Goal: Complete application form: Complete application form

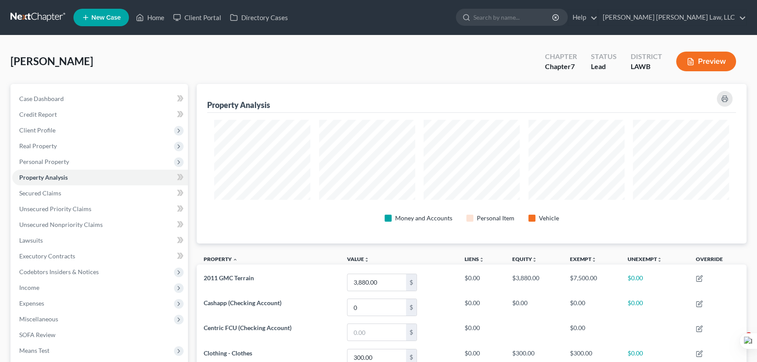
drag, startPoint x: 32, startPoint y: 13, endPoint x: 731, endPoint y: 78, distance: 701.9
click at [32, 13] on link at bounding box center [38, 18] width 56 height 16
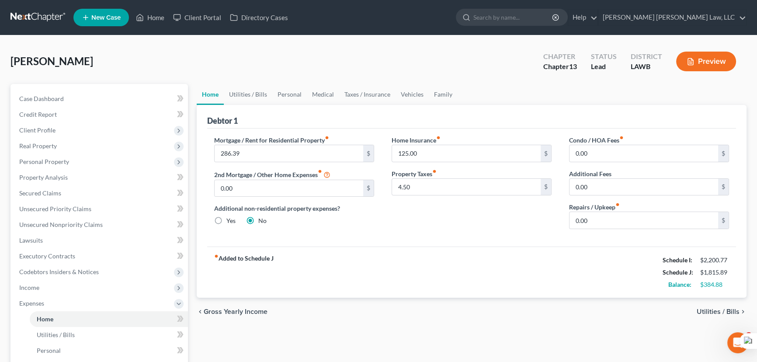
click at [42, 22] on link at bounding box center [38, 18] width 56 height 16
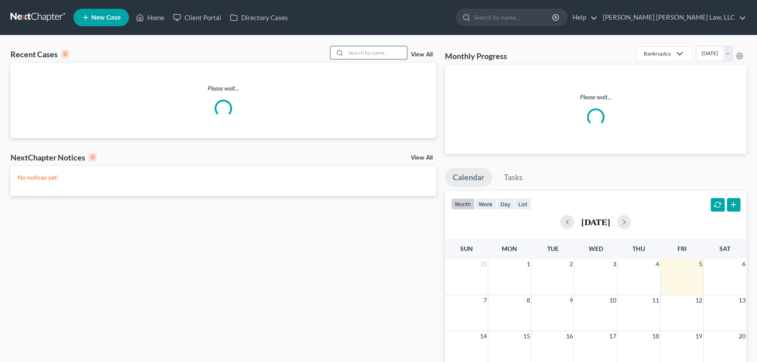
click at [351, 48] on input "search" at bounding box center [376, 52] width 61 height 13
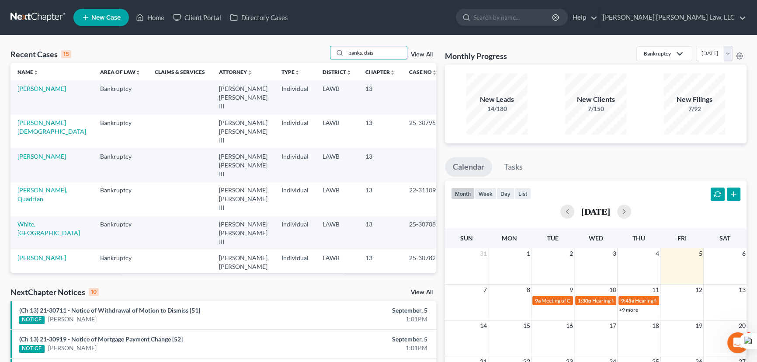
type input "banks, daisy"
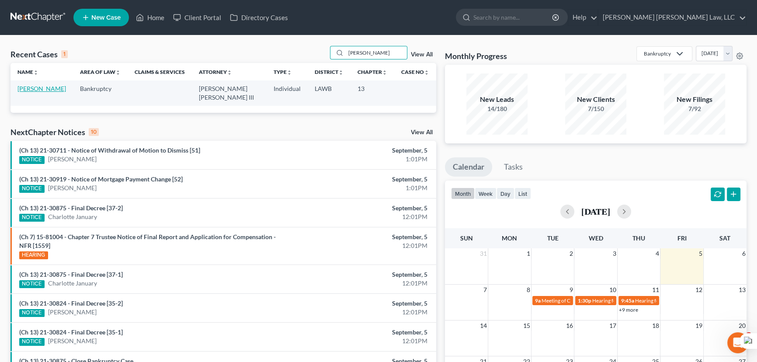
click at [45, 86] on link "[PERSON_NAME]" at bounding box center [41, 88] width 49 height 7
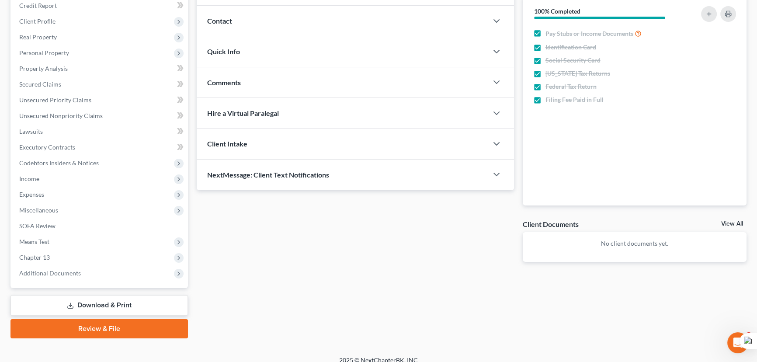
scroll to position [117, 0]
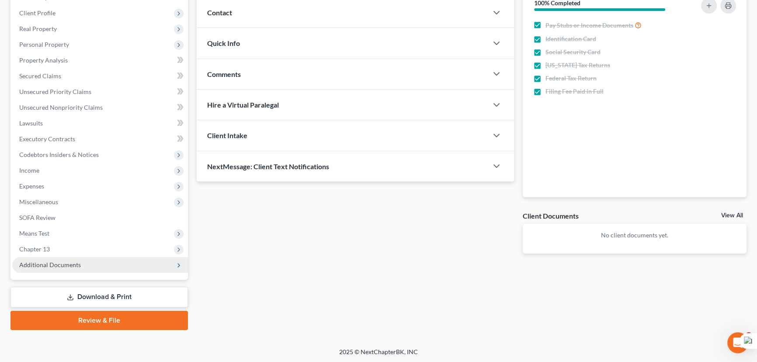
click at [49, 264] on span "Additional Documents" at bounding box center [50, 264] width 62 height 7
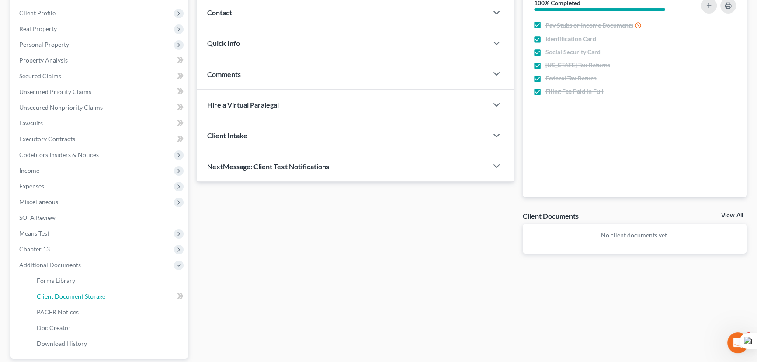
click at [144, 297] on link "Client Document Storage" at bounding box center [109, 297] width 158 height 16
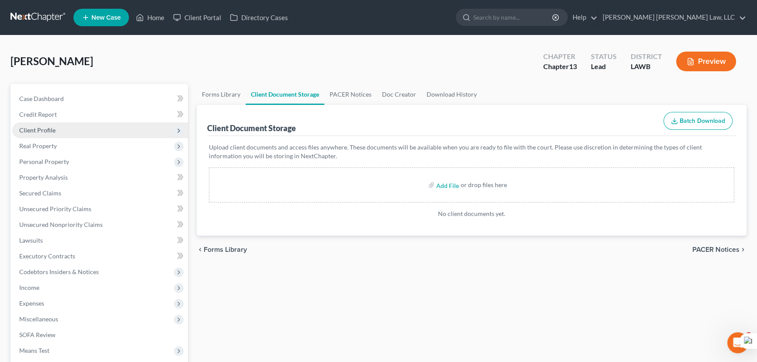
click at [37, 129] on span "Client Profile" at bounding box center [37, 129] width 36 height 7
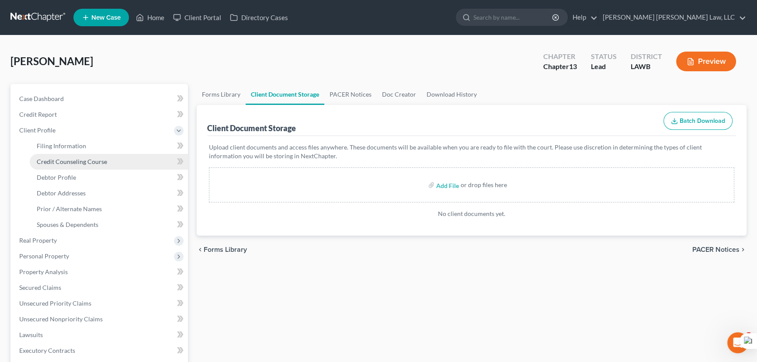
click at [70, 156] on link "Credit Counseling Course" at bounding box center [109, 162] width 158 height 16
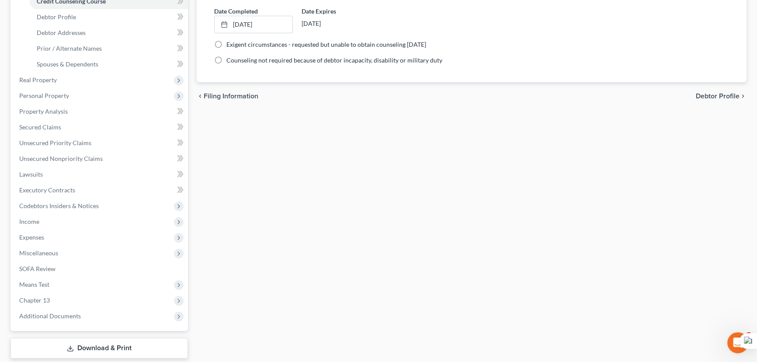
scroll to position [212, 0]
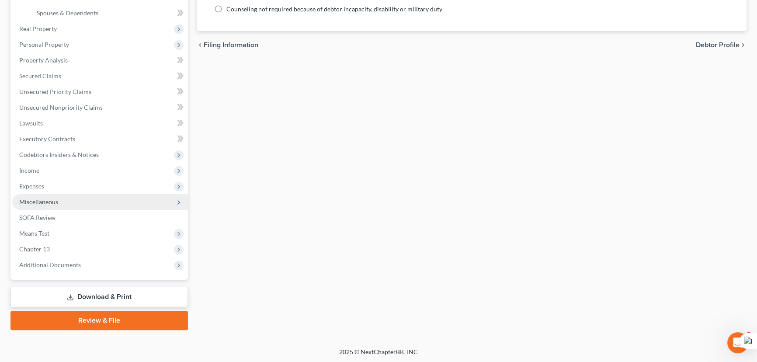
click at [78, 205] on span "Miscellaneous" at bounding box center [100, 202] width 176 height 16
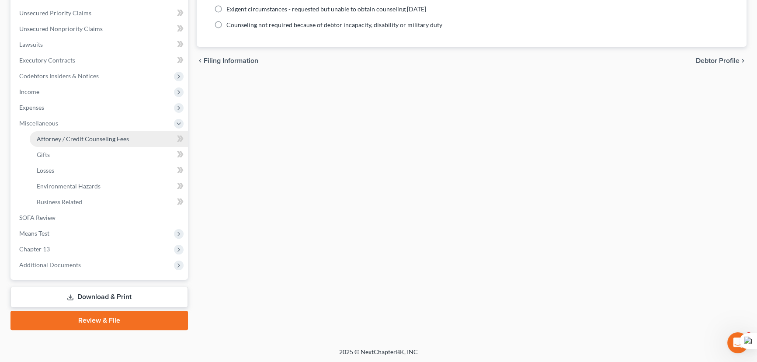
click at [105, 132] on link "Attorney / Credit Counseling Fees" at bounding box center [109, 139] width 158 height 16
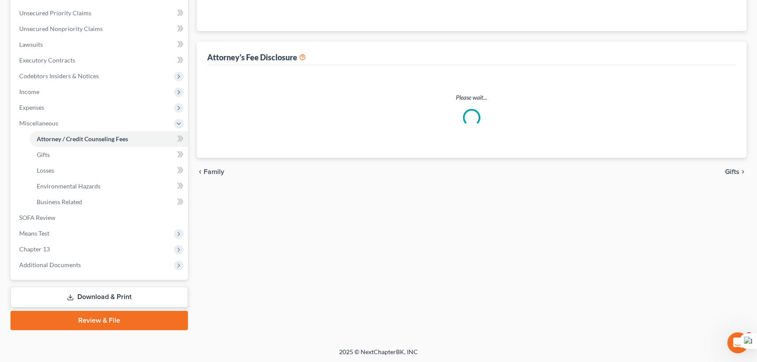
scroll to position [195, 0]
select select "1"
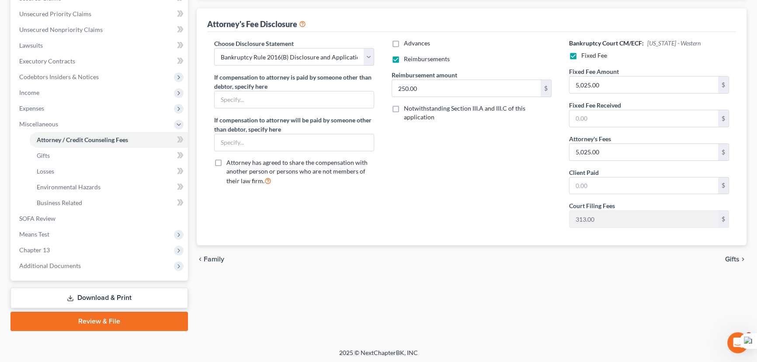
scroll to position [0, 0]
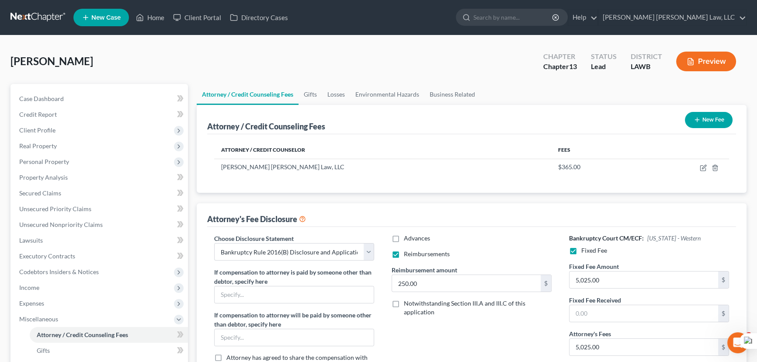
click at [26, 26] on nav "Home New Case Client Portal Directory Cases E. Orum Young Law, LLC madison.f@eo…" at bounding box center [378, 17] width 757 height 35
click at [29, 16] on link at bounding box center [38, 18] width 56 height 16
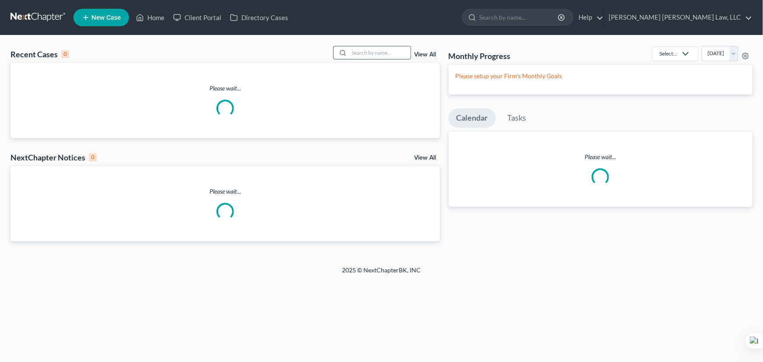
click at [370, 55] on input "search" at bounding box center [379, 52] width 61 height 13
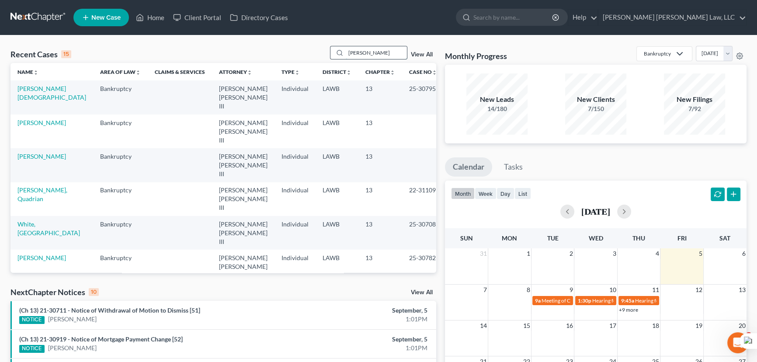
type input "hill, margaret"
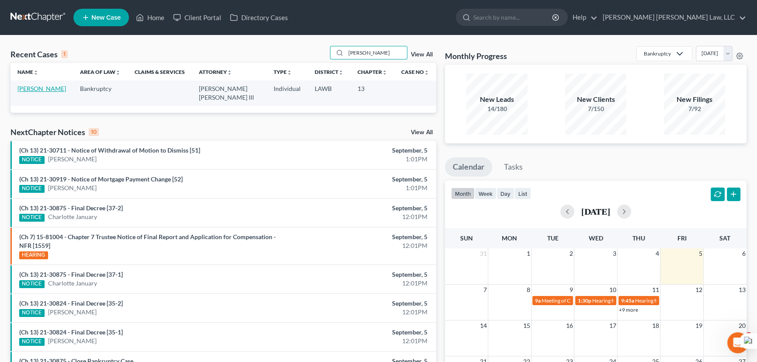
click at [24, 87] on link "[PERSON_NAME]" at bounding box center [41, 88] width 49 height 7
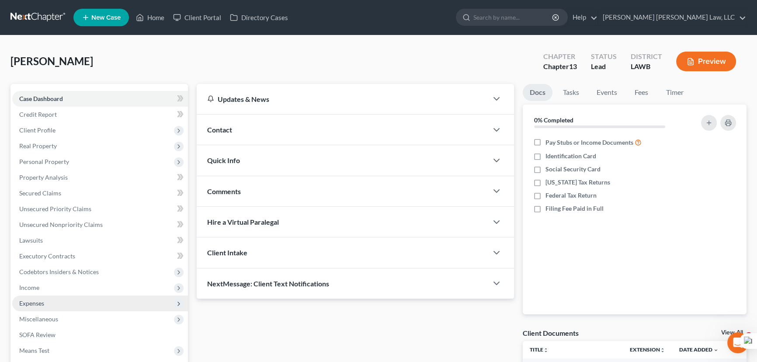
scroll to position [117, 0]
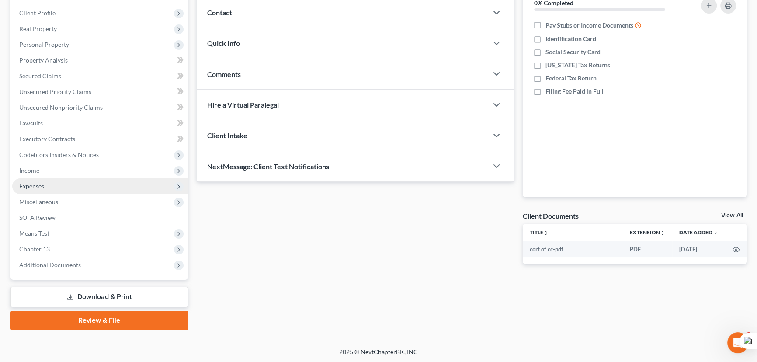
click at [55, 178] on span "Expenses" at bounding box center [100, 186] width 176 height 16
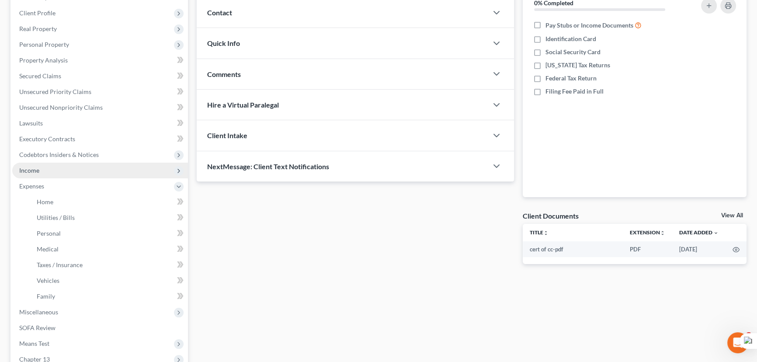
click at [61, 171] on span "Income" at bounding box center [100, 171] width 176 height 16
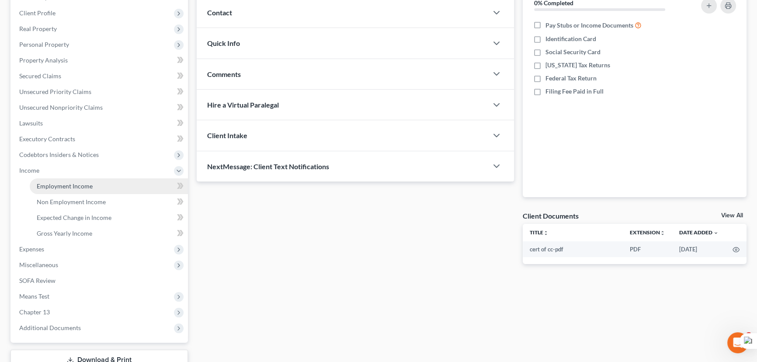
click at [69, 184] on span "Employment Income" at bounding box center [65, 185] width 56 height 7
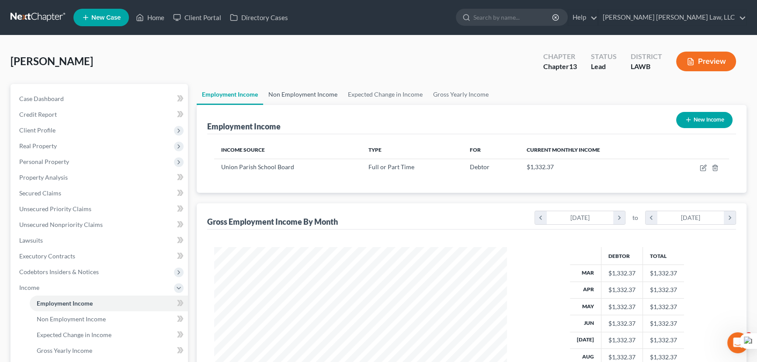
scroll to position [157, 310]
click at [319, 96] on link "Non Employment Income" at bounding box center [303, 94] width 80 height 21
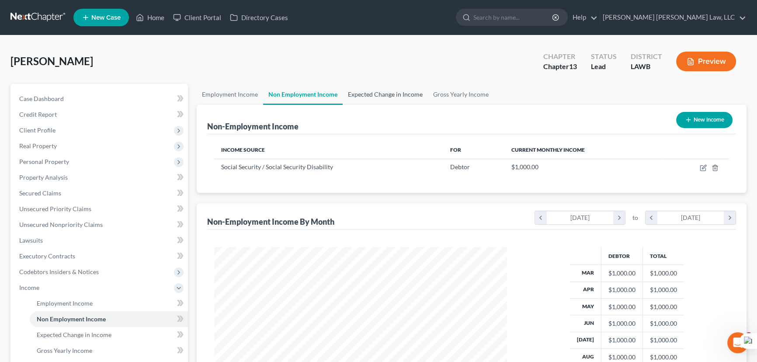
scroll to position [157, 310]
click at [378, 87] on link "Expected Change in Income" at bounding box center [385, 94] width 85 height 21
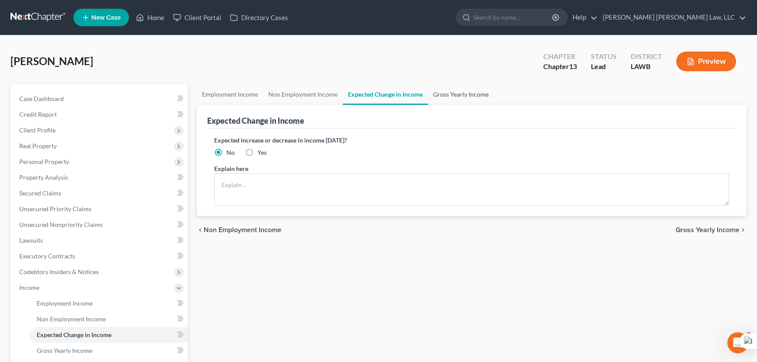
drag, startPoint x: 460, startPoint y: 92, endPoint x: 404, endPoint y: 95, distance: 56.1
click at [460, 91] on link "Gross Yearly Income" at bounding box center [461, 94] width 66 height 21
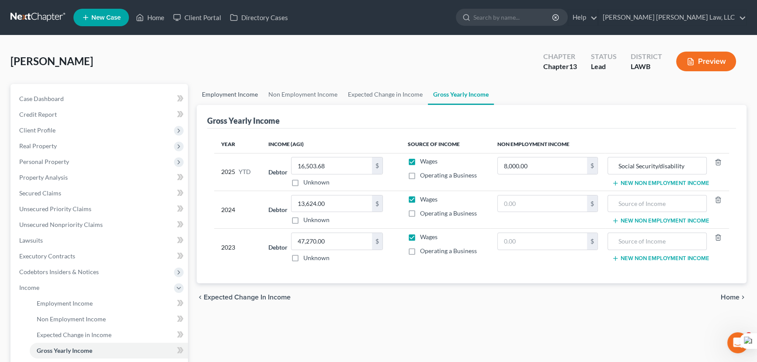
click at [240, 94] on link "Employment Income" at bounding box center [230, 94] width 66 height 21
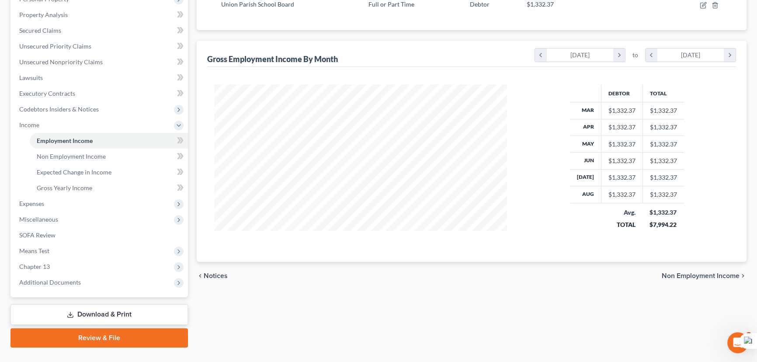
scroll to position [180, 0]
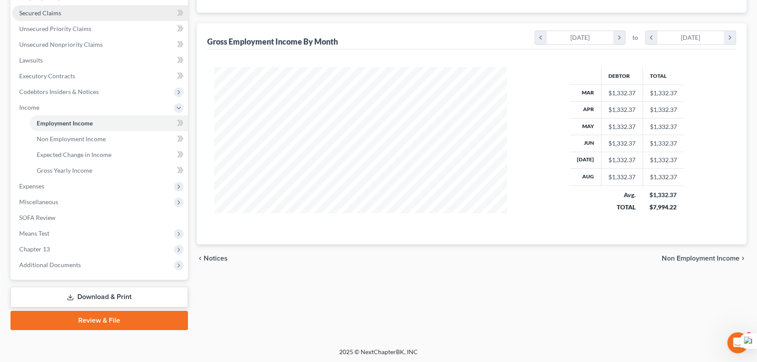
click at [52, 17] on link "Secured Claims" at bounding box center [100, 13] width 176 height 16
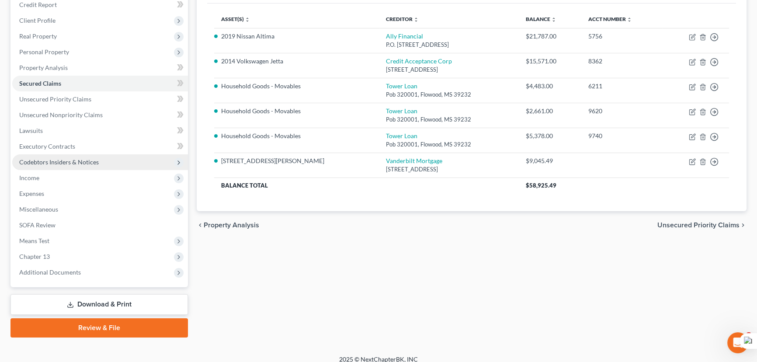
scroll to position [117, 0]
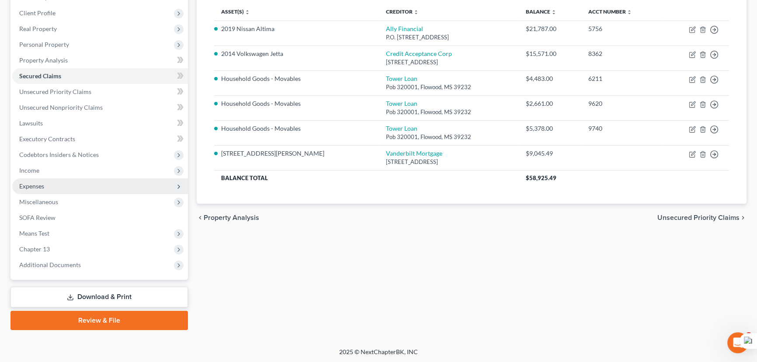
click at [49, 180] on span "Expenses" at bounding box center [100, 186] width 176 height 16
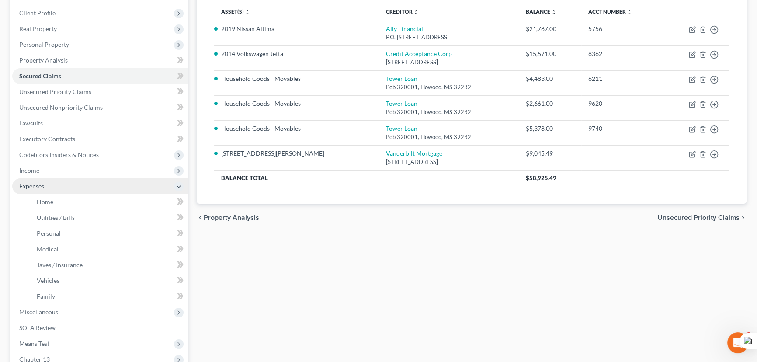
click at [56, 192] on span "Expenses" at bounding box center [100, 186] width 176 height 16
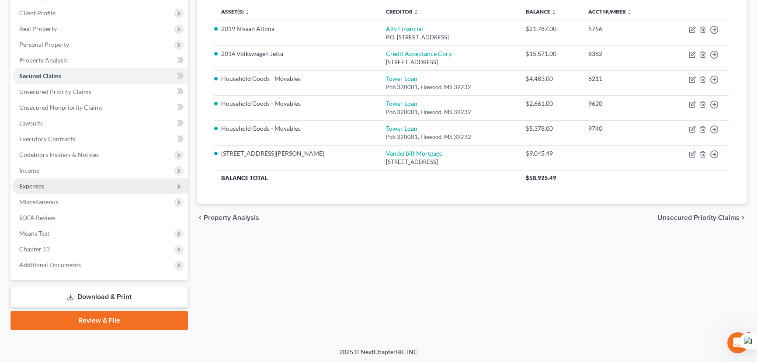
click at [52, 182] on span "Expenses" at bounding box center [100, 186] width 176 height 16
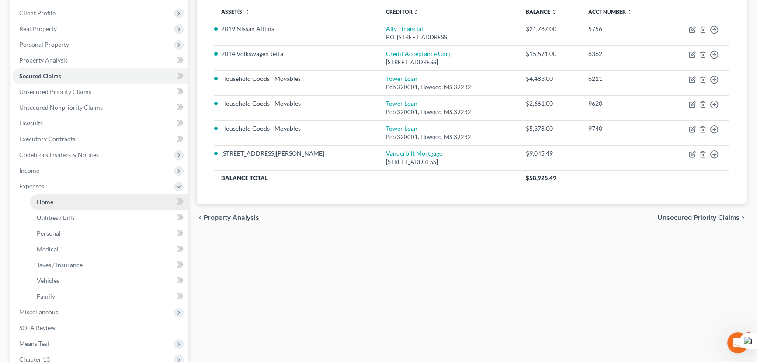
click at [61, 196] on link "Home" at bounding box center [109, 202] width 158 height 16
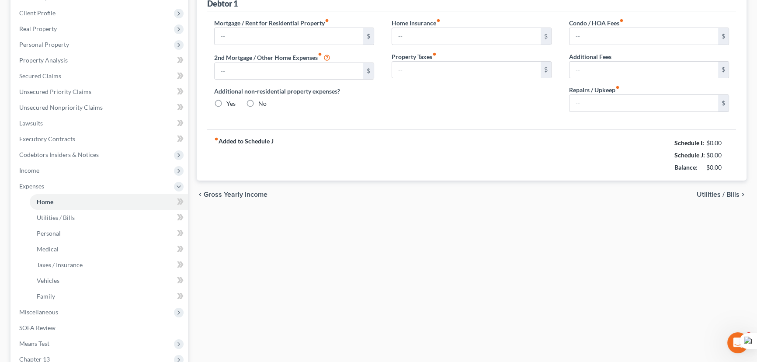
scroll to position [53, 0]
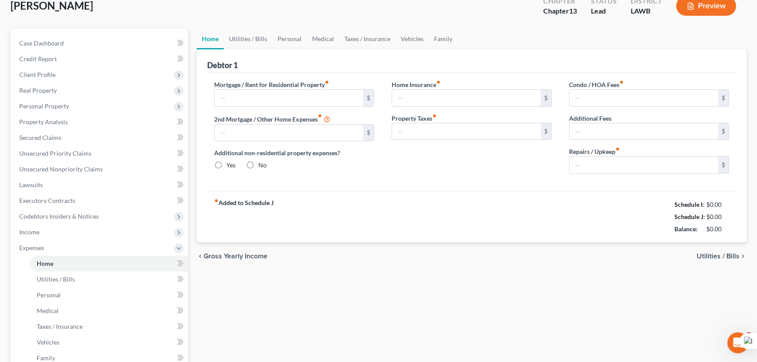
type input "286.39"
type input "0.00"
radio input "true"
type input "125.00"
type input "4.50"
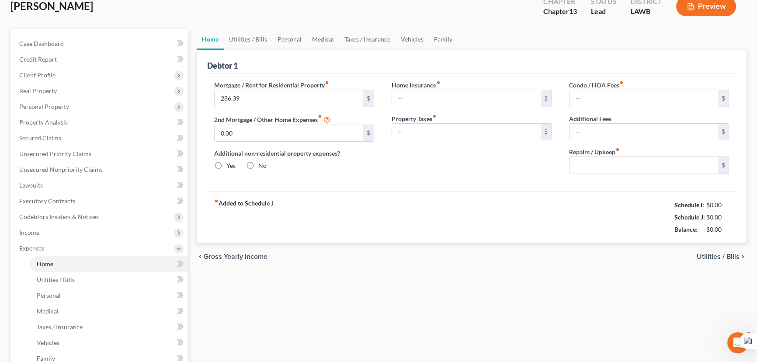
type input "0.00"
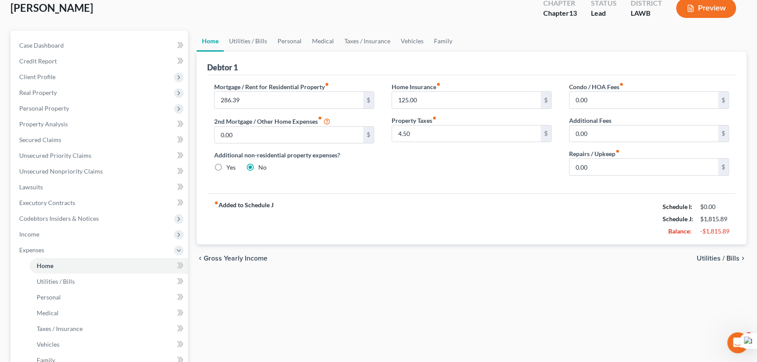
scroll to position [0, 0]
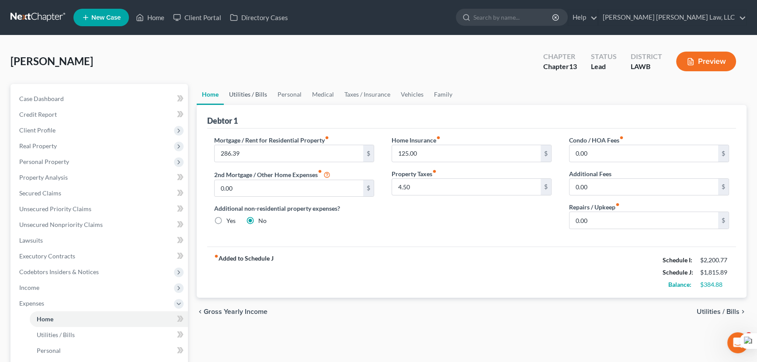
click at [248, 99] on link "Utilities / Bills" at bounding box center [248, 94] width 49 height 21
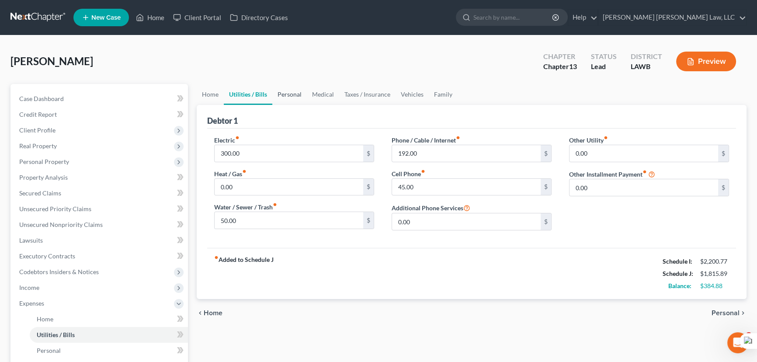
click at [303, 92] on link "Personal" at bounding box center [289, 94] width 35 height 21
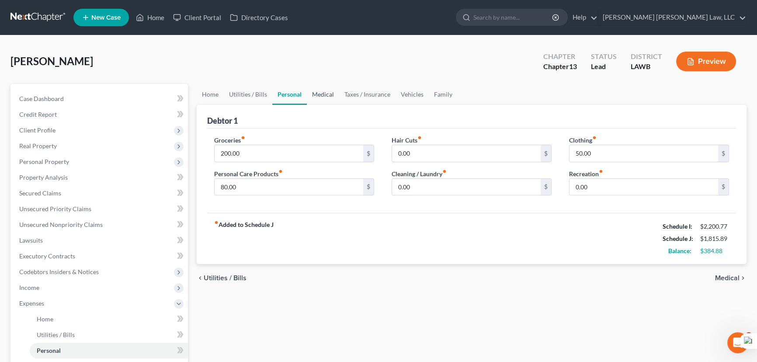
click at [321, 97] on link "Medical" at bounding box center [323, 94] width 32 height 21
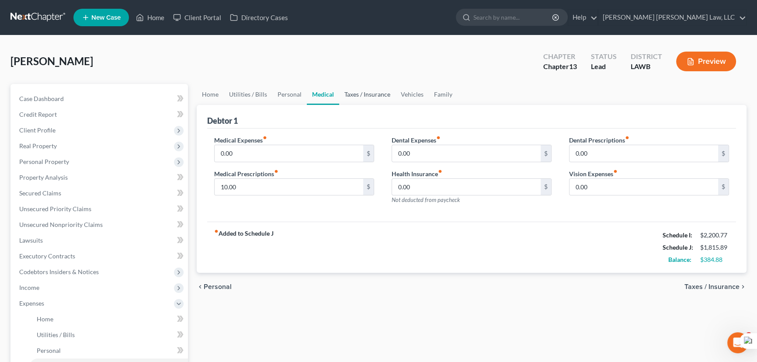
click at [355, 94] on link "Taxes / Insurance" at bounding box center [367, 94] width 56 height 21
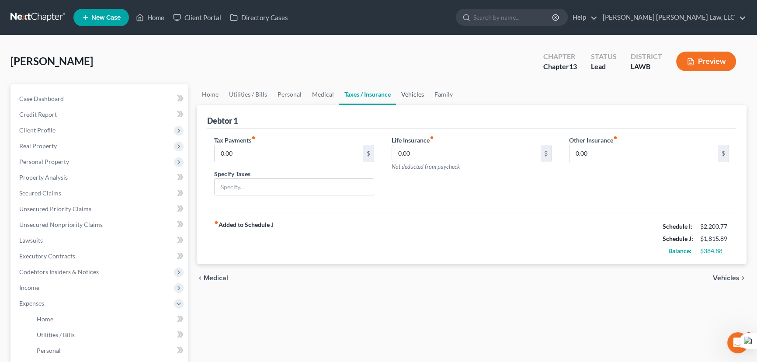
click at [398, 86] on link "Vehicles" at bounding box center [412, 94] width 33 height 21
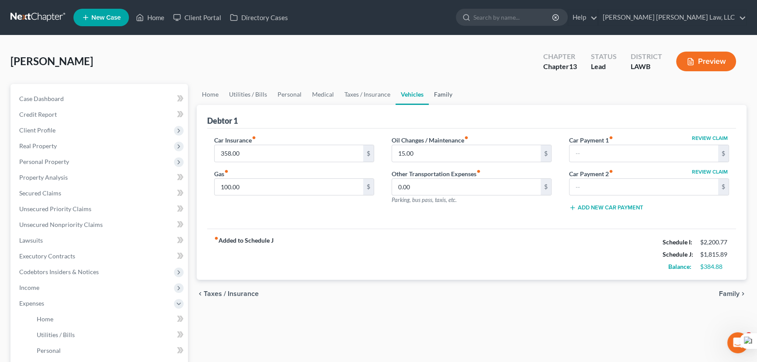
click at [441, 97] on link "Family" at bounding box center [443, 94] width 29 height 21
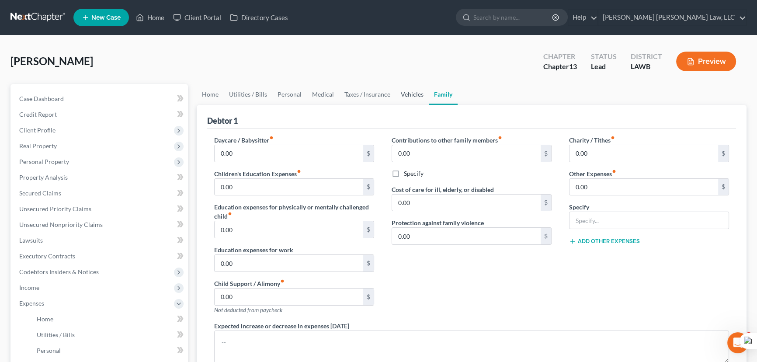
click at [424, 97] on link "Vehicles" at bounding box center [412, 94] width 33 height 21
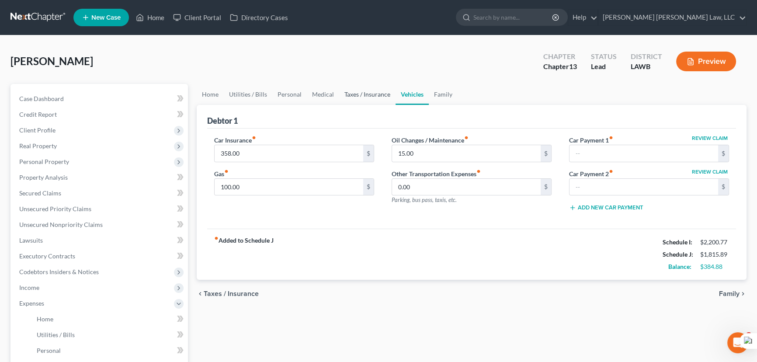
click at [372, 103] on link "Taxes / Insurance" at bounding box center [367, 94] width 56 height 21
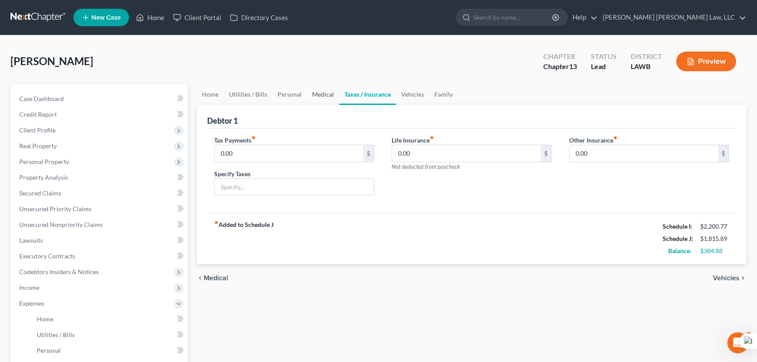
click at [316, 101] on link "Medical" at bounding box center [323, 94] width 32 height 21
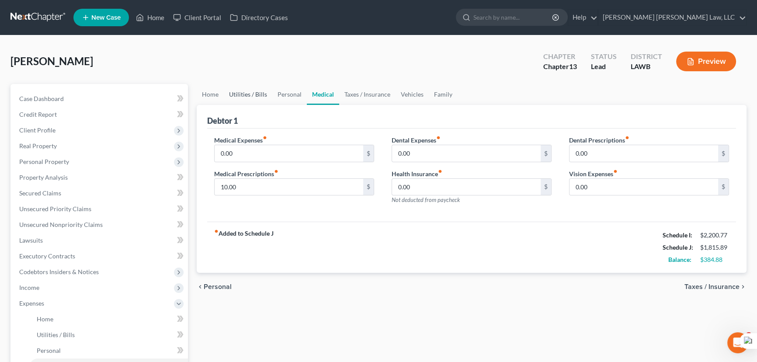
click at [259, 101] on link "Utilities / Bills" at bounding box center [248, 94] width 49 height 21
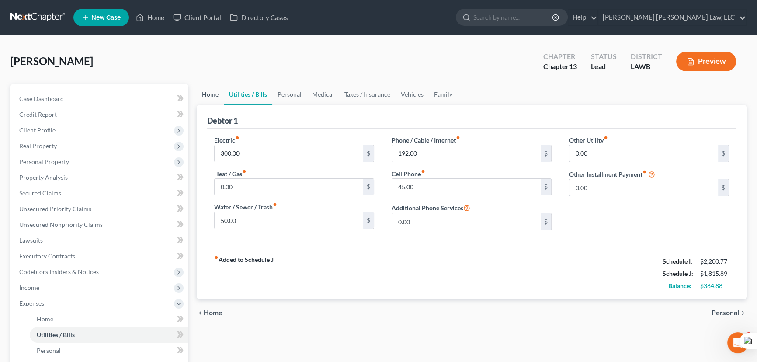
click at [206, 97] on link "Home" at bounding box center [210, 94] width 27 height 21
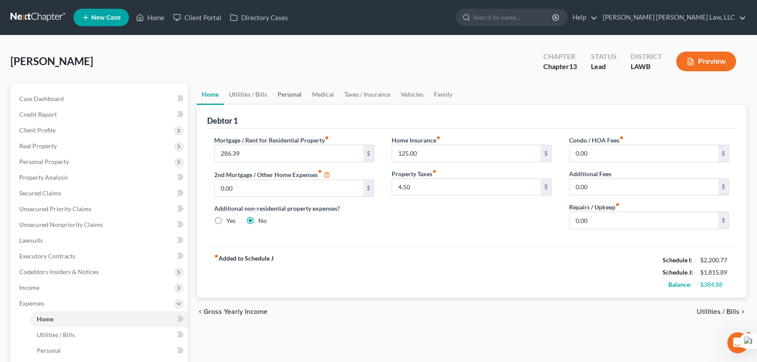
click at [291, 92] on link "Personal" at bounding box center [289, 94] width 35 height 21
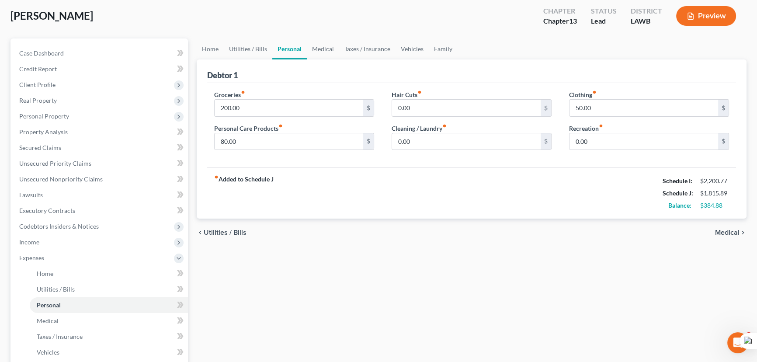
scroll to position [39, 0]
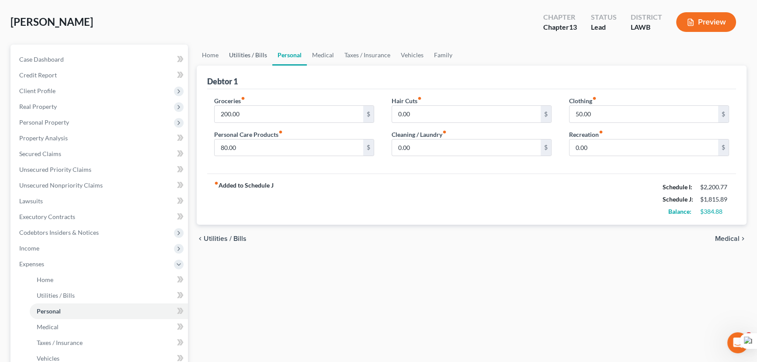
click at [241, 49] on link "Utilities / Bills" at bounding box center [248, 55] width 49 height 21
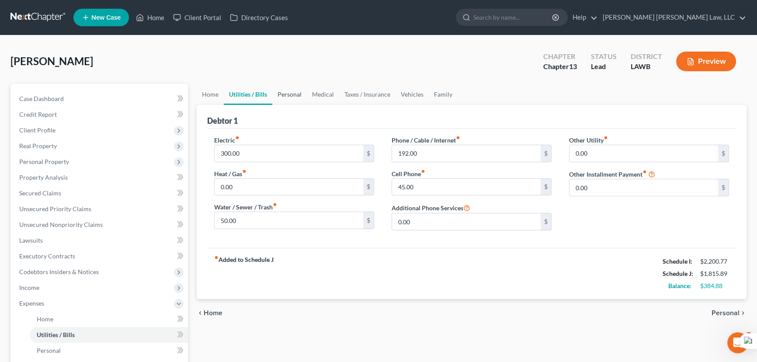
click at [297, 88] on link "Personal" at bounding box center [289, 94] width 35 height 21
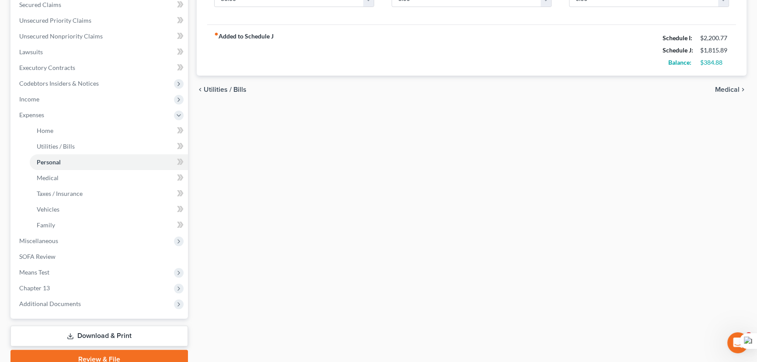
scroll to position [199, 0]
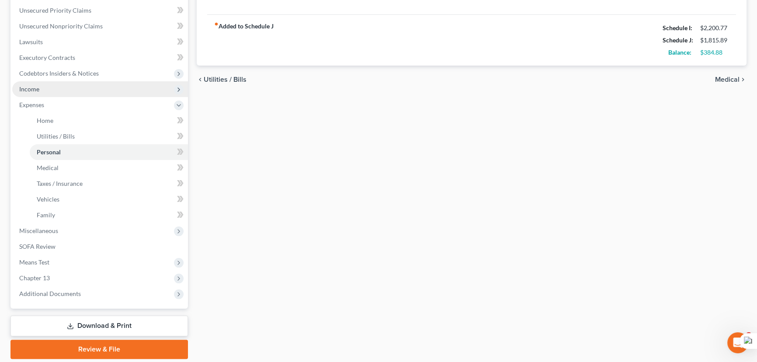
click at [48, 83] on span "Income" at bounding box center [100, 89] width 176 height 16
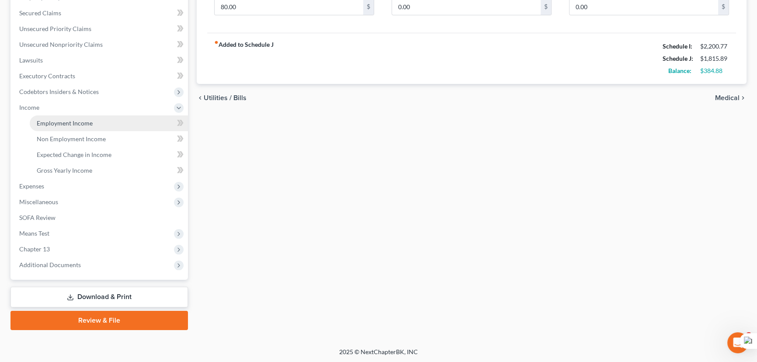
click at [52, 119] on span "Employment Income" at bounding box center [65, 122] width 56 height 7
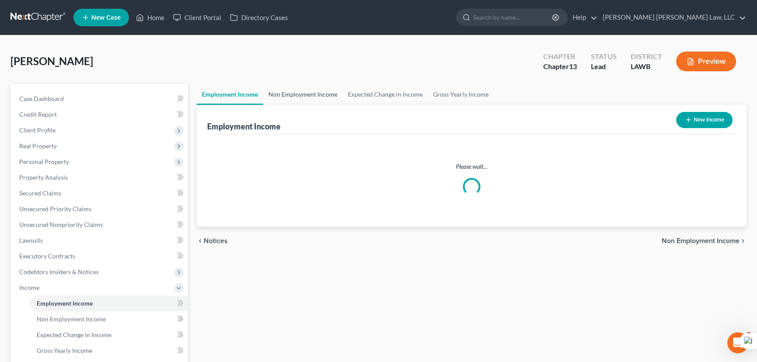
click at [308, 89] on link "Non Employment Income" at bounding box center [303, 94] width 80 height 21
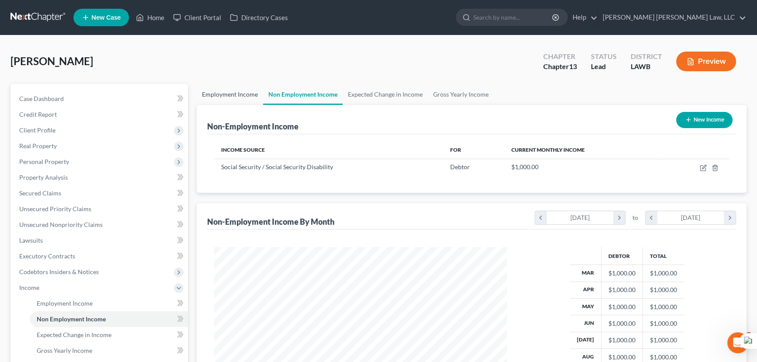
scroll to position [157, 310]
click at [238, 89] on link "Employment Income" at bounding box center [230, 94] width 66 height 21
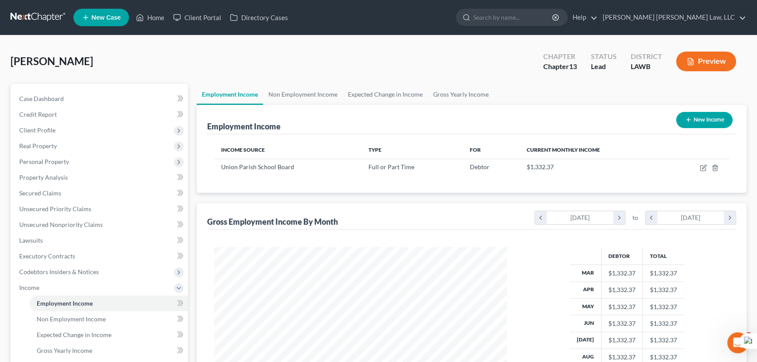
scroll to position [157, 310]
click at [300, 91] on link "Non Employment Income" at bounding box center [303, 94] width 80 height 21
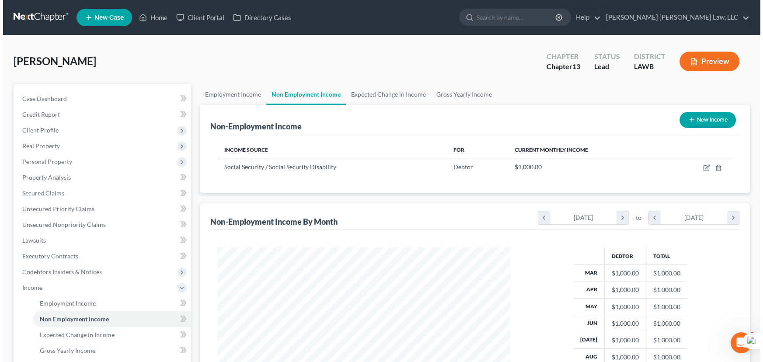
scroll to position [157, 310]
click at [727, 122] on button "New Income" at bounding box center [705, 120] width 56 height 16
select select "0"
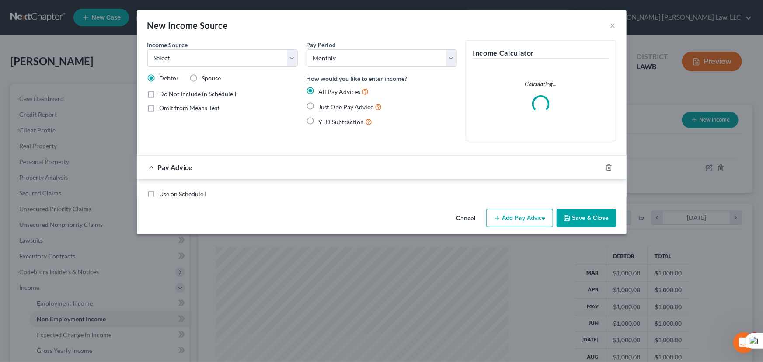
scroll to position [157, 313]
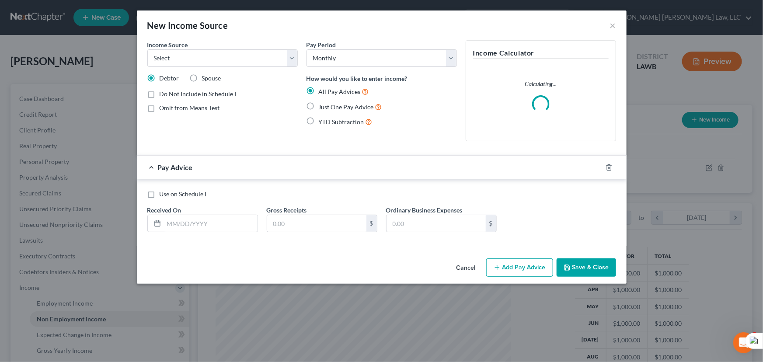
click at [258, 70] on div "Income Source * Select Unemployment Disability (from employer) Pension Retireme…" at bounding box center [222, 94] width 159 height 108
click at [235, 54] on select "Select Unemployment Disability (from employer) Pension Retirement Social Securi…" at bounding box center [222, 57] width 150 height 17
select select "3"
click at [147, 49] on select "Select Unemployment Disability (from employer) Pension Retirement Social Securi…" at bounding box center [222, 57] width 150 height 17
click at [216, 225] on input "text" at bounding box center [211, 223] width 94 height 17
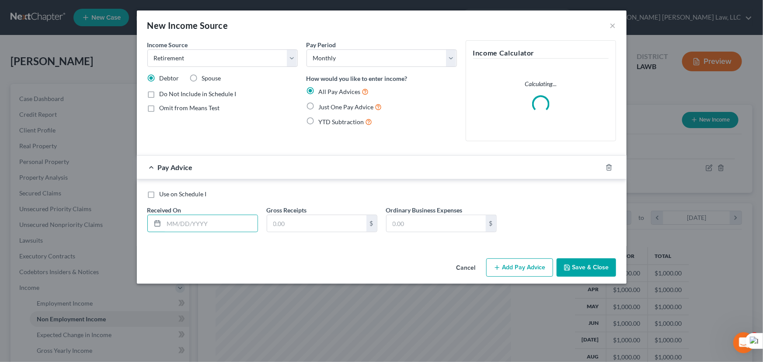
drag, startPoint x: 307, startPoint y: 107, endPoint x: 255, endPoint y: 188, distance: 96.1
click at [319, 107] on label "Just One Pay Advice" at bounding box center [350, 107] width 63 height 10
click at [322, 107] on input "Just One Pay Advice" at bounding box center [325, 105] width 6 height 6
radio input "true"
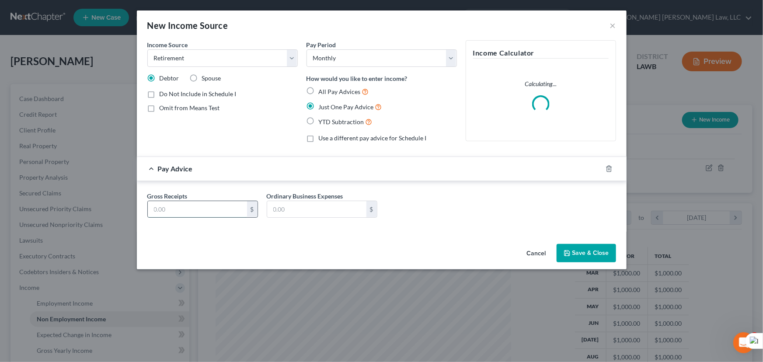
click at [224, 209] on input "text" at bounding box center [197, 209] width 99 height 17
type input "285"
click at [584, 253] on button "Save & Close" at bounding box center [586, 253] width 59 height 18
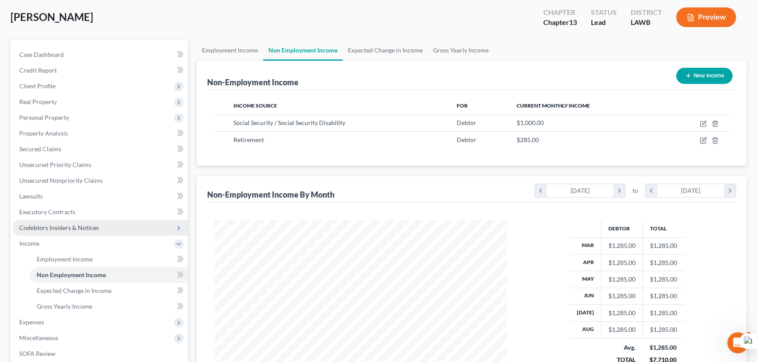
scroll to position [180, 0]
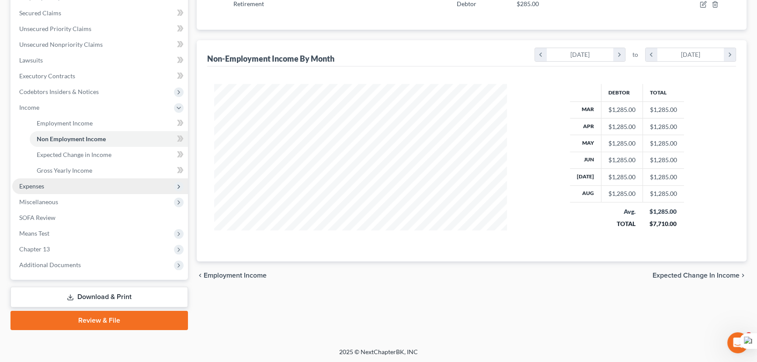
click at [81, 186] on span "Expenses" at bounding box center [100, 186] width 176 height 16
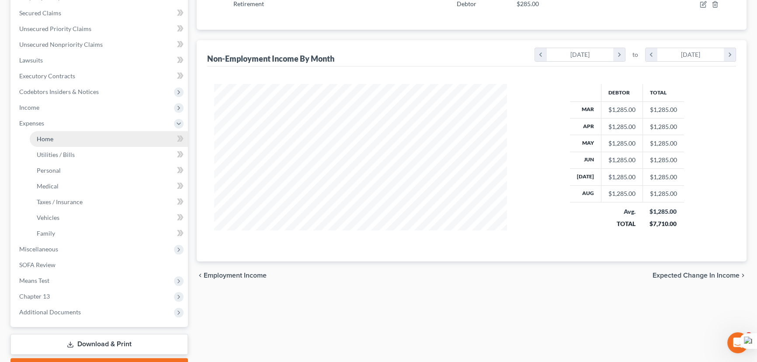
click at [79, 138] on link "Home" at bounding box center [109, 139] width 158 height 16
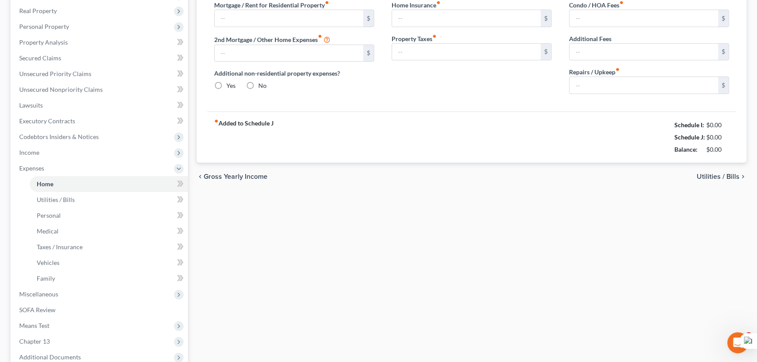
type input "286.39"
type input "0.00"
radio input "true"
type input "125.00"
type input "4.50"
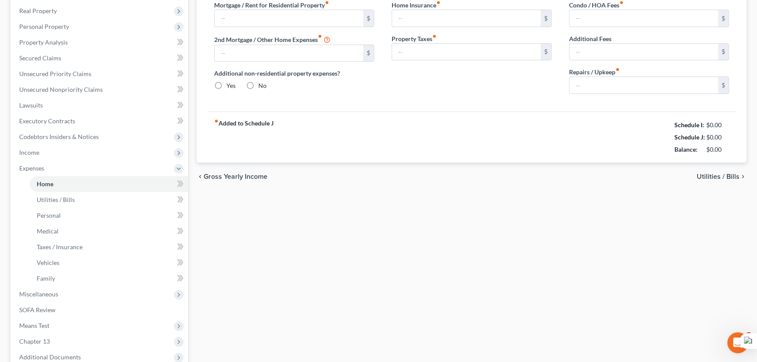
type input "0.00"
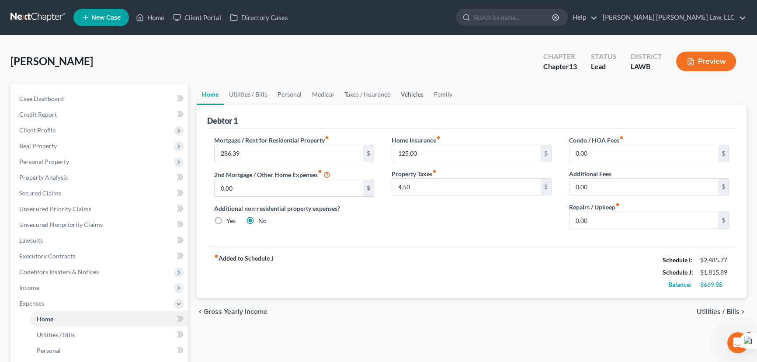
click at [412, 95] on link "Vehicles" at bounding box center [412, 94] width 33 height 21
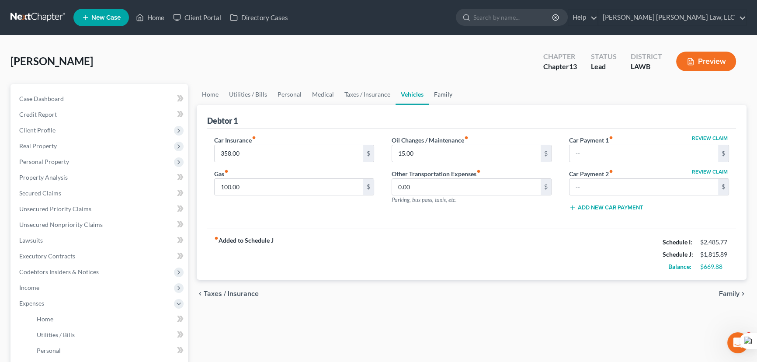
click at [440, 99] on link "Family" at bounding box center [443, 94] width 29 height 21
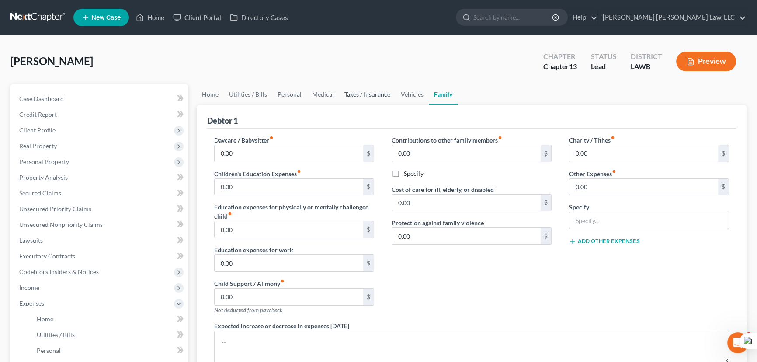
click at [376, 92] on link "Taxes / Insurance" at bounding box center [367, 94] width 56 height 21
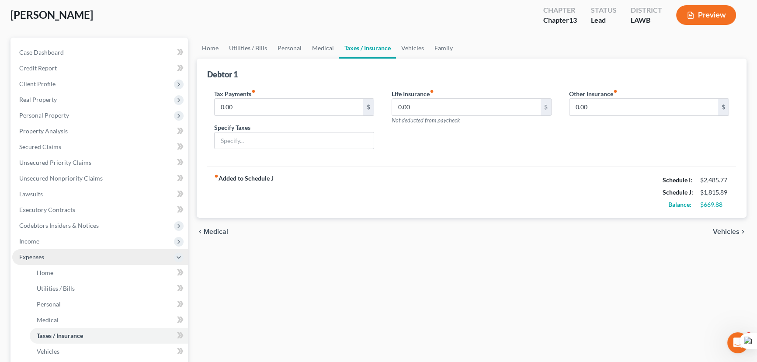
scroll to position [119, 0]
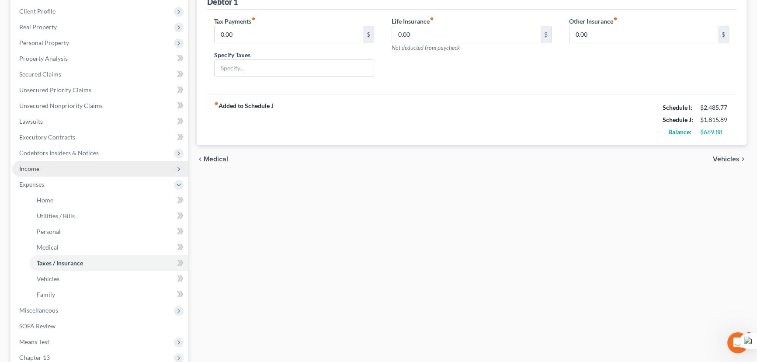
drag, startPoint x: 79, startPoint y: 171, endPoint x: 83, endPoint y: 175, distance: 5.6
click at [79, 171] on span "Income" at bounding box center [100, 169] width 176 height 16
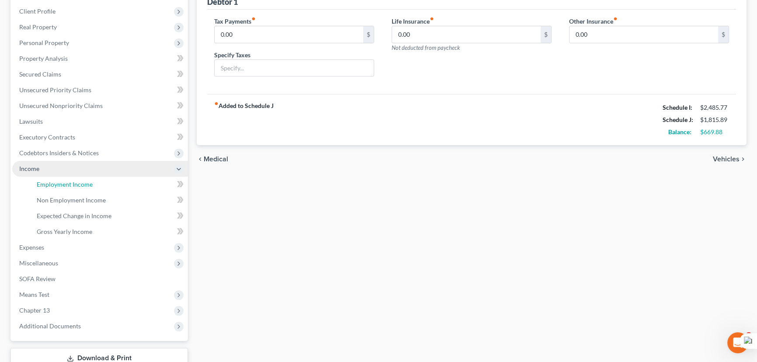
click at [84, 179] on link "Employment Income" at bounding box center [109, 185] width 158 height 16
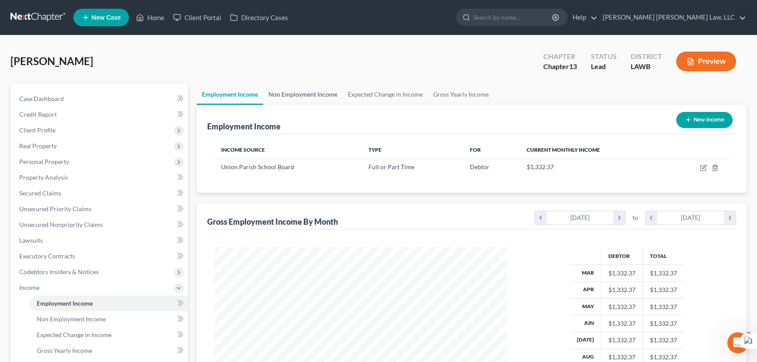
scroll to position [157, 310]
click at [282, 100] on link "Non Employment Income" at bounding box center [303, 94] width 80 height 21
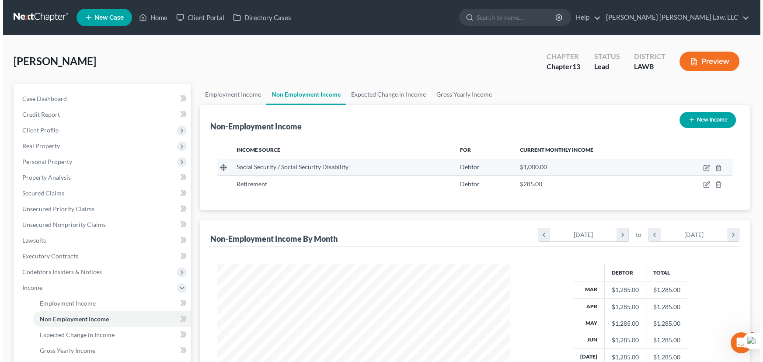
scroll to position [157, 310]
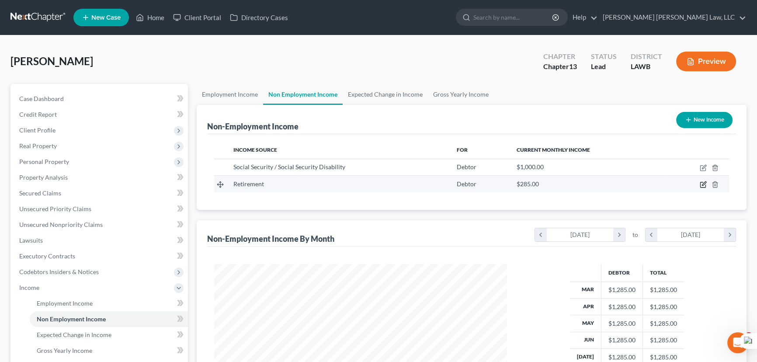
click at [705, 183] on icon "button" at bounding box center [703, 184] width 7 height 7
select select "3"
select select "0"
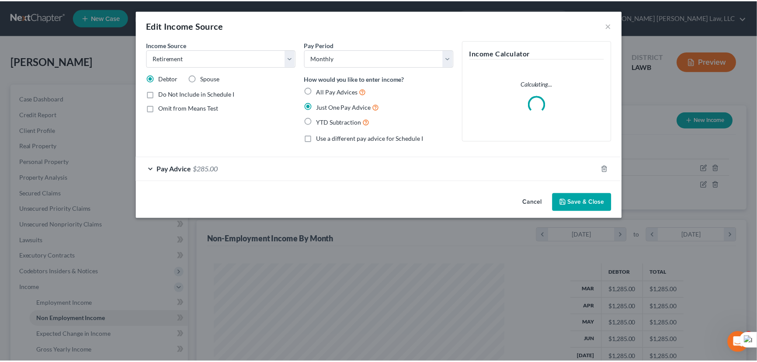
scroll to position [157, 313]
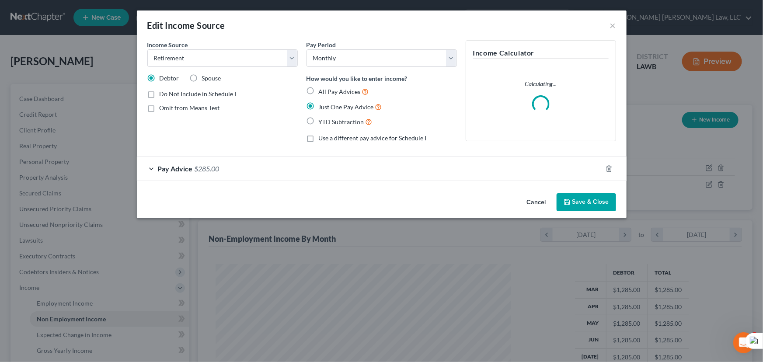
drag, startPoint x: 257, startPoint y: 167, endPoint x: 241, endPoint y: 185, distance: 24.2
click at [256, 167] on div "Pay Advice $285.00" at bounding box center [369, 168] width 465 height 23
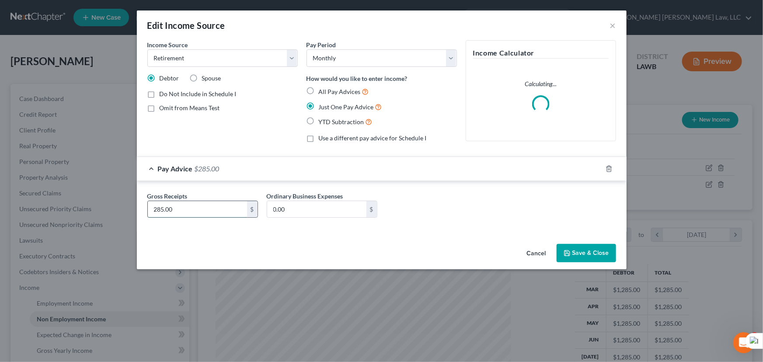
click at [219, 209] on input "285.00" at bounding box center [197, 209] width 99 height 17
click at [191, 206] on input "285.00" at bounding box center [197, 209] width 99 height 17
type input "285.83"
click at [604, 251] on button "Save & Close" at bounding box center [586, 253] width 59 height 18
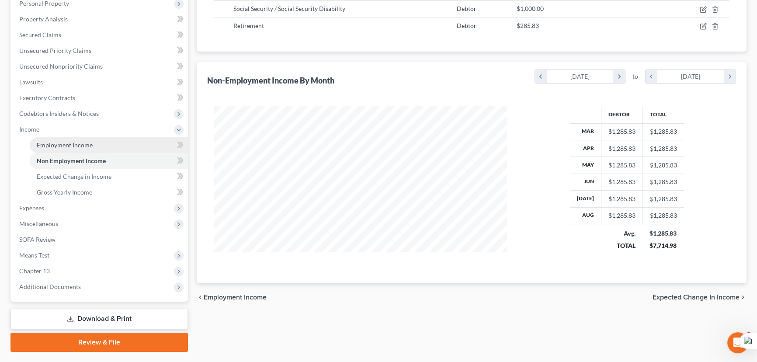
scroll to position [159, 0]
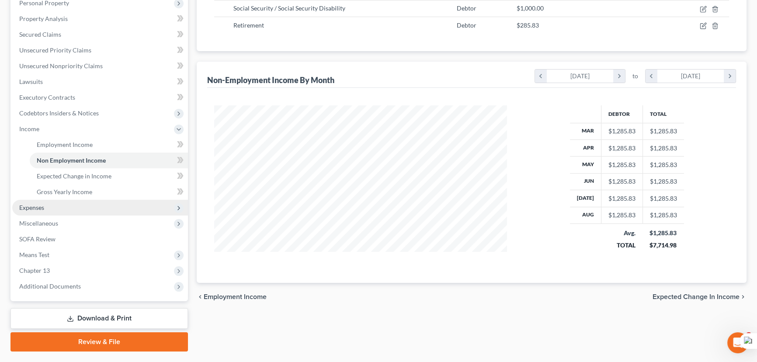
click at [58, 208] on span "Expenses" at bounding box center [100, 208] width 176 height 16
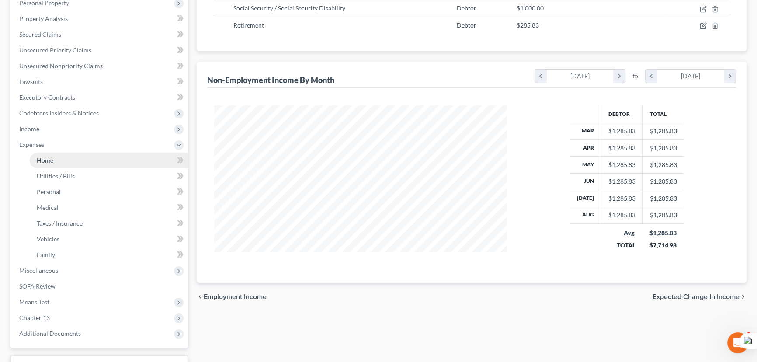
click at [68, 157] on link "Home" at bounding box center [109, 161] width 158 height 16
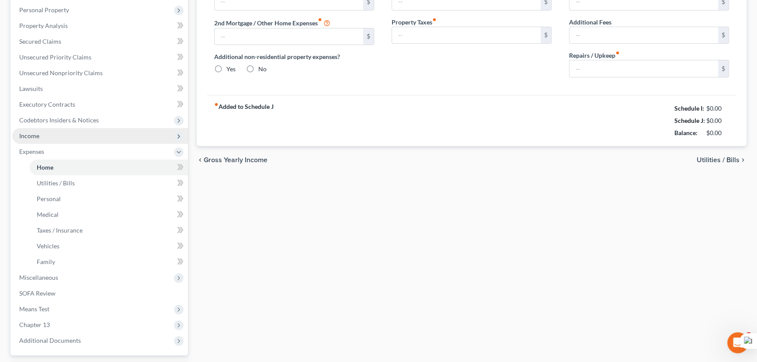
type input "286.39"
type input "0.00"
radio input "true"
type input "125.00"
type input "4.50"
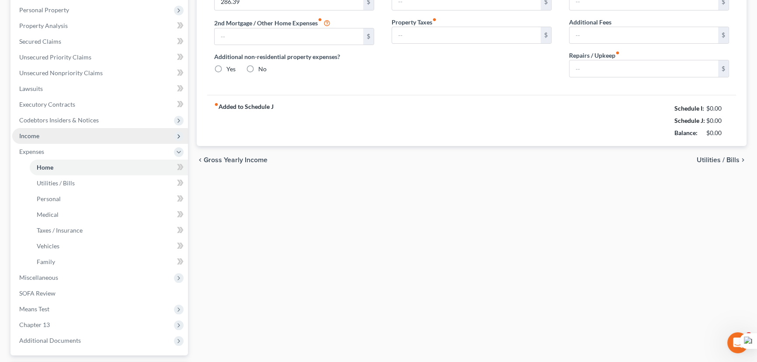
type input "0.00"
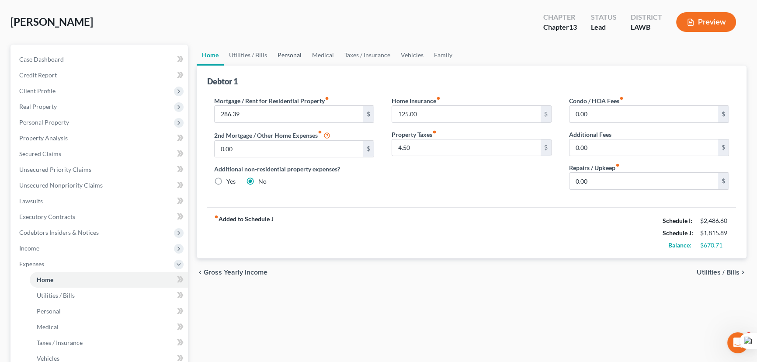
click at [286, 56] on link "Personal" at bounding box center [289, 55] width 35 height 21
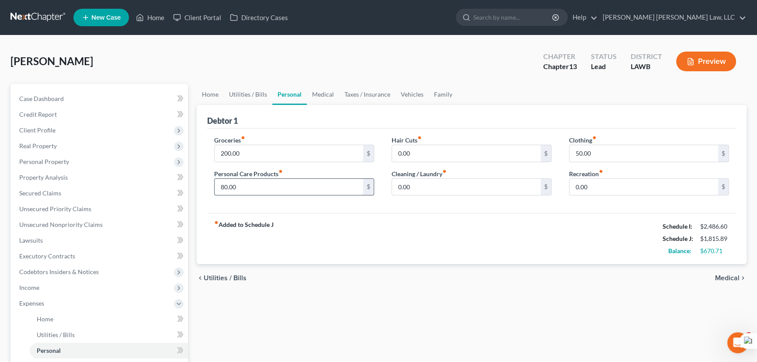
click at [251, 188] on input "80.00" at bounding box center [289, 187] width 149 height 17
type input "77.71"
click at [326, 98] on link "Medical" at bounding box center [323, 94] width 32 height 21
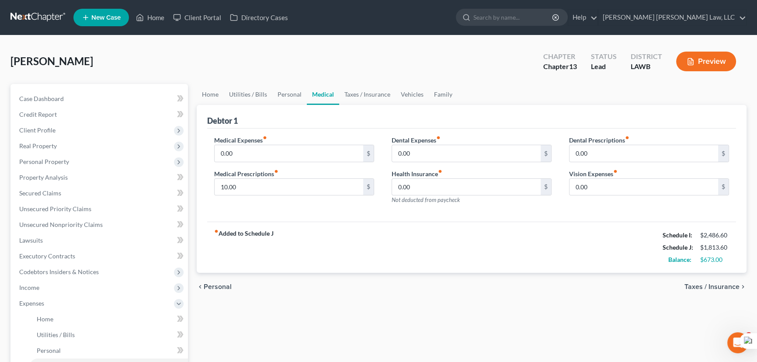
drag, startPoint x: 202, startPoint y: 57, endPoint x: 460, endPoint y: 118, distance: 265.2
click at [202, 57] on div "Hill, Margaret Upgraded Chapter Chapter 13 Status Lead District LAWB Preview" at bounding box center [378, 65] width 736 height 38
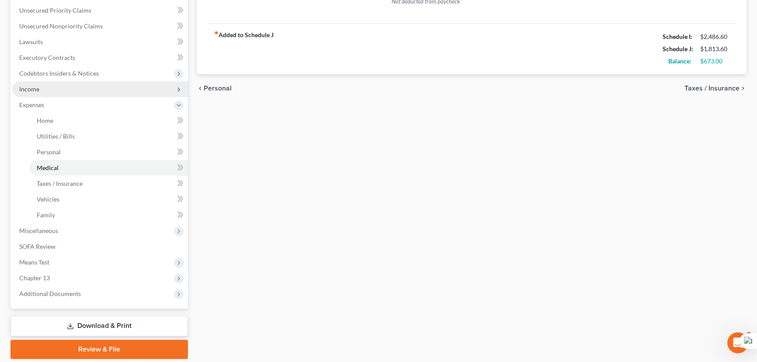
click at [79, 88] on span "Income" at bounding box center [100, 89] width 176 height 16
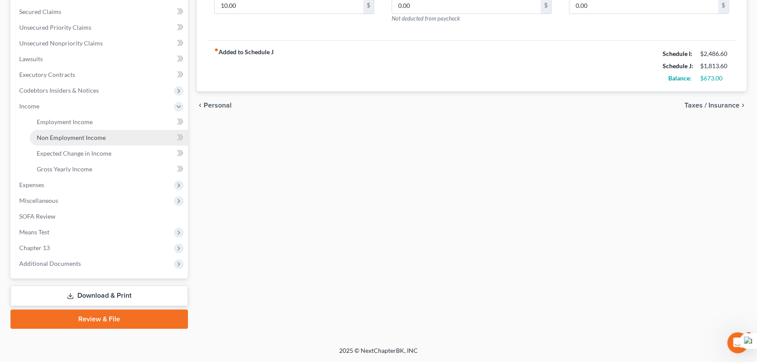
scroll to position [180, 0]
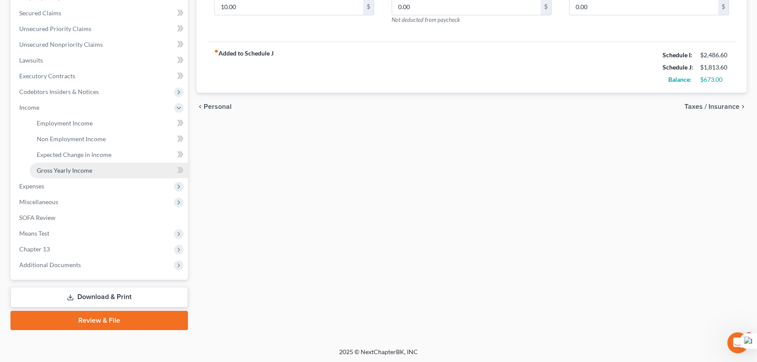
click at [83, 164] on link "Gross Yearly Income" at bounding box center [109, 171] width 158 height 16
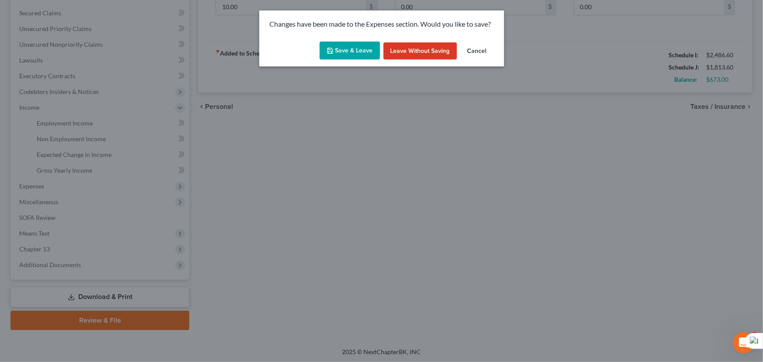
click at [354, 50] on button "Save & Leave" at bounding box center [350, 51] width 60 height 18
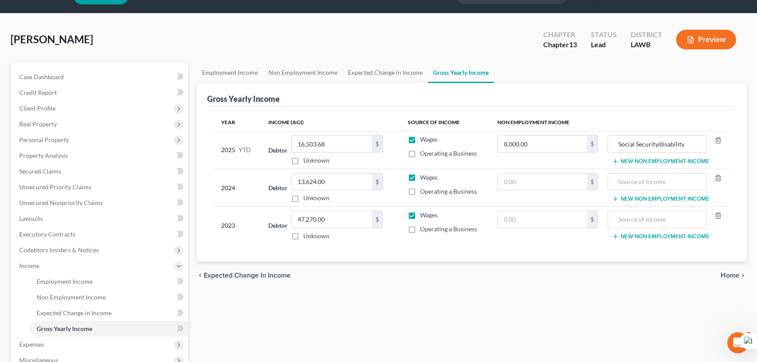
scroll to position [39, 0]
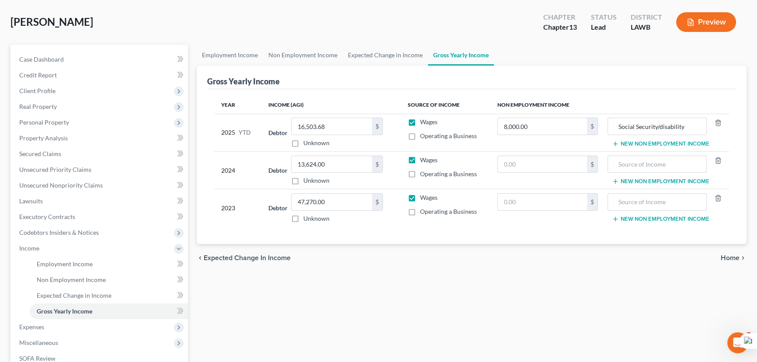
click at [657, 145] on button "New Non Employment Income" at bounding box center [661, 143] width 98 height 7
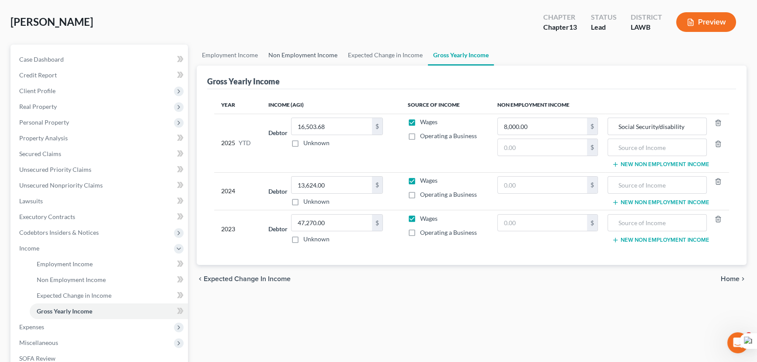
click at [297, 55] on link "Non Employment Income" at bounding box center [303, 55] width 80 height 21
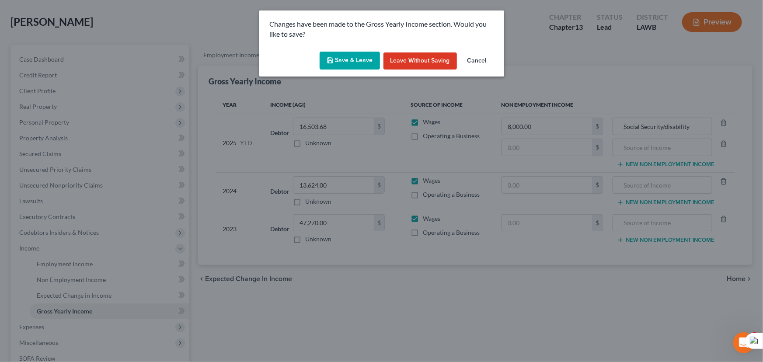
click at [366, 64] on button "Save & Leave" at bounding box center [350, 61] width 60 height 18
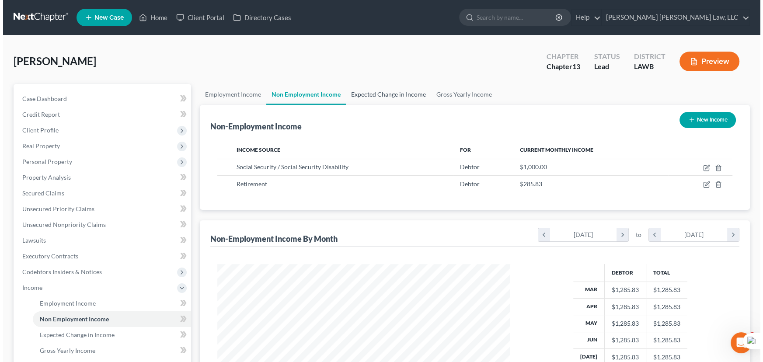
scroll to position [157, 310]
click at [464, 96] on link "Gross Yearly Income" at bounding box center [461, 94] width 66 height 21
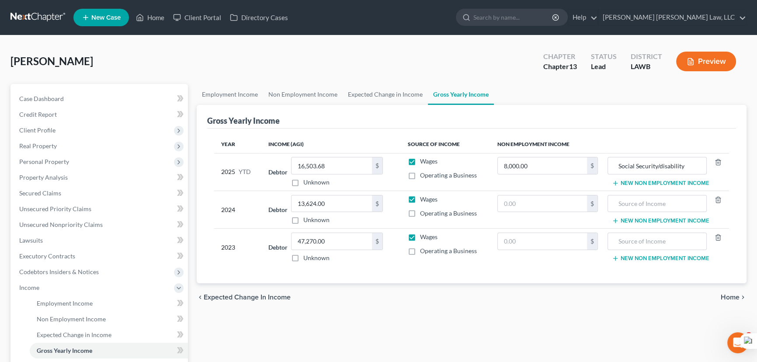
click at [625, 184] on button "New Non Employment Income" at bounding box center [661, 183] width 98 height 7
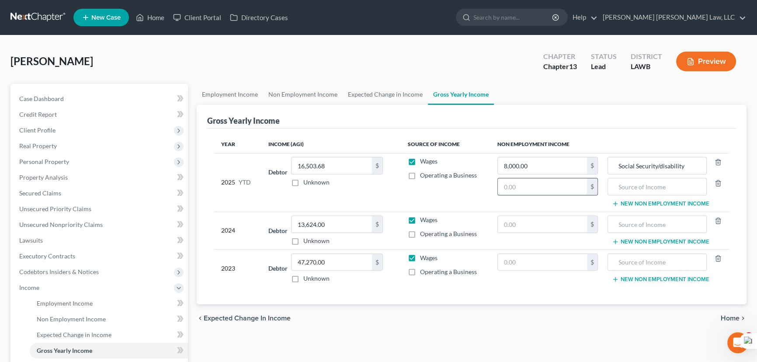
click at [576, 190] on input "text" at bounding box center [542, 186] width 89 height 17
type input "2,286.64"
click at [624, 180] on input "text" at bounding box center [657, 186] width 89 height 17
type input "retirement"
click at [560, 219] on input "text" at bounding box center [542, 224] width 89 height 17
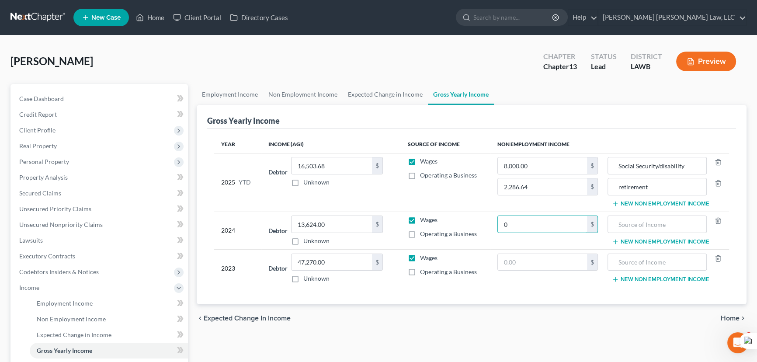
drag, startPoint x: 534, startPoint y: 218, endPoint x: 469, endPoint y: 218, distance: 64.7
click at [469, 218] on tr "2024 Debtor 13,624.00 $ Unknown Balance Undetermined 13,624.00 $ Unknown Wages …" at bounding box center [471, 231] width 515 height 38
drag, startPoint x: 559, startPoint y: 220, endPoint x: 394, endPoint y: 227, distance: 165.5
click at [398, 227] on tr "2024 Debtor 13,624.00 $ Unknown Balance Undetermined 13,624.00 $ Unknown Wages …" at bounding box center [471, 231] width 515 height 38
type input "0"
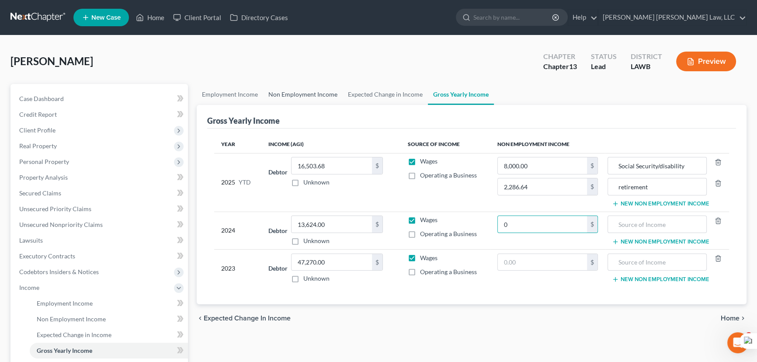
click at [313, 95] on link "Non Employment Income" at bounding box center [303, 94] width 80 height 21
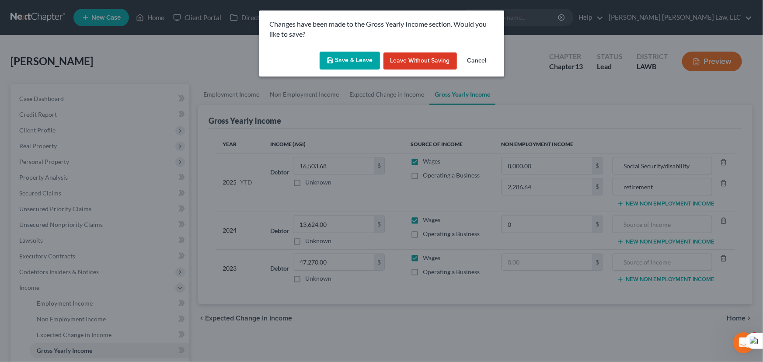
click at [363, 49] on div "Save & Leave Leave without Saving Cancel" at bounding box center [381, 62] width 245 height 29
click at [359, 53] on button "Save & Leave" at bounding box center [350, 61] width 60 height 18
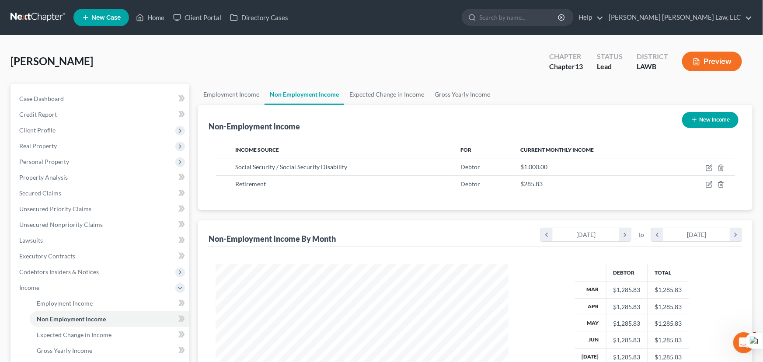
click at [37, 194] on div at bounding box center [381, 181] width 763 height 362
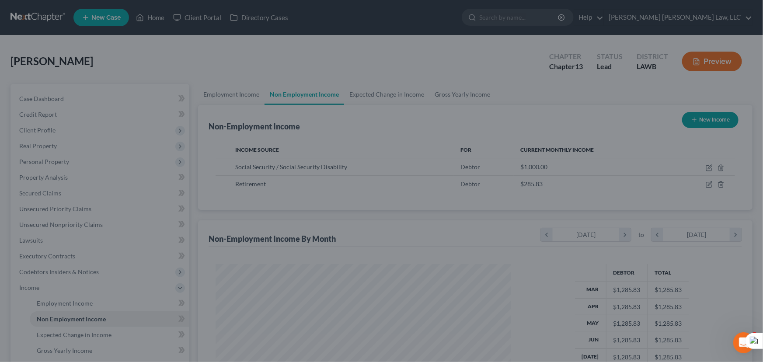
scroll to position [157, 313]
click at [81, 190] on div at bounding box center [381, 181] width 763 height 362
click at [313, 62] on div at bounding box center [381, 181] width 763 height 362
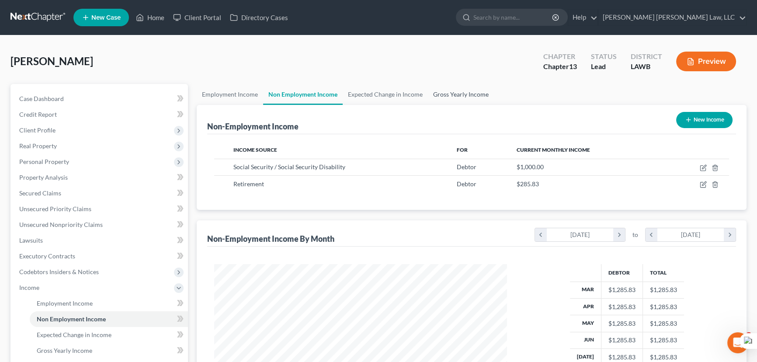
click at [460, 89] on link "Gross Yearly Income" at bounding box center [461, 94] width 66 height 21
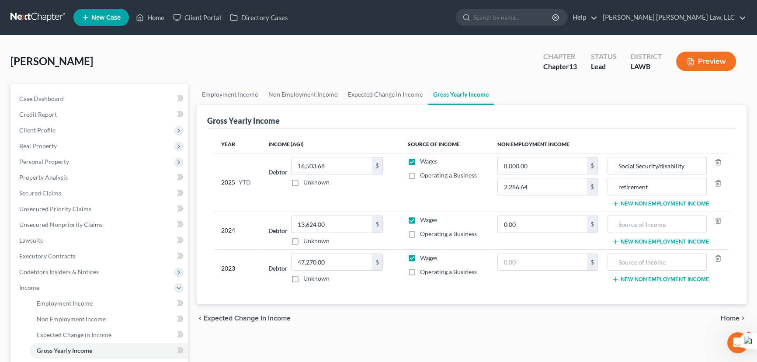
click at [50, 14] on link at bounding box center [38, 18] width 56 height 16
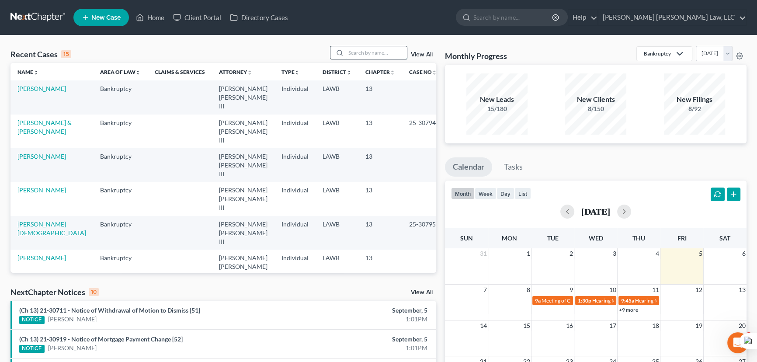
click at [374, 55] on input "search" at bounding box center [376, 52] width 61 height 13
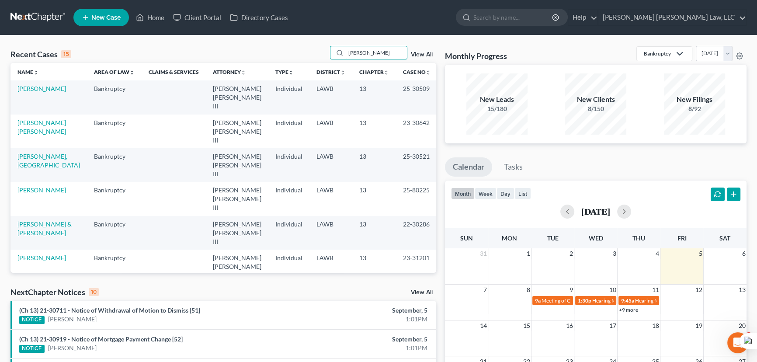
type input "[PERSON_NAME]"
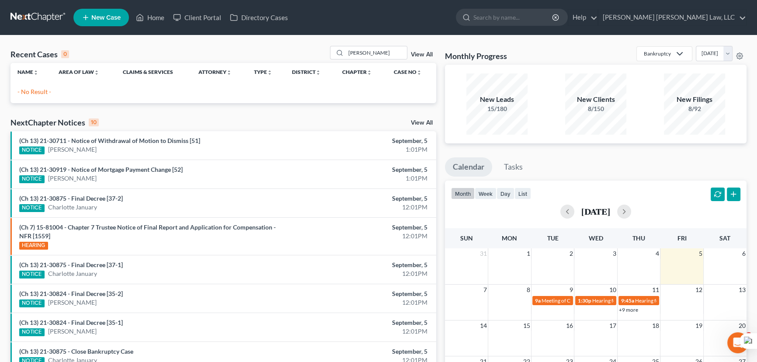
click at [91, 18] on link "New Case" at bounding box center [101, 17] width 56 height 17
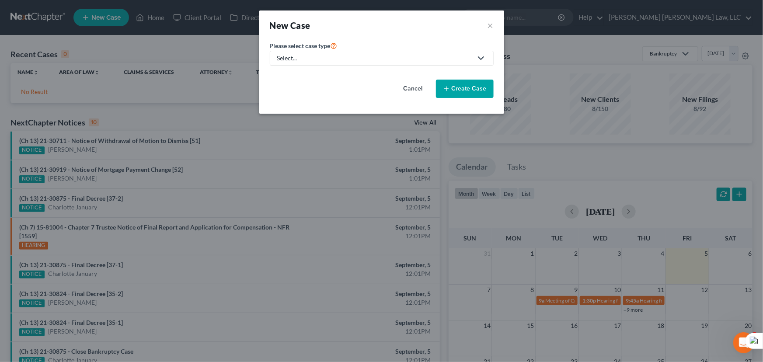
click at [394, 54] on div "Select..." at bounding box center [374, 58] width 195 height 9
click at [324, 73] on div "Bankruptcy" at bounding box center [317, 75] width 78 height 9
select select "36"
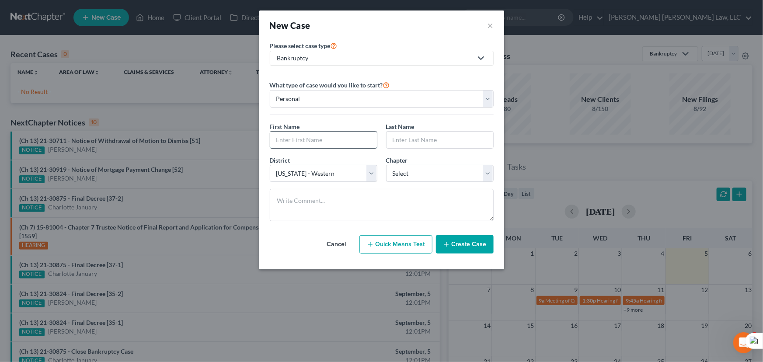
click at [345, 136] on input "text" at bounding box center [323, 140] width 107 height 17
type input "Jukerria"
type input "[PERSON_NAME]"
click at [401, 168] on select "Select 7 11 12 13" at bounding box center [440, 173] width 108 height 17
select select "3"
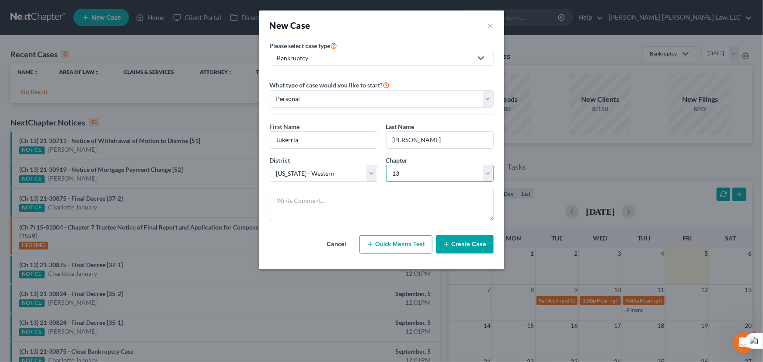
click at [386, 165] on select "Select 7 11 12 13" at bounding box center [440, 173] width 108 height 17
click at [458, 246] on button "Create Case" at bounding box center [465, 244] width 58 height 18
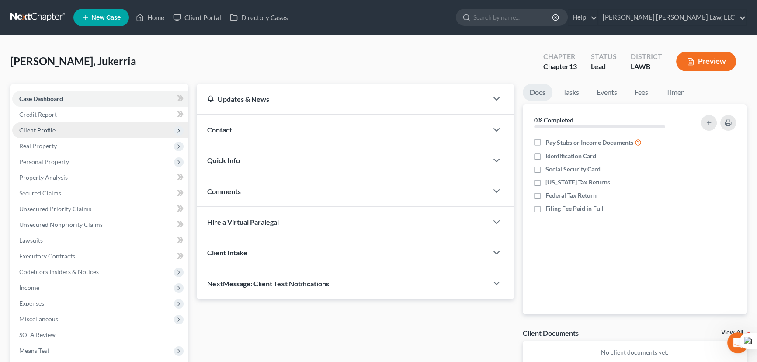
click at [62, 126] on span "Client Profile" at bounding box center [100, 130] width 176 height 16
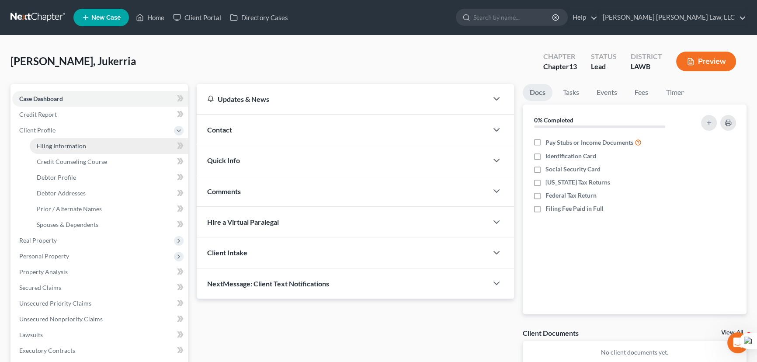
click at [61, 150] on link "Filing Information" at bounding box center [109, 146] width 158 height 16
select select "1"
select select "0"
select select "3"
select select "36"
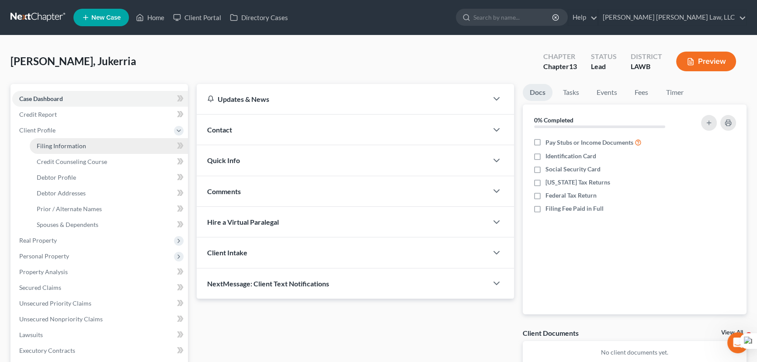
select select "19"
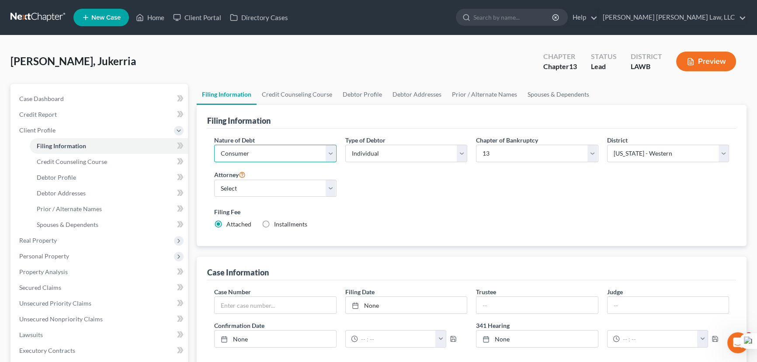
click at [235, 151] on select "Select Business Consumer Other" at bounding box center [275, 153] width 122 height 17
drag, startPoint x: 405, startPoint y: 198, endPoint x: 307, endPoint y: 187, distance: 99.0
click at [405, 198] on div "Nature of Debt Select Business Consumer Other Nature of Business Select Clearin…" at bounding box center [472, 186] width 524 height 101
drag, startPoint x: 295, startPoint y: 184, endPoint x: 288, endPoint y: 195, distance: 13.6
click at [295, 184] on select "Select [PERSON_NAME] [PERSON_NAME] III - LAWB [PERSON_NAME] [PERSON_NAME] III -…" at bounding box center [275, 188] width 122 height 17
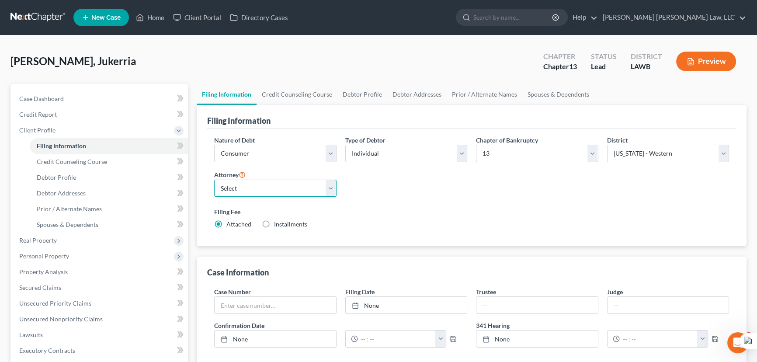
select select "0"
click at [214, 180] on select "Select [PERSON_NAME] [PERSON_NAME] III - LAWB [PERSON_NAME] [PERSON_NAME] III -…" at bounding box center [275, 188] width 122 height 17
click at [267, 102] on link "Credit Counseling Course" at bounding box center [297, 94] width 81 height 21
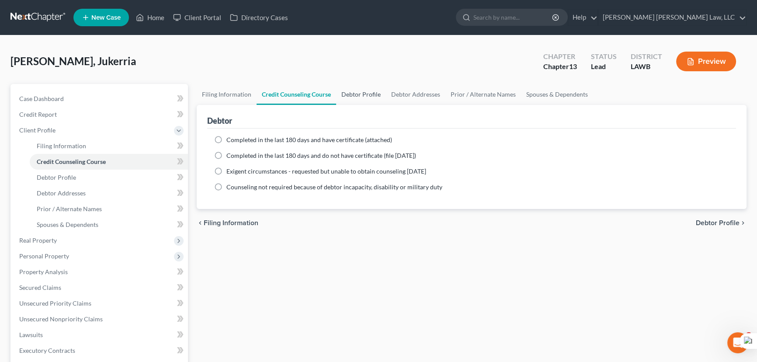
click at [367, 85] on link "Debtor Profile" at bounding box center [361, 94] width 50 height 21
select select "0"
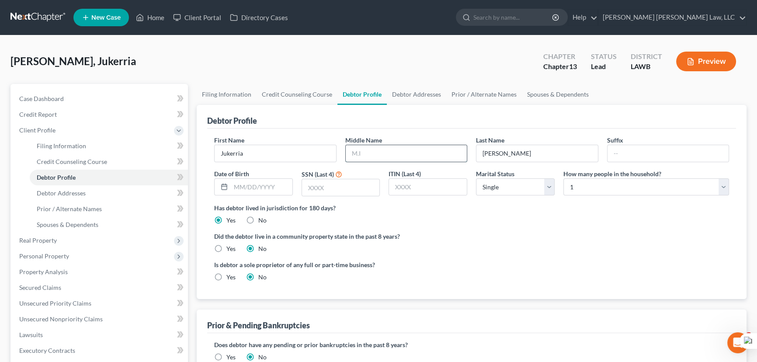
click at [389, 155] on input "text" at bounding box center [407, 153] width 122 height 17
type input "Vashon"
click at [251, 190] on input "text" at bounding box center [262, 187] width 62 height 17
type input "[DATE]"
click at [317, 191] on input "text" at bounding box center [341, 187] width 78 height 17
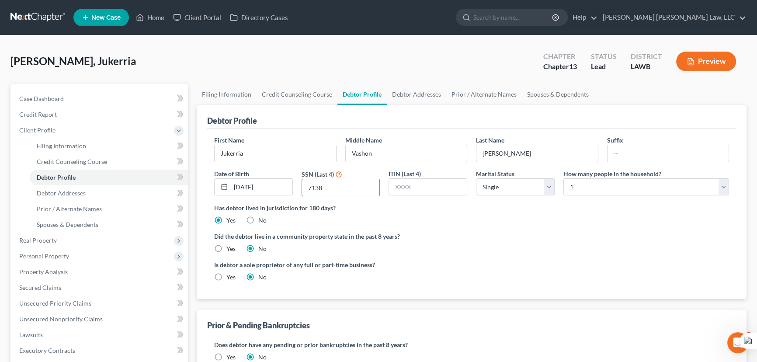
type input "7138"
click at [587, 186] on select "Select 1 2 3 4 5 6 7 8 9 10 11 12 13 14 15 16 17 18 19 20" at bounding box center [647, 186] width 166 height 17
select select "3"
click at [564, 178] on select "Select 1 2 3 4 5 6 7 8 9 10 11 12 13 14 15 16 17 18 19 20" at bounding box center [647, 186] width 166 height 17
click at [227, 247] on label "Yes" at bounding box center [231, 248] width 9 height 9
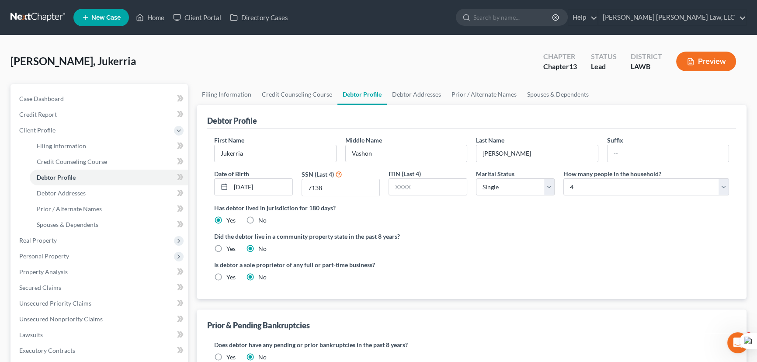
click at [230, 247] on input "Yes" at bounding box center [233, 247] width 6 height 6
radio input "true"
radio input "false"
click at [406, 93] on link "Debtor Addresses" at bounding box center [416, 94] width 59 height 21
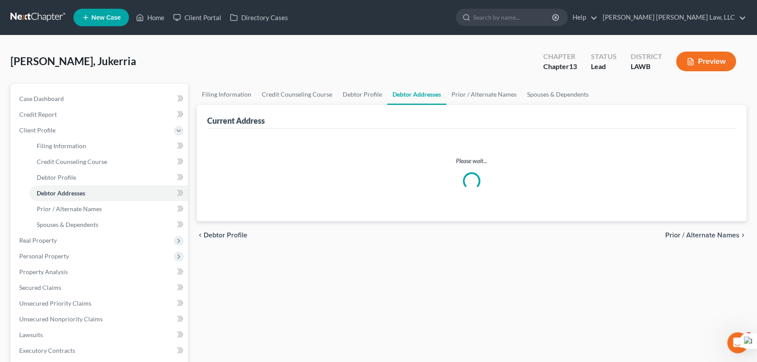
select select "0"
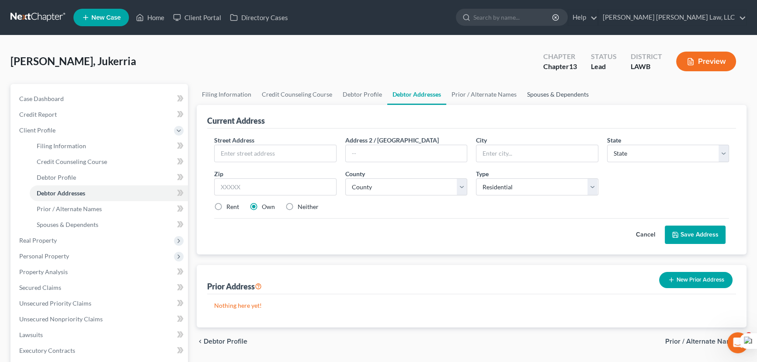
click at [548, 90] on link "Spouses & Dependents" at bounding box center [558, 94] width 72 height 21
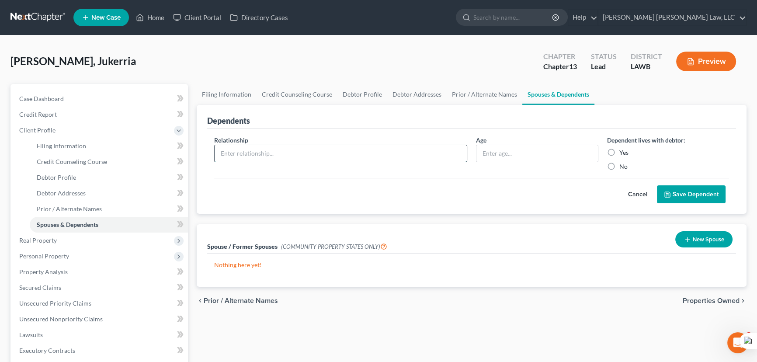
click at [250, 157] on input "text" at bounding box center [341, 153] width 252 height 17
type input "son"
click at [494, 161] on div "Age" at bounding box center [537, 153] width 131 height 35
click at [504, 149] on input "text" at bounding box center [538, 153] width 122 height 17
type input "13"
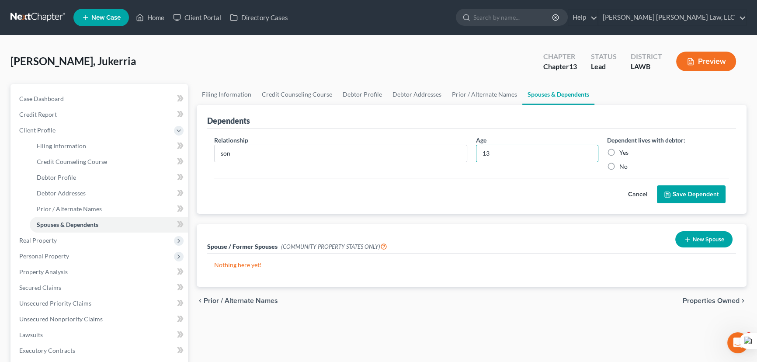
click at [620, 151] on label "Yes" at bounding box center [624, 152] width 9 height 9
click at [623, 151] on input "Yes" at bounding box center [626, 151] width 6 height 6
radio input "true"
click at [673, 192] on button "Save Dependent" at bounding box center [691, 194] width 69 height 18
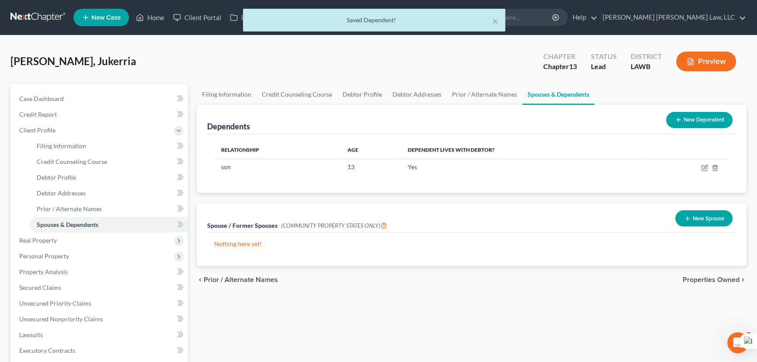
click at [695, 119] on button "New Dependent" at bounding box center [699, 120] width 66 height 16
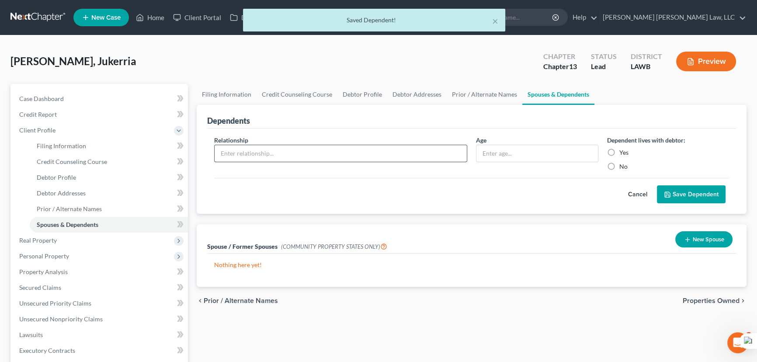
click at [242, 146] on input "text" at bounding box center [341, 153] width 252 height 17
type input "son"
click at [548, 155] on input "text" at bounding box center [538, 153] width 122 height 17
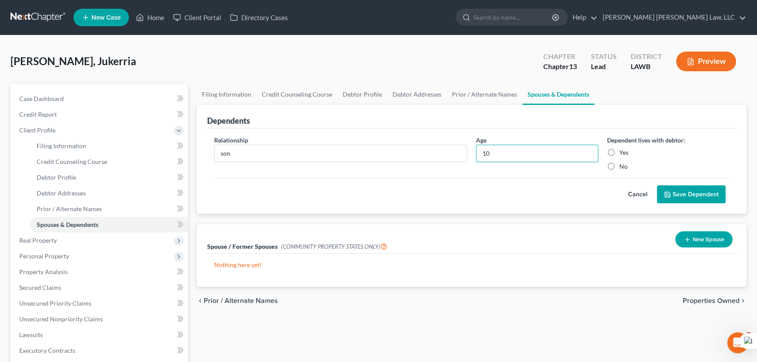
type input "10"
click at [620, 150] on label "Yes" at bounding box center [624, 152] width 9 height 9
click at [623, 150] on input "Yes" at bounding box center [626, 151] width 6 height 6
radio input "true"
click at [663, 188] on button "Save Dependent" at bounding box center [691, 194] width 69 height 18
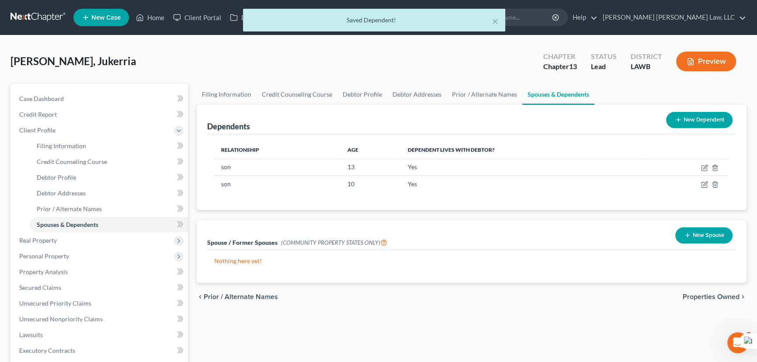
click at [700, 125] on button "New Dependent" at bounding box center [699, 120] width 66 height 16
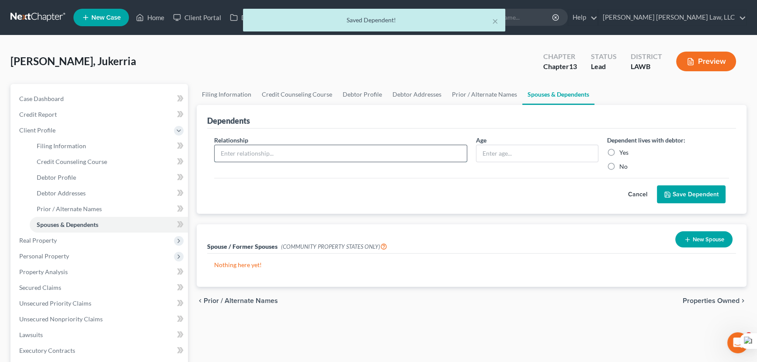
click at [331, 151] on input "text" at bounding box center [341, 153] width 252 height 17
type input "daugher"
type input "6"
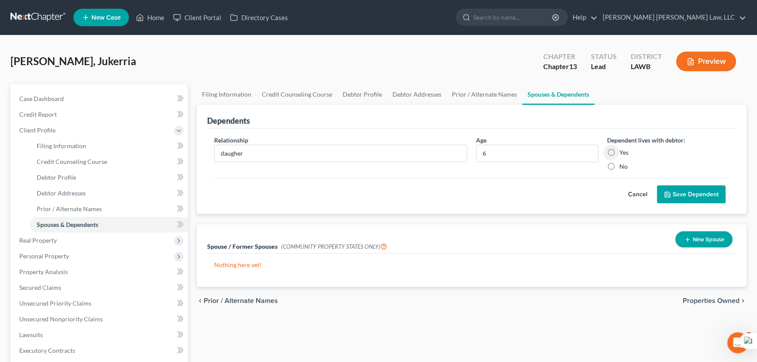
click at [620, 152] on label "Yes" at bounding box center [624, 152] width 9 height 9
click at [623, 152] on input "Yes" at bounding box center [626, 151] width 6 height 6
radio input "true"
click at [694, 188] on button "Save Dependent" at bounding box center [691, 194] width 69 height 18
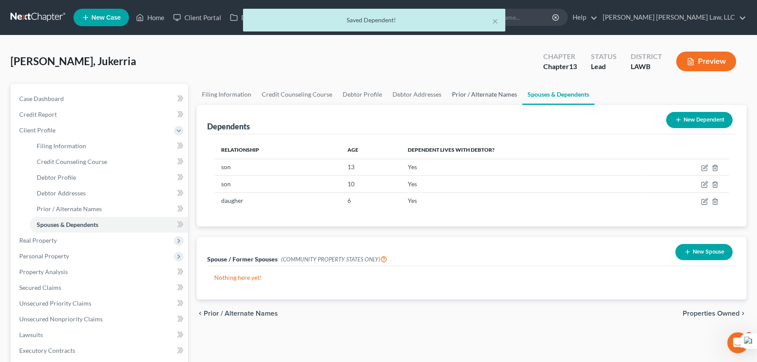
click at [478, 94] on link "Prior / Alternate Names" at bounding box center [485, 94] width 76 height 21
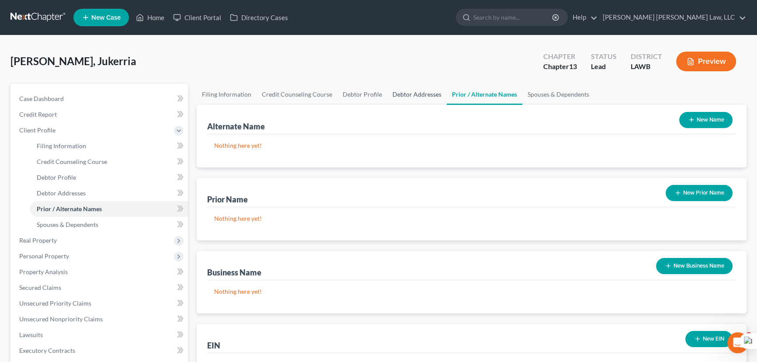
click at [395, 93] on link "Debtor Addresses" at bounding box center [416, 94] width 59 height 21
select select "0"
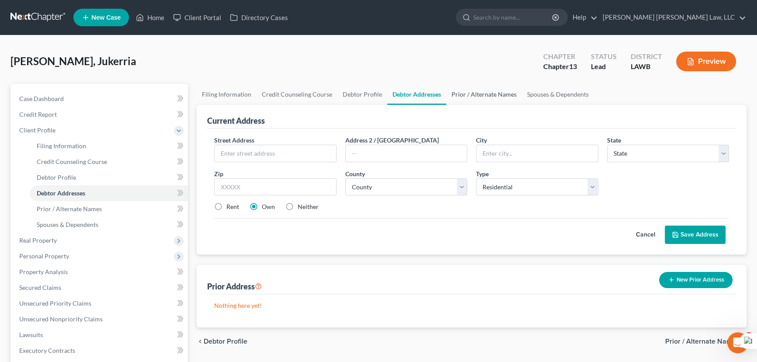
drag, startPoint x: 500, startPoint y: 81, endPoint x: 488, endPoint y: 99, distance: 21.1
click at [498, 84] on div "[PERSON_NAME], Jukerria Upgraded Chapter Chapter 13 Status Lead District LAWB P…" at bounding box center [378, 297] width 736 height 503
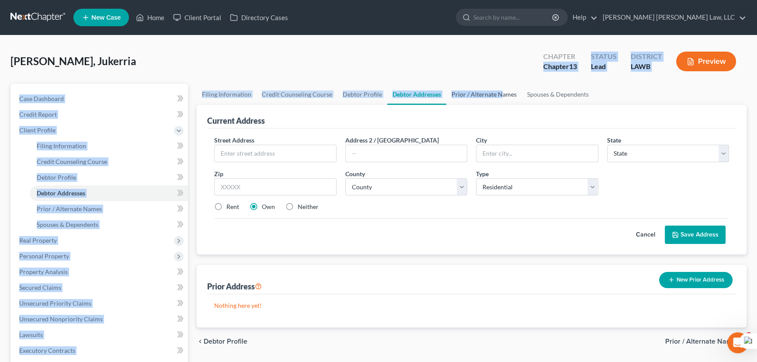
click at [488, 99] on html "Home New Case Client Portal Directory Cases [PERSON_NAME] [PERSON_NAME] Law, LL…" at bounding box center [378, 287] width 757 height 575
click at [490, 68] on div "[PERSON_NAME], Jukerria Upgraded Chapter Chapter 13 Status Lead District LAWB P…" at bounding box center [378, 65] width 736 height 38
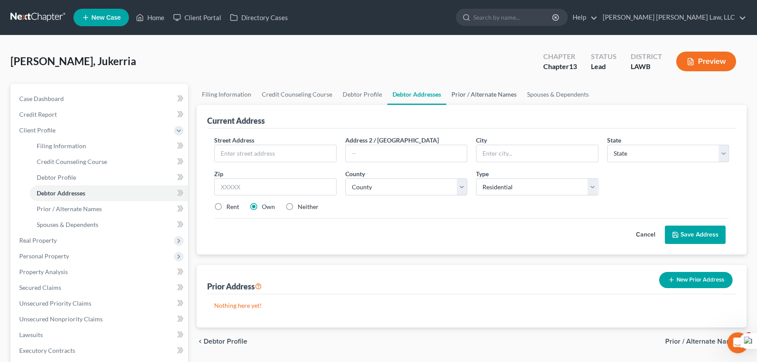
click at [493, 96] on link "Prior / Alternate Names" at bounding box center [485, 94] width 76 height 21
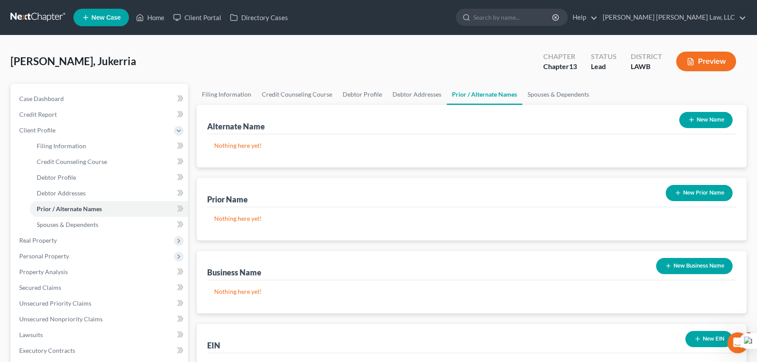
click at [701, 123] on button "New Name" at bounding box center [706, 120] width 53 height 16
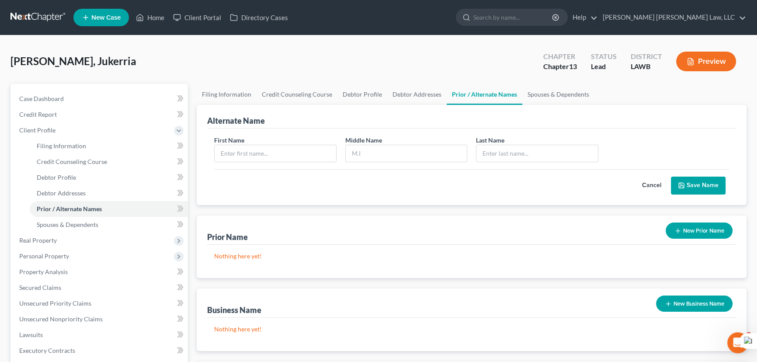
click at [288, 167] on div "First Name Middle Name Last Name *" at bounding box center [472, 153] width 524 height 34
click at [288, 160] on input "text" at bounding box center [276, 153] width 122 height 17
type input "Jukerria"
type input "V"
type input "[PERSON_NAME]"
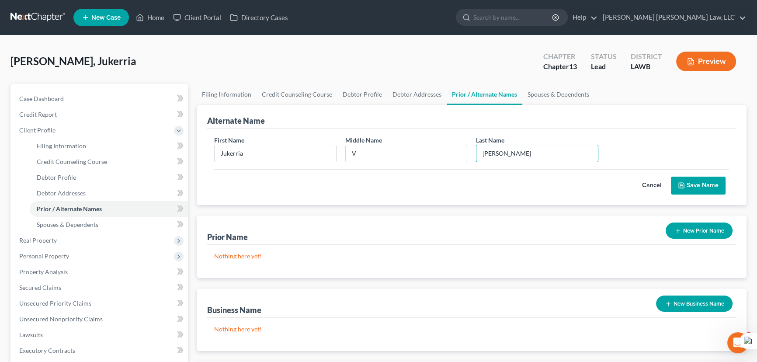
click at [719, 182] on button "Save Name" at bounding box center [698, 186] width 55 height 18
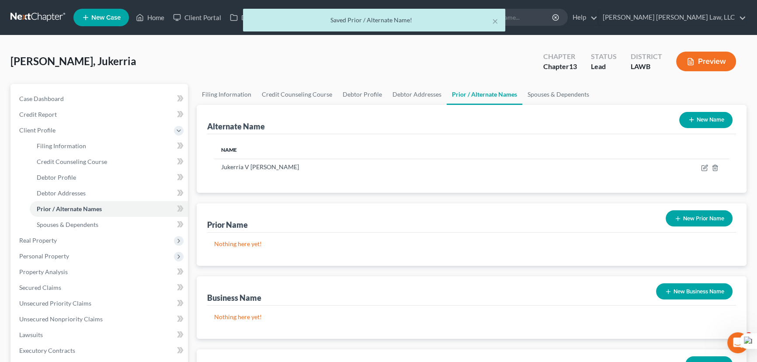
click at [701, 121] on button "New Name" at bounding box center [706, 120] width 53 height 16
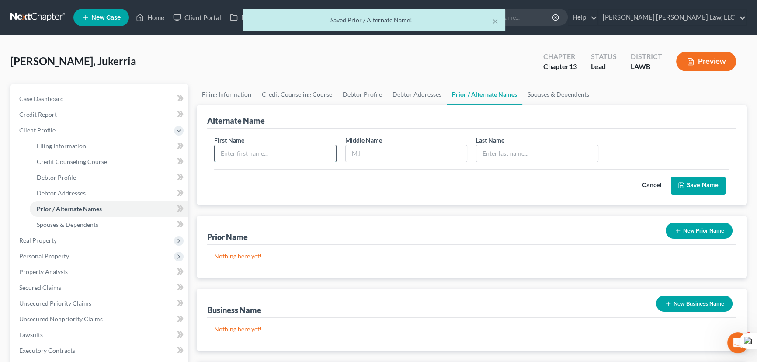
click at [302, 147] on input "text" at bounding box center [276, 153] width 122 height 17
type input "Jukerria"
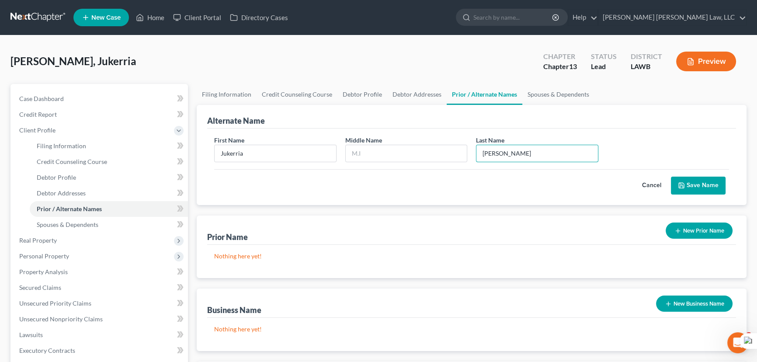
type input "[PERSON_NAME]"
click at [680, 188] on icon "submit" at bounding box center [681, 185] width 5 height 5
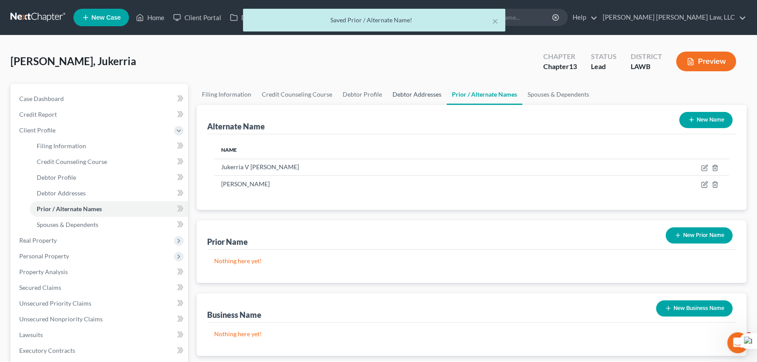
click at [397, 95] on link "Debtor Addresses" at bounding box center [416, 94] width 59 height 21
select select "0"
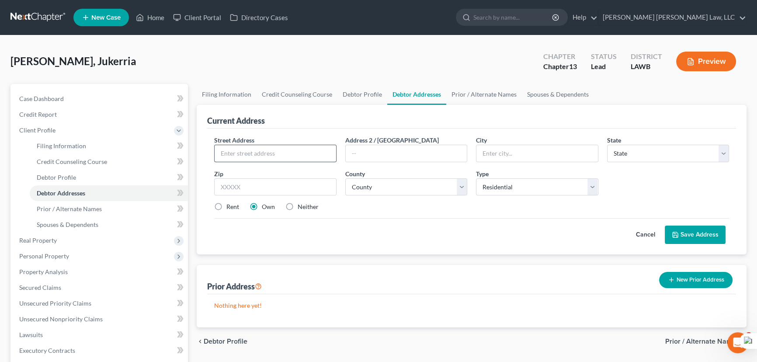
click at [293, 147] on input "text" at bounding box center [276, 153] width 122 height 17
type input "[STREET_ADDRESS][PERSON_NAME]"
click at [500, 157] on input "text" at bounding box center [538, 153] width 122 height 17
type input "Monroe"
select select "19"
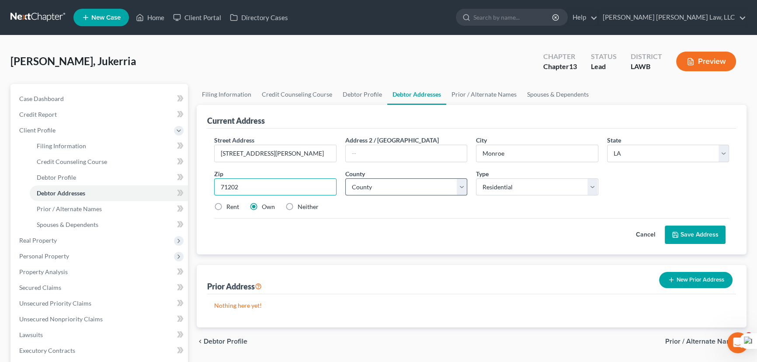
type input "71202"
click at [458, 178] on select "County Acadia [PERSON_NAME] [DATE] Assumption Avoyelles [GEOGRAPHIC_DATA] Bienv…" at bounding box center [406, 186] width 122 height 17
select select "36"
click at [345, 178] on select "County Acadia [PERSON_NAME] [DATE] Assumption Avoyelles [GEOGRAPHIC_DATA] Bienv…" at bounding box center [406, 186] width 122 height 17
click at [227, 202] on label "Rent" at bounding box center [233, 206] width 13 height 9
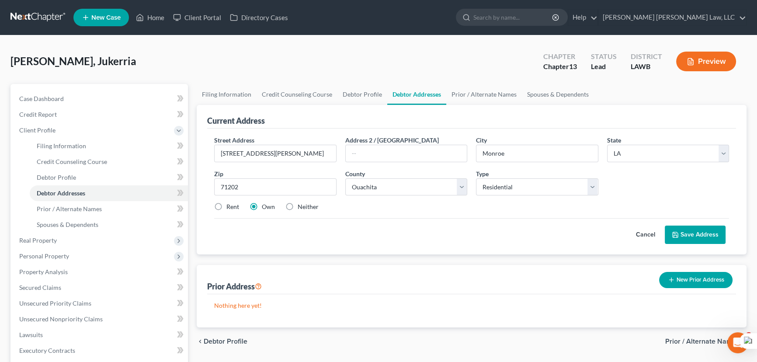
click at [230, 202] on input "Rent" at bounding box center [233, 205] width 6 height 6
radio input "true"
click at [713, 235] on button "Save Address" at bounding box center [695, 235] width 61 height 18
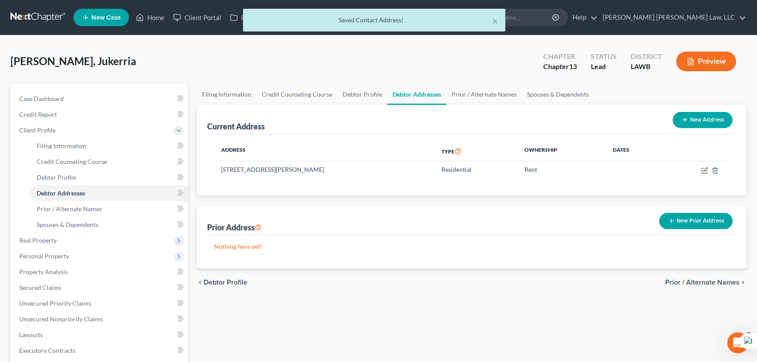
click at [711, 218] on button "New Prior Address" at bounding box center [695, 221] width 73 height 16
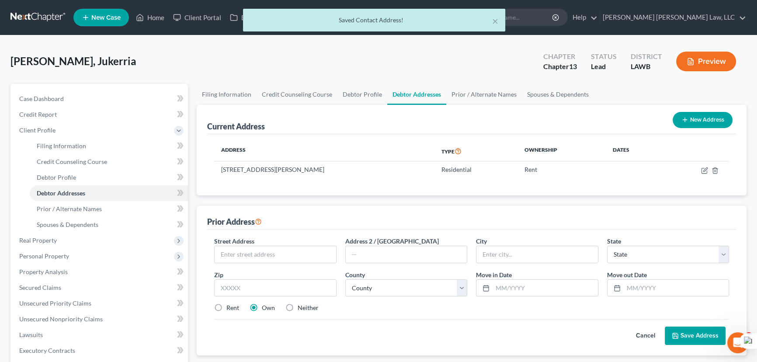
click at [639, 340] on button "Cancel" at bounding box center [646, 335] width 38 height 17
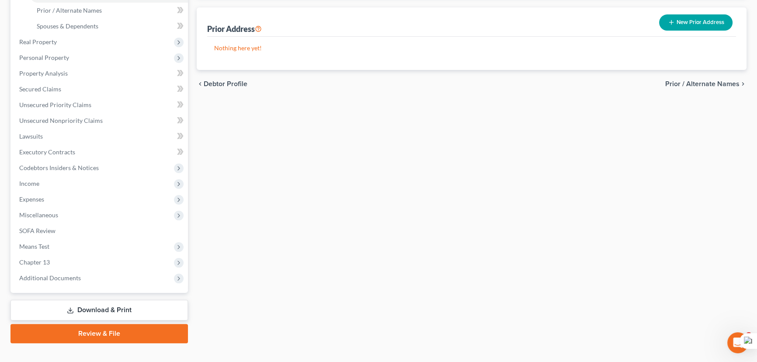
scroll to position [39, 0]
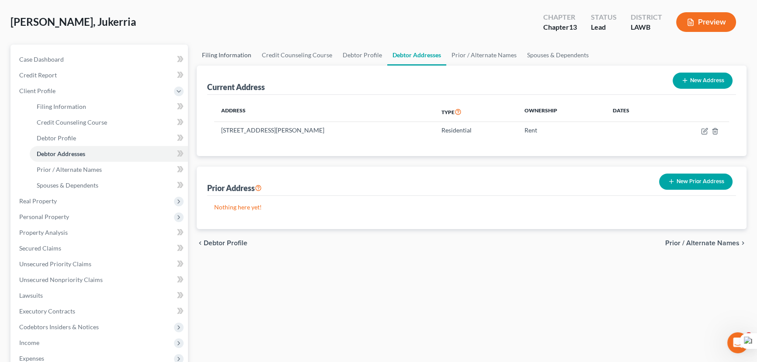
click at [225, 64] on link "Filing Information" at bounding box center [227, 55] width 60 height 21
select select "1"
select select "0"
select select "3"
select select "36"
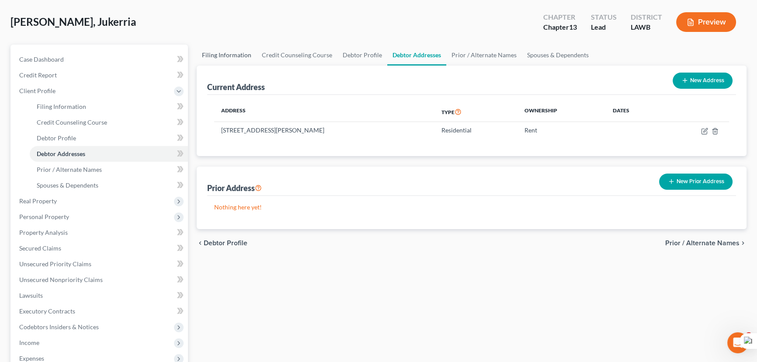
select select "0"
select select "19"
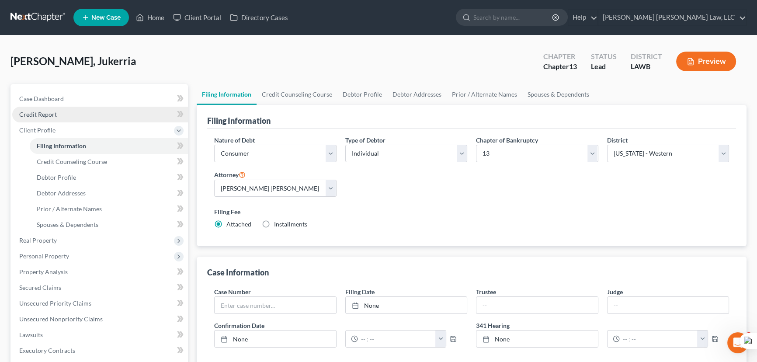
click at [92, 114] on link "Credit Report" at bounding box center [100, 115] width 176 height 16
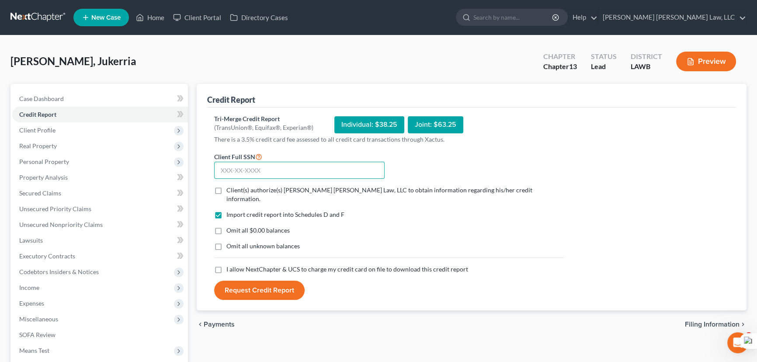
click at [297, 163] on input "text" at bounding box center [299, 170] width 171 height 17
type input "435-95-7138"
click at [227, 186] on label "Client(s) authorize(s) [PERSON_NAME] [PERSON_NAME] Law, LLC to obtain informati…" at bounding box center [396, 194] width 338 height 17
click at [230, 186] on input "Client(s) authorize(s) [PERSON_NAME] [PERSON_NAME] Law, LLC to obtain informati…" at bounding box center [233, 189] width 6 height 6
checkbox input "true"
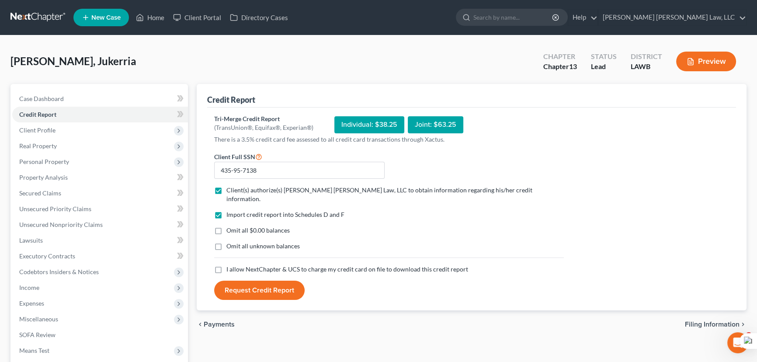
click at [227, 226] on label "Omit all $0.00 balances" at bounding box center [258, 230] width 63 height 9
click at [230, 226] on input "Omit all $0.00 balances" at bounding box center [233, 229] width 6 height 6
checkbox input "true"
click at [227, 242] on label "Omit all unknown balances" at bounding box center [263, 246] width 73 height 9
click at [230, 242] on input "Omit all unknown balances" at bounding box center [233, 245] width 6 height 6
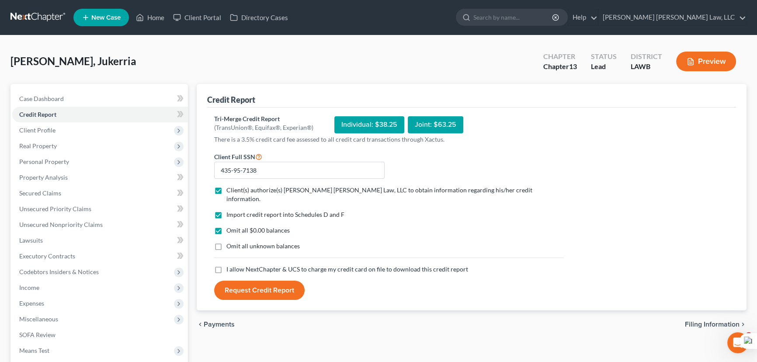
checkbox input "true"
click at [227, 265] on label "I allow NextChapter & UCS to charge my credit card on file to download this cre…" at bounding box center [348, 269] width 242 height 9
click at [230, 265] on input "I allow NextChapter & UCS to charge my credit card on file to download this cre…" at bounding box center [233, 268] width 6 height 6
checkbox input "true"
click at [232, 281] on button "Request Credit Report" at bounding box center [259, 290] width 91 height 19
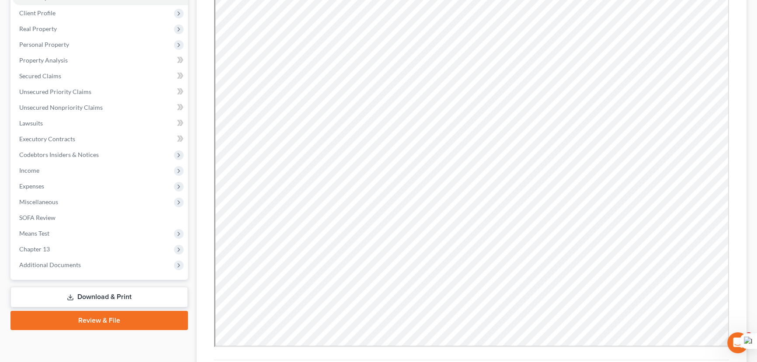
scroll to position [119, 0]
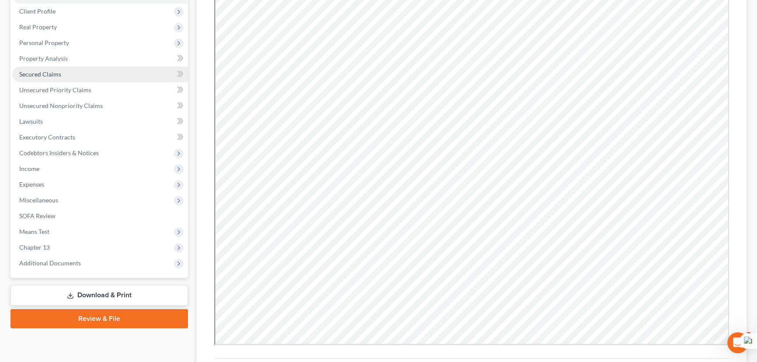
click at [60, 72] on link "Secured Claims" at bounding box center [100, 74] width 176 height 16
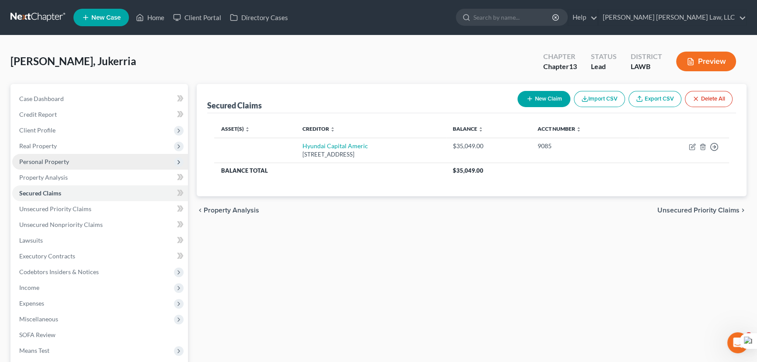
click at [79, 161] on span "Personal Property" at bounding box center [100, 162] width 176 height 16
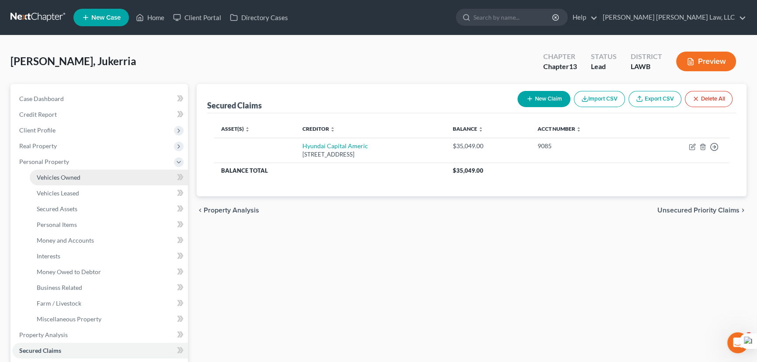
click at [94, 184] on link "Vehicles Owned" at bounding box center [109, 178] width 158 height 16
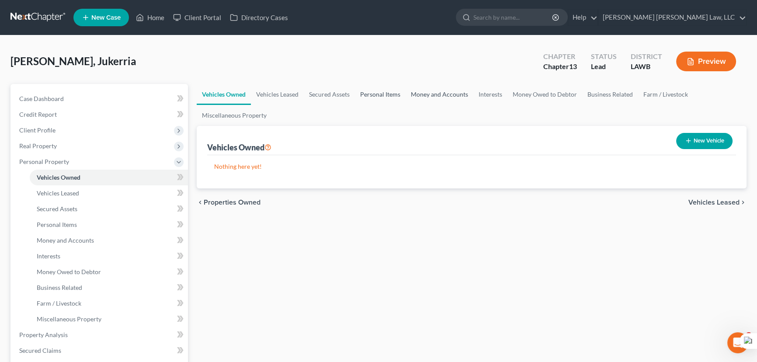
click at [401, 92] on link "Personal Items" at bounding box center [380, 94] width 51 height 21
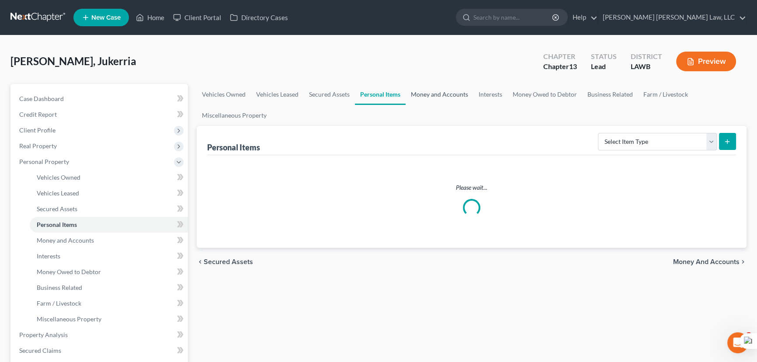
click at [464, 95] on link "Money and Accounts" at bounding box center [440, 94] width 68 height 21
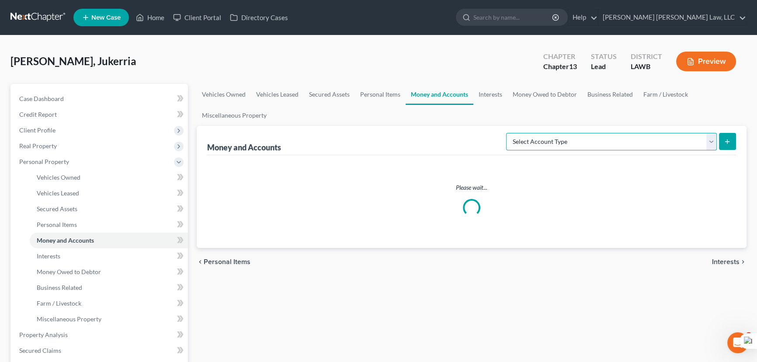
click at [678, 145] on select "Select Account Type Brokerage (A/B: 18, SOFA: 20) Cash on Hand (A/B: 16) Certif…" at bounding box center [611, 141] width 211 height 17
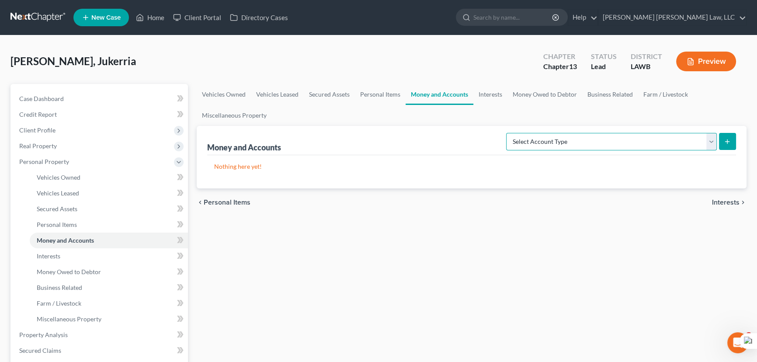
select select "checking"
click at [509, 133] on select "Select Account Type Brokerage (A/B: 18, SOFA: 20) Cash on Hand (A/B: 16) Certif…" at bounding box center [611, 141] width 211 height 17
click at [722, 136] on button "submit" at bounding box center [727, 141] width 17 height 17
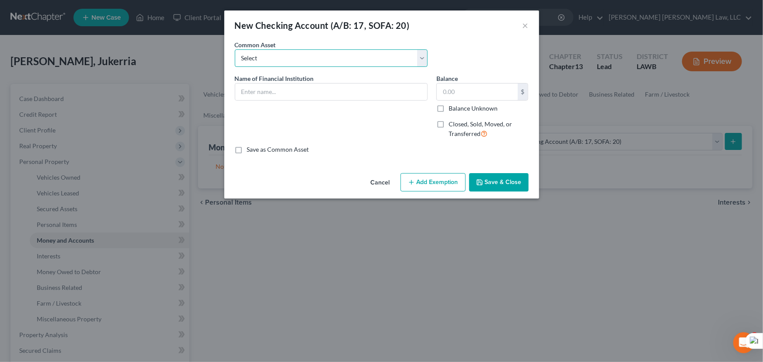
click at [307, 56] on select "Select Current Bank Sevenfold Credit Union Apple Cash First Horizon Bank Centri…" at bounding box center [331, 57] width 193 height 17
select select "45"
type input "CHIME"
type input "0"
drag, startPoint x: 506, startPoint y: 180, endPoint x: 514, endPoint y: 175, distance: 9.6
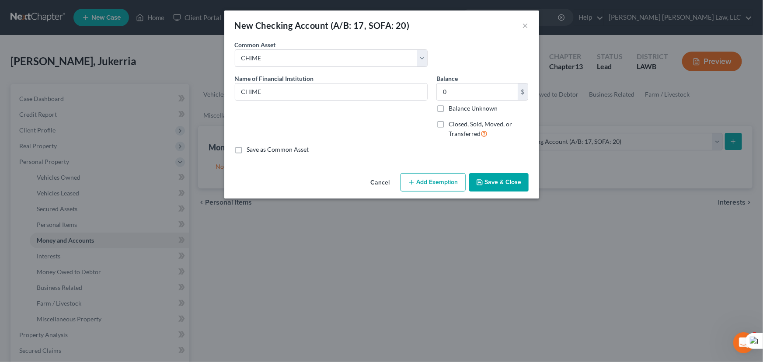
click at [506, 180] on button "Save & Close" at bounding box center [498, 182] width 59 height 18
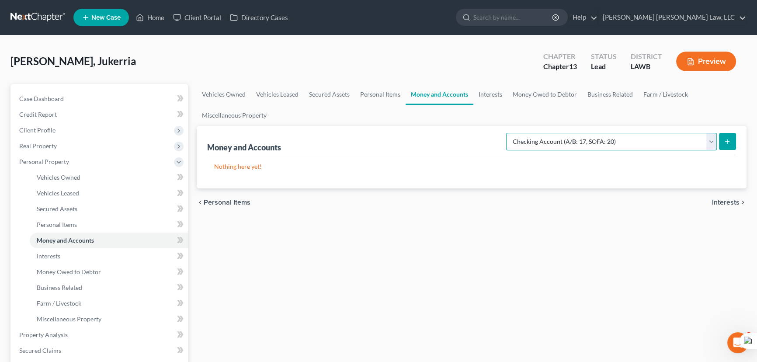
click at [611, 143] on select "Select Account Type Brokerage (A/B: 18, SOFA: 20) Cash on Hand (A/B: 16) Certif…" at bounding box center [611, 141] width 211 height 17
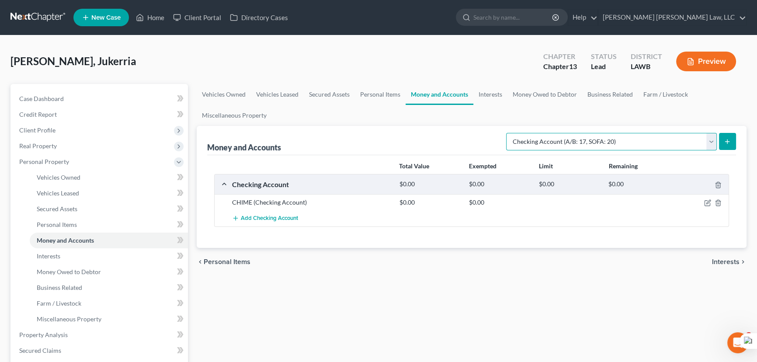
click at [509, 133] on select "Select Account Type Brokerage (A/B: 18, SOFA: 20) Cash on Hand (A/B: 16) Certif…" at bounding box center [611, 141] width 211 height 17
click at [733, 133] on button "submit" at bounding box center [727, 141] width 17 height 17
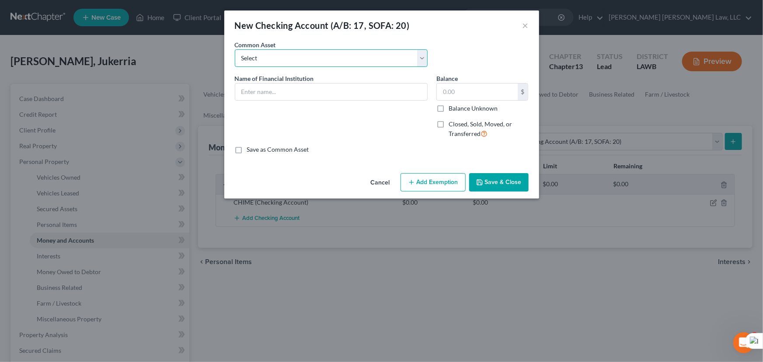
click at [362, 54] on select "Select Current Bank Sevenfold Credit Union Apple Cash First Horizon Bank Centri…" at bounding box center [331, 57] width 193 height 17
select select "65"
type input "Cash App"
type input "0"
click at [496, 178] on button "Save & Close" at bounding box center [498, 182] width 59 height 18
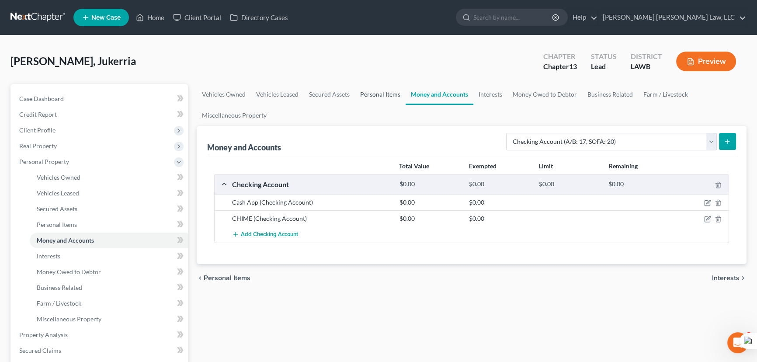
click at [385, 84] on link "Personal Items" at bounding box center [380, 94] width 51 height 21
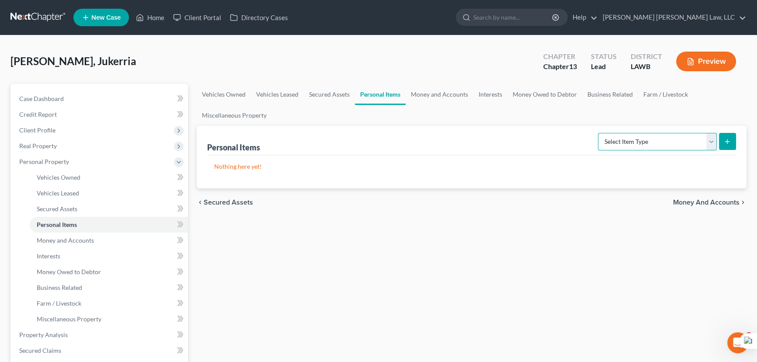
click at [627, 145] on select "Select Item Type Clothing (A/B: 11) Collectibles Of Value (A/B: 8) Electronics …" at bounding box center [657, 141] width 119 height 17
select select "clothing"
click at [600, 133] on select "Select Item Type Clothing (A/B: 11) Collectibles Of Value (A/B: 8) Electronics …" at bounding box center [657, 141] width 119 height 17
click at [721, 146] on button "submit" at bounding box center [727, 141] width 17 height 17
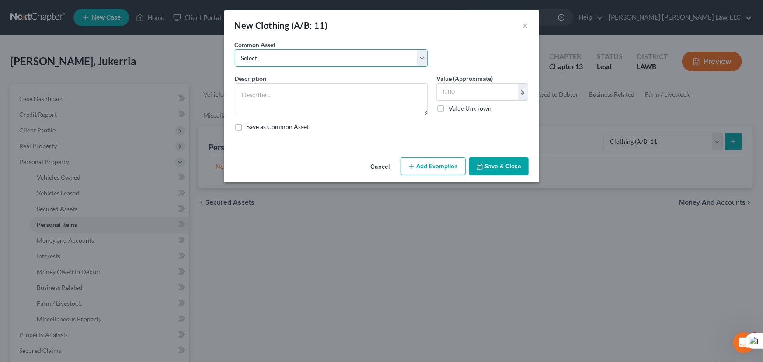
click at [347, 63] on select "Select Clothes Clothes" at bounding box center [331, 57] width 193 height 17
click at [235, 49] on select "Select Clothes Clothes" at bounding box center [331, 57] width 193 height 17
drag, startPoint x: 342, startPoint y: 60, endPoint x: 342, endPoint y: 66, distance: 6.1
click at [342, 60] on select "Select Clothes Clothes" at bounding box center [331, 57] width 193 height 17
select select "0"
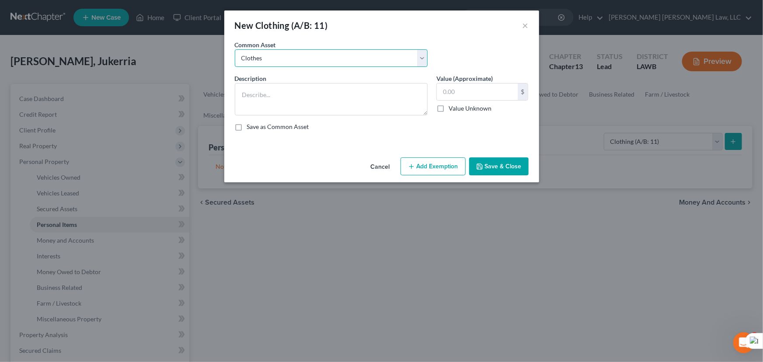
click at [235, 49] on select "Select Clothes Clothes" at bounding box center [331, 57] width 193 height 17
type textarea "Clothes"
type input "300.00"
click at [450, 160] on button "Add Exemption" at bounding box center [433, 166] width 65 height 18
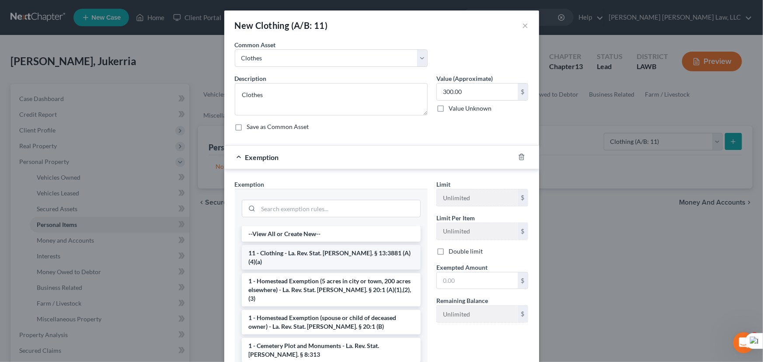
click at [315, 254] on li "11 - Clothing - La. Rev. Stat. [PERSON_NAME]. § 13:3881 (A)(4)(a)" at bounding box center [331, 257] width 179 height 24
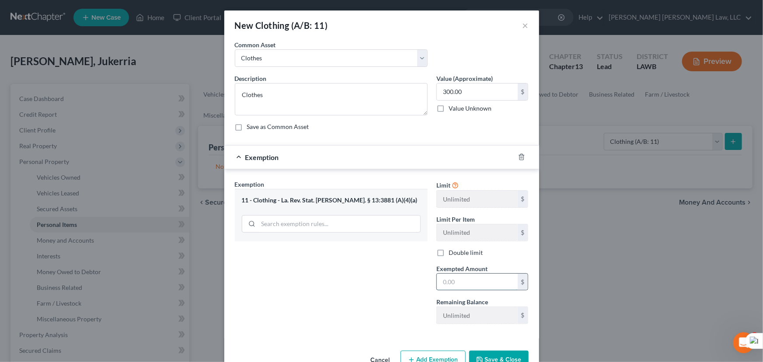
drag, startPoint x: 452, startPoint y: 281, endPoint x: 462, endPoint y: 283, distance: 10.4
click at [453, 281] on input "text" at bounding box center [477, 282] width 81 height 17
type input "300.00"
click at [495, 357] on button "Save & Close" at bounding box center [498, 360] width 59 height 18
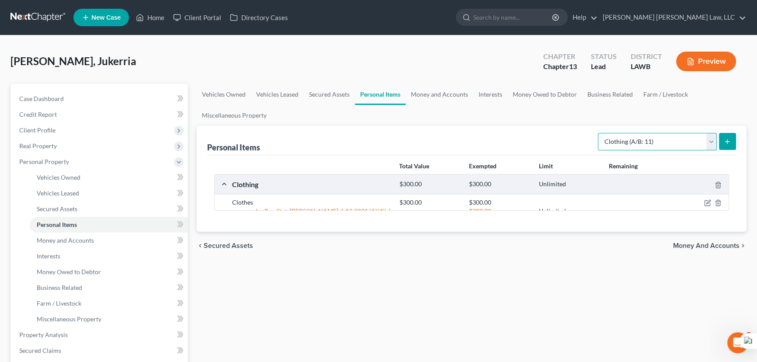
click at [637, 145] on select "Select Item Type Clothing (A/B: 11) Collectibles Of Value (A/B: 8) Electronics …" at bounding box center [657, 141] width 119 height 17
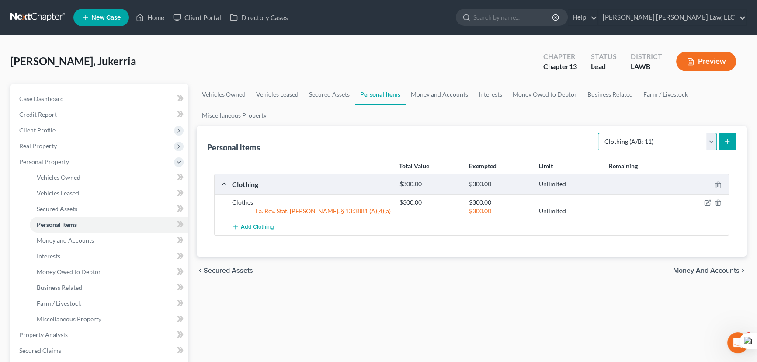
select select "household_goods"
click at [600, 133] on select "Select Item Type Clothing (A/B: 11) Collectibles Of Value (A/B: 8) Electronics …" at bounding box center [657, 141] width 119 height 17
click at [737, 139] on div "Personal Items Select Item Type Clothing (A/B: 11) Collectibles Of Value (A/B: …" at bounding box center [472, 191] width 550 height 131
click at [732, 139] on button "submit" at bounding box center [727, 141] width 17 height 17
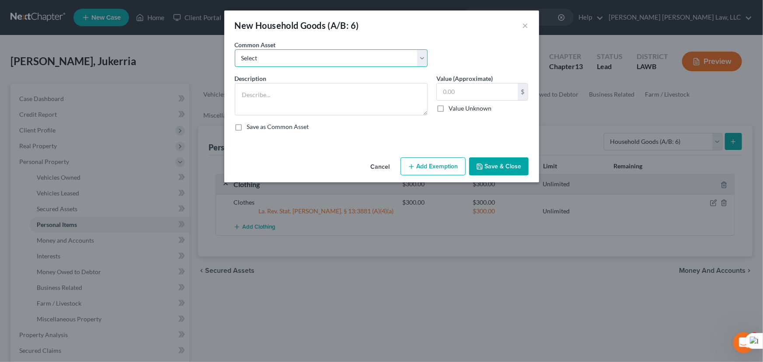
drag, startPoint x: 318, startPoint y: 53, endPoint x: 319, endPoint y: 57, distance: 4.5
click at [318, 53] on select "Select Furniture Movables 2002 Chevy Tahoe 231,000 miles Movables Movables Mova…" at bounding box center [331, 57] width 193 height 17
select select "0"
click at [235, 49] on select "Select Furniture Movables 2002 Chevy Tahoe 231,000 miles Movables Movables Mova…" at bounding box center [331, 57] width 193 height 17
type textarea "Furniture"
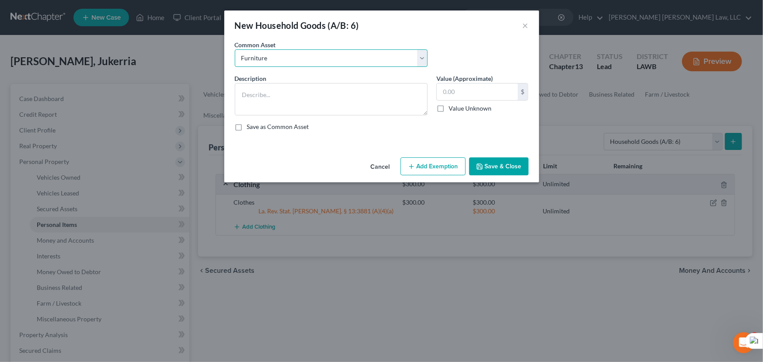
type input "1,200.00"
click at [456, 162] on button "Add Exemption" at bounding box center [433, 166] width 65 height 18
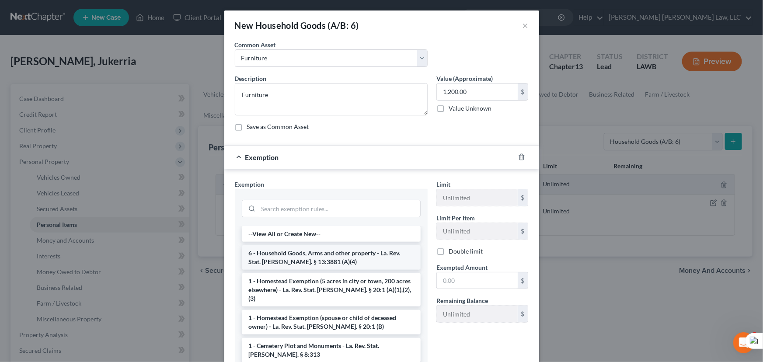
click at [315, 251] on li "6 - Household Goods, Arms and other property - La. Rev. Stat. [PERSON_NAME]. § …" at bounding box center [331, 257] width 179 height 24
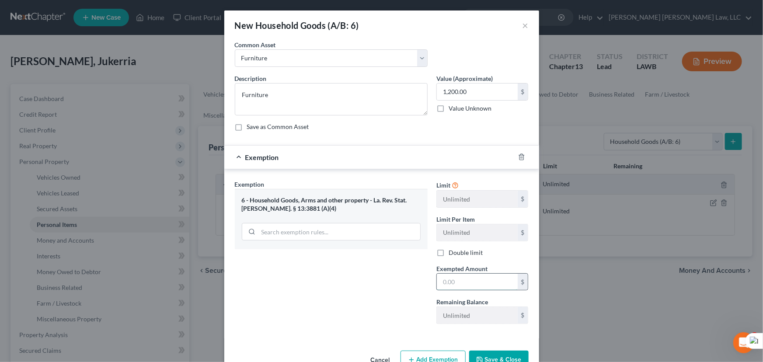
drag, startPoint x: 455, startPoint y: 280, endPoint x: 467, endPoint y: 287, distance: 14.7
click at [455, 280] on input "text" at bounding box center [477, 282] width 81 height 17
type input "1,200.00"
click at [491, 358] on button "Save & Close" at bounding box center [498, 360] width 59 height 18
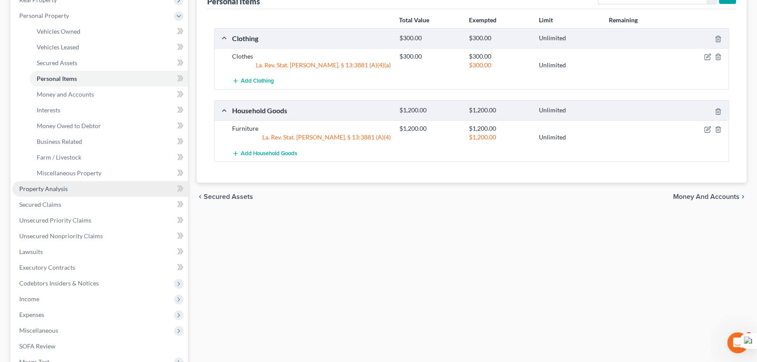
scroll to position [159, 0]
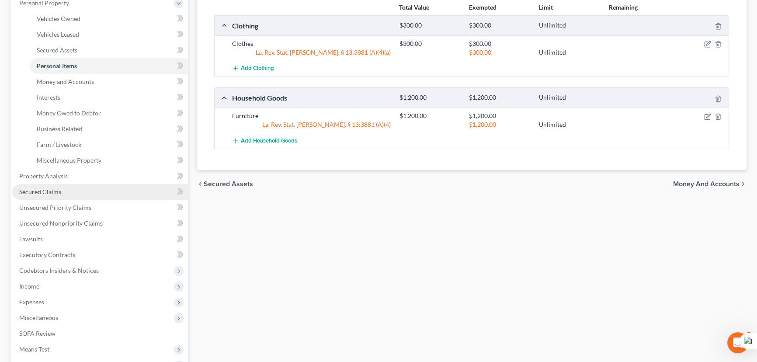
click at [64, 188] on link "Secured Claims" at bounding box center [100, 192] width 176 height 16
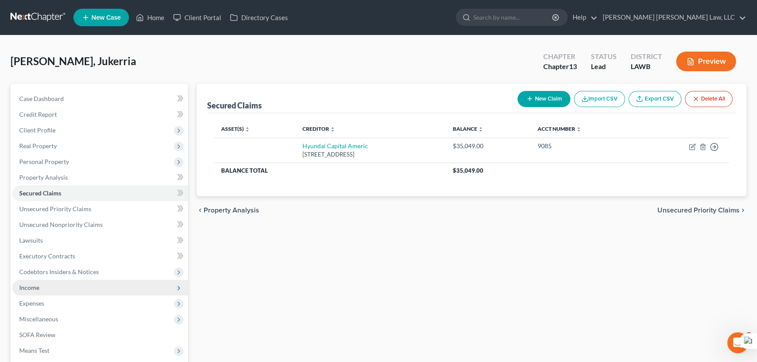
click at [70, 287] on span "Income" at bounding box center [100, 288] width 176 height 16
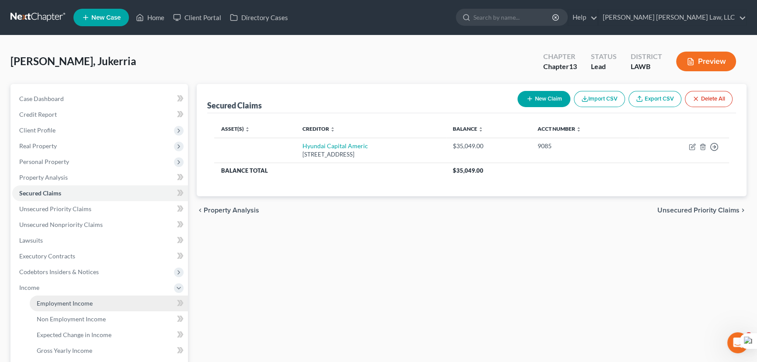
click at [62, 303] on span "Employment Income" at bounding box center [65, 303] width 56 height 7
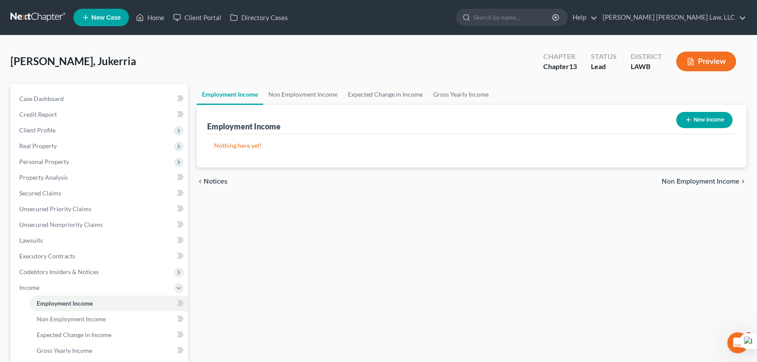
click at [708, 117] on button "New Income" at bounding box center [705, 120] width 56 height 16
select select "0"
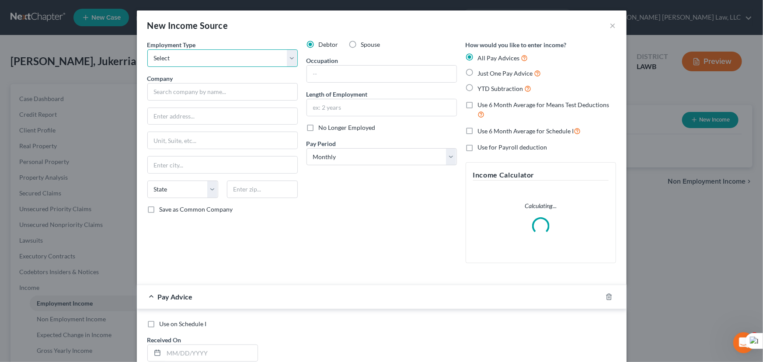
click at [247, 58] on select "Select Full or [DEMOGRAPHIC_DATA] Employment Self Employment" at bounding box center [222, 57] width 150 height 17
select select "1"
click at [147, 49] on select "Select Full or [DEMOGRAPHIC_DATA] Employment Self Employment" at bounding box center [222, 57] width 150 height 17
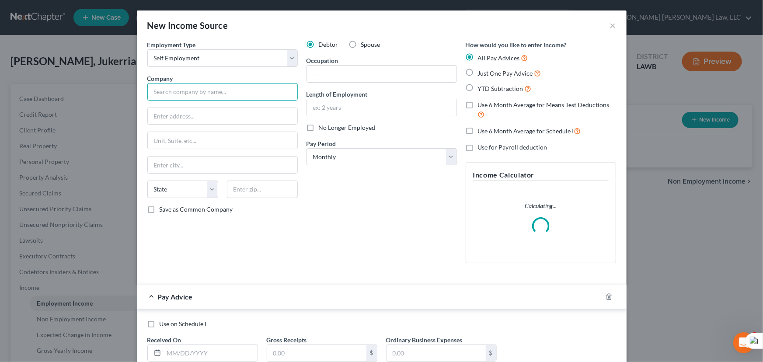
click at [232, 91] on input "text" at bounding box center [222, 91] width 150 height 17
type input "self"
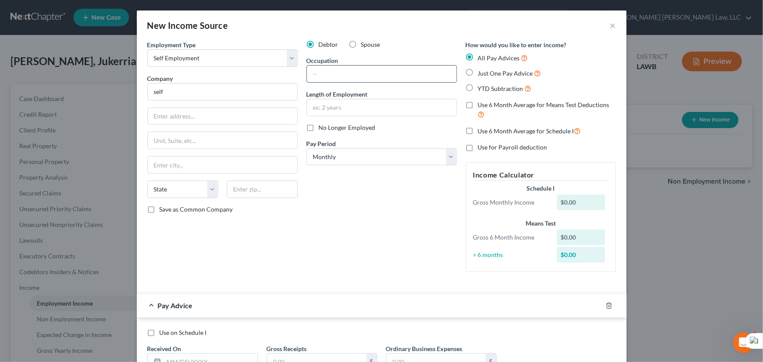
click at [333, 72] on input "text" at bounding box center [382, 74] width 150 height 17
type input "E"
type input "Delivery Driver"
click at [328, 104] on input "text" at bounding box center [382, 107] width 150 height 17
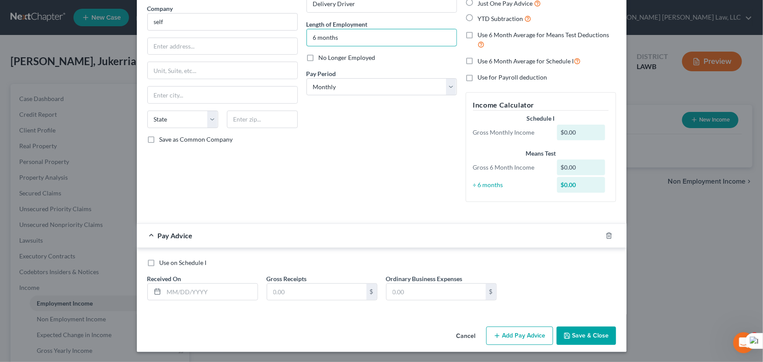
type input "6 months"
drag, startPoint x: 468, startPoint y: 1, endPoint x: 384, endPoint y: 162, distance: 181.7
click at [478, 1] on label "Just One Pay Advice" at bounding box center [509, 3] width 63 height 10
click at [481, 1] on input "Just One Pay Advice" at bounding box center [484, 1] width 6 height 6
radio input "true"
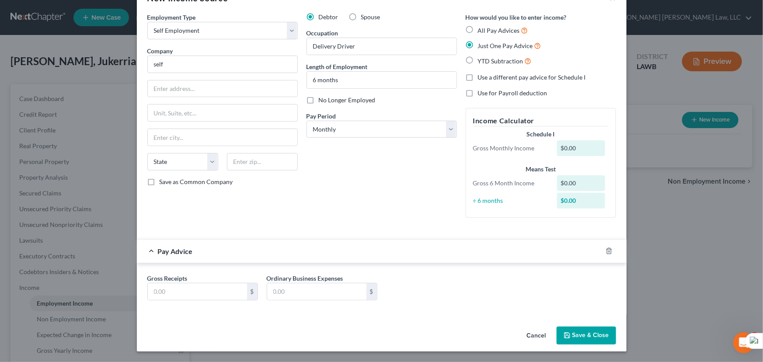
scroll to position [27, 0]
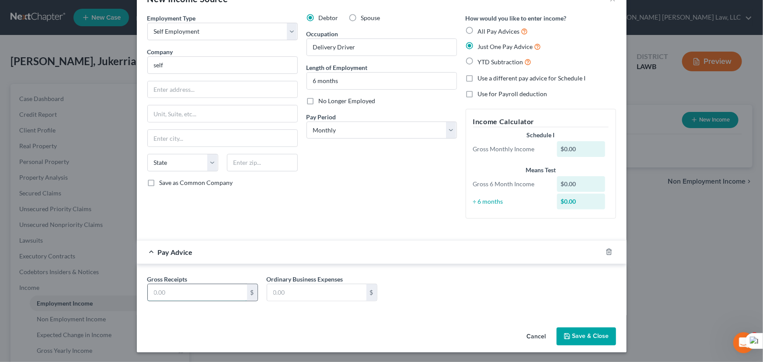
click at [218, 286] on input "text" at bounding box center [197, 292] width 99 height 17
type input "150"
drag, startPoint x: 248, startPoint y: 62, endPoint x: 4, endPoint y: 62, distance: 243.2
click at [0, 62] on div "New Income Source × Employment Type * Select Full or [DEMOGRAPHIC_DATA] Employm…" at bounding box center [381, 181] width 763 height 362
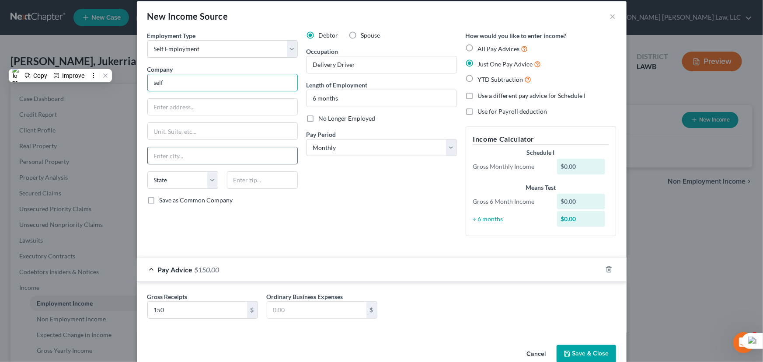
scroll to position [0, 0]
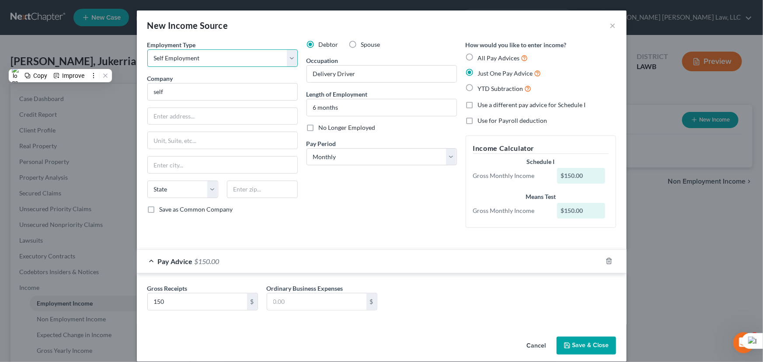
click at [244, 64] on select "Select Full or [DEMOGRAPHIC_DATA] Employment Self Employment" at bounding box center [222, 57] width 150 height 17
click at [147, 49] on select "Select Full or [DEMOGRAPHIC_DATA] Employment Self Employment" at bounding box center [222, 57] width 150 height 17
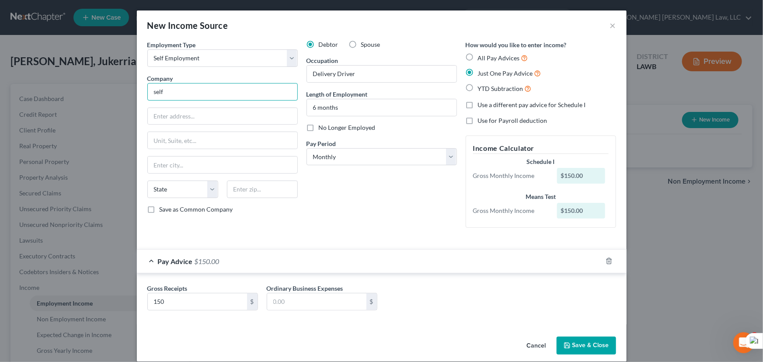
click at [182, 87] on input "self" at bounding box center [222, 91] width 150 height 17
drag, startPoint x: 189, startPoint y: 89, endPoint x: 434, endPoint y: 84, distance: 244.5
click at [112, 95] on div "New Income Source × Employment Type * Select Full or [DEMOGRAPHIC_DATA] Employm…" at bounding box center [381, 181] width 763 height 362
click at [206, 88] on input "self" at bounding box center [222, 91] width 150 height 17
click at [597, 341] on button "Save & Close" at bounding box center [586, 346] width 59 height 18
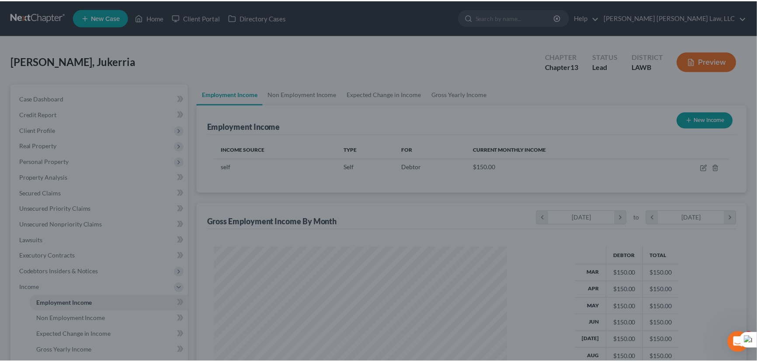
scroll to position [157, 310]
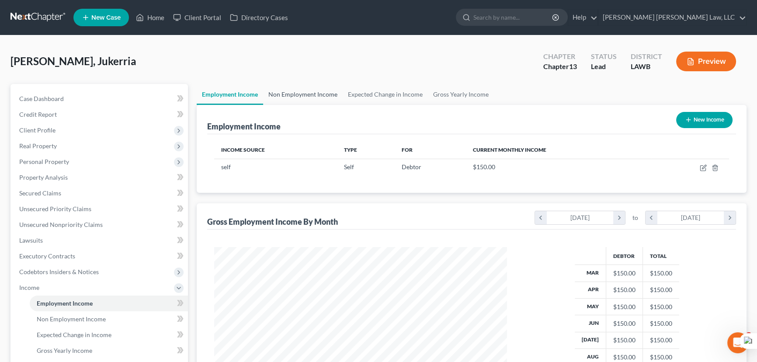
click at [311, 92] on link "Non Employment Income" at bounding box center [303, 94] width 80 height 21
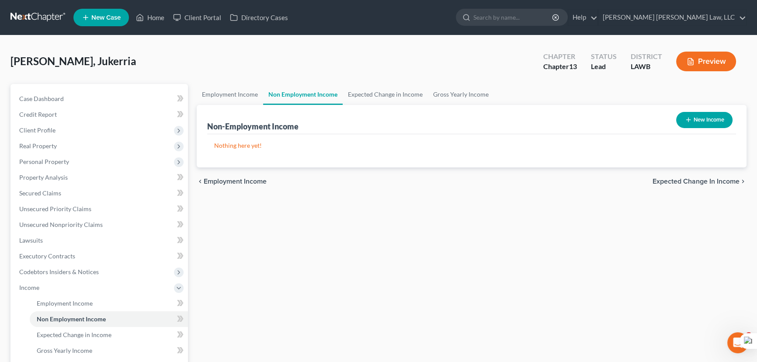
click at [718, 127] on div "New Income" at bounding box center [704, 119] width 63 height 23
click at [714, 125] on button "New Income" at bounding box center [705, 120] width 56 height 16
select select "0"
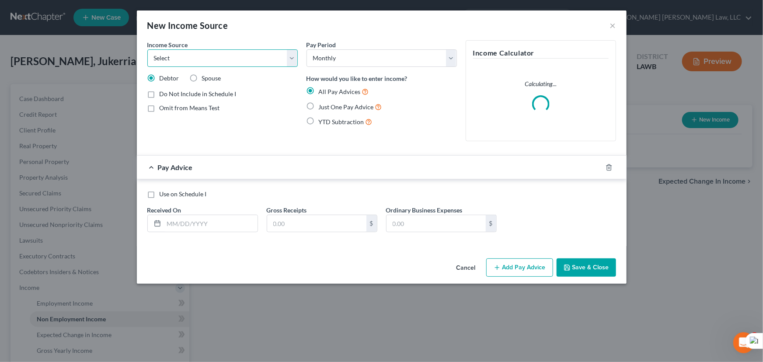
click at [268, 57] on select "Select Unemployment Disability (from employer) Pension Retirement Social Securi…" at bounding box center [222, 57] width 150 height 17
select select "13"
click at [147, 49] on select "Select Unemployment Disability (from employer) Pension Retirement Social Securi…" at bounding box center [222, 57] width 150 height 17
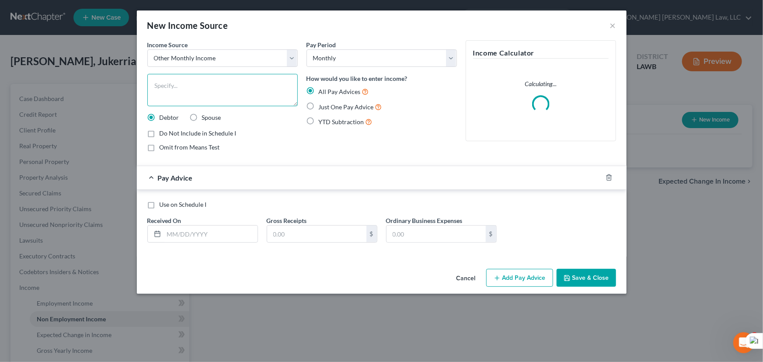
click at [219, 90] on textarea at bounding box center [222, 90] width 150 height 32
type textarea "SNAP"
click at [319, 106] on label "Just One Pay Advice" at bounding box center [350, 107] width 63 height 10
click at [322, 106] on input "Just One Pay Advice" at bounding box center [325, 105] width 6 height 6
radio input "true"
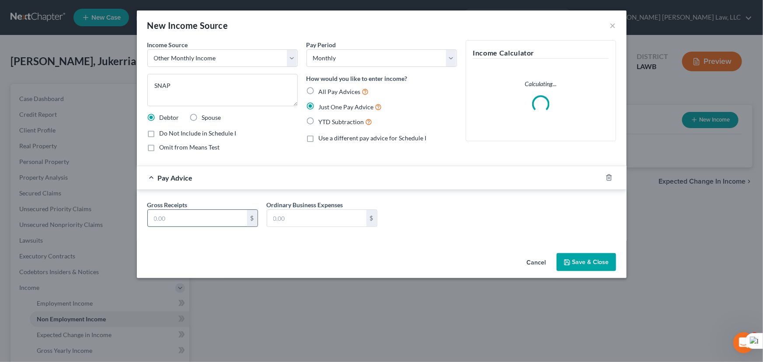
click at [195, 218] on input "text" at bounding box center [197, 218] width 99 height 17
type input "973"
click at [603, 259] on button "Save & Close" at bounding box center [586, 262] width 59 height 18
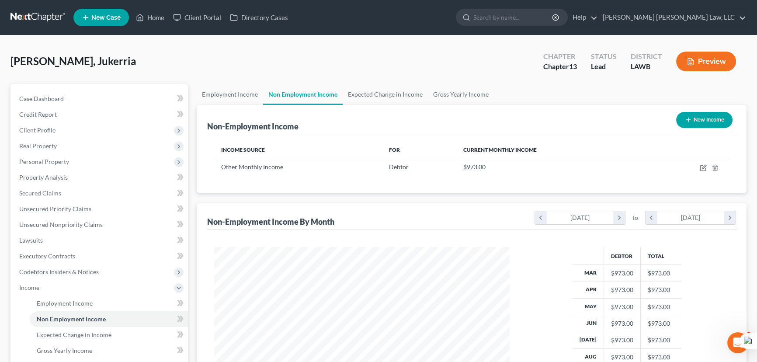
scroll to position [157, 310]
click at [222, 95] on link "Employment Income" at bounding box center [230, 94] width 66 height 21
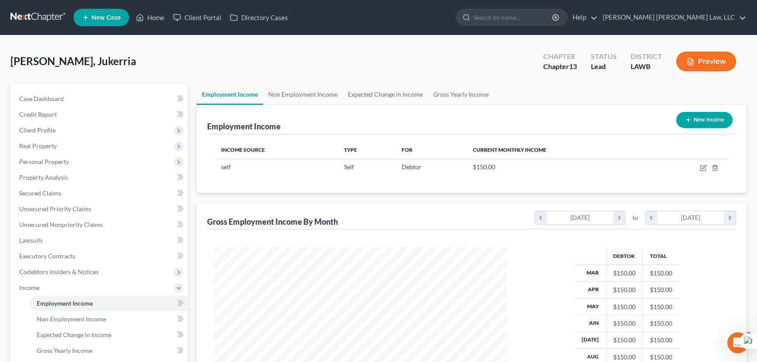
scroll to position [157, 310]
click at [287, 98] on link "Non Employment Income" at bounding box center [303, 94] width 80 height 21
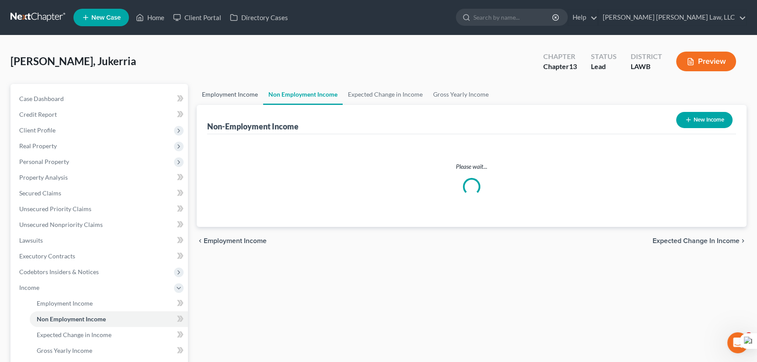
click at [220, 94] on link "Employment Income" at bounding box center [230, 94] width 66 height 21
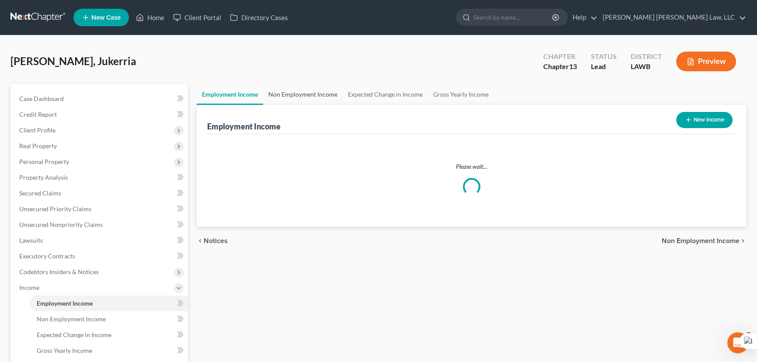
click at [314, 98] on link "Non Employment Income" at bounding box center [303, 94] width 80 height 21
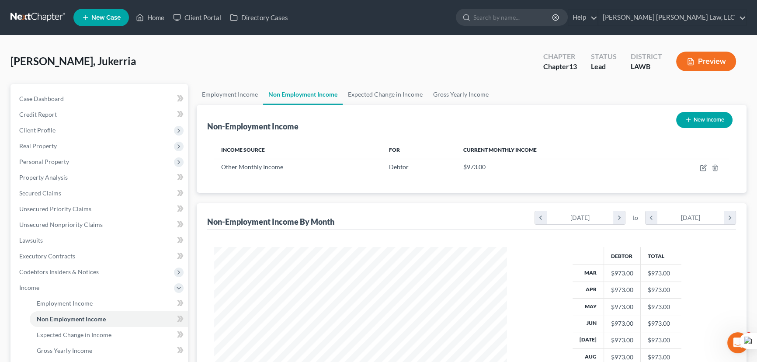
click at [689, 119] on icon "button" at bounding box center [688, 119] width 7 height 7
select select "0"
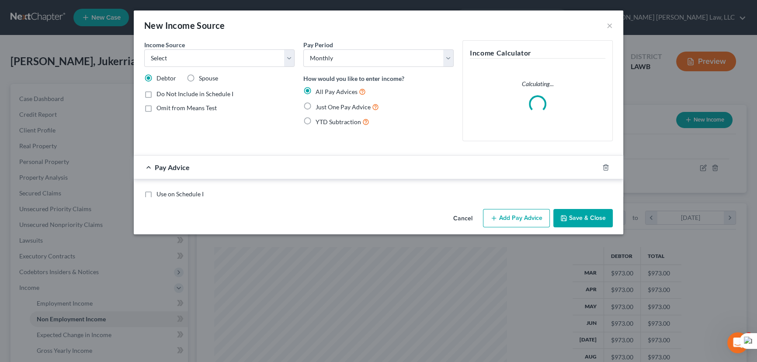
scroll to position [157, 313]
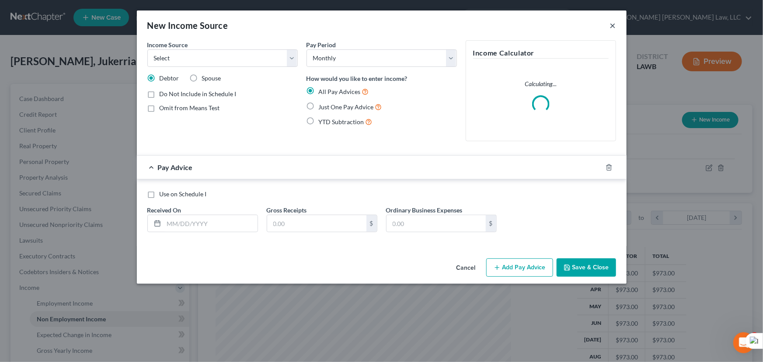
click at [614, 25] on button "×" at bounding box center [613, 25] width 6 height 10
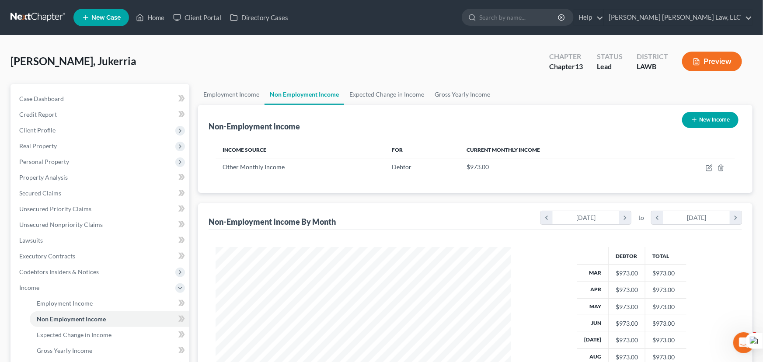
scroll to position [437163, 437009]
click at [242, 94] on link "Employment Income" at bounding box center [230, 94] width 66 height 21
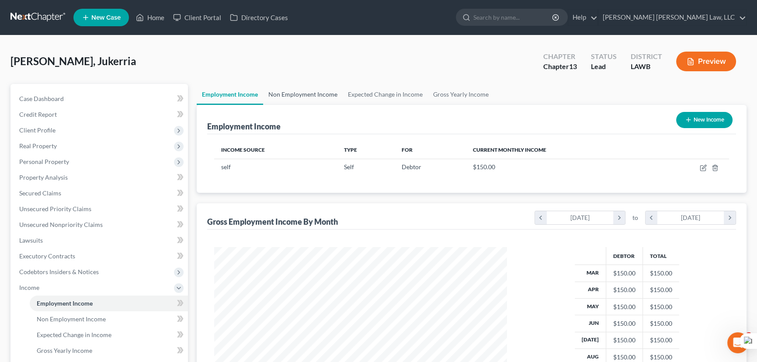
click at [311, 95] on link "Non Employment Income" at bounding box center [303, 94] width 80 height 21
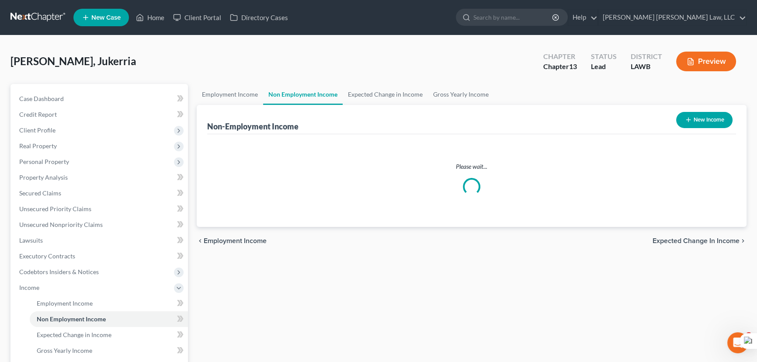
click at [690, 117] on icon "button" at bounding box center [688, 119] width 7 height 7
select select "0"
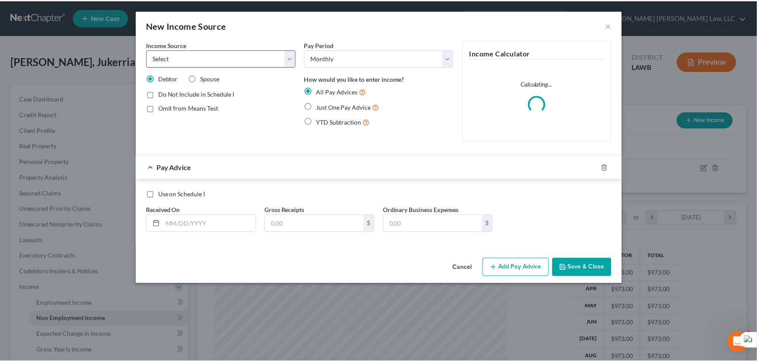
scroll to position [157, 313]
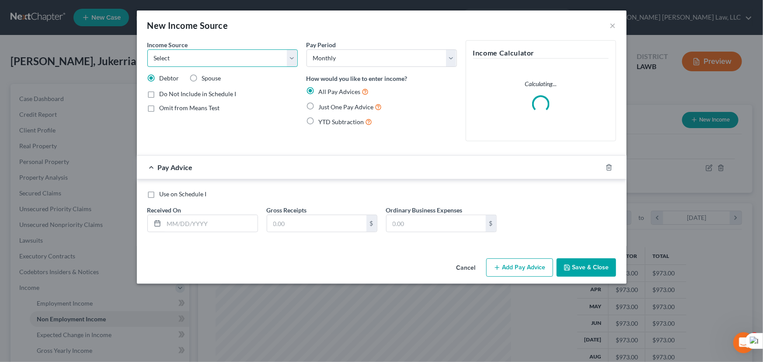
click at [255, 52] on select "Select Unemployment Disability (from employer) Pension Retirement Social Securi…" at bounding box center [222, 57] width 150 height 17
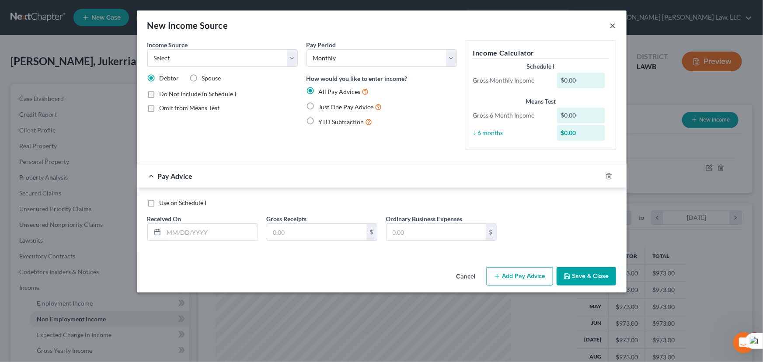
click at [611, 24] on button "×" at bounding box center [613, 25] width 6 height 10
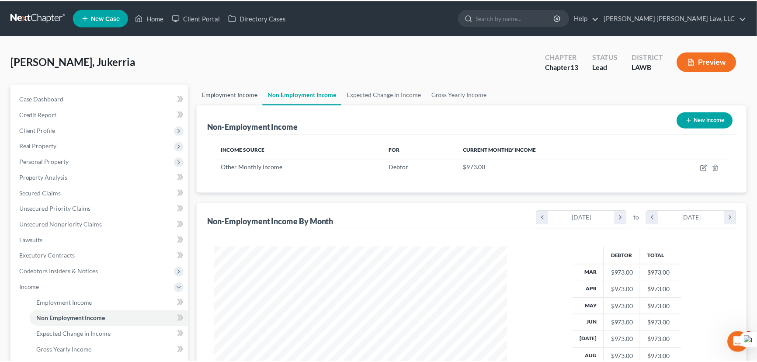
scroll to position [437163, 437009]
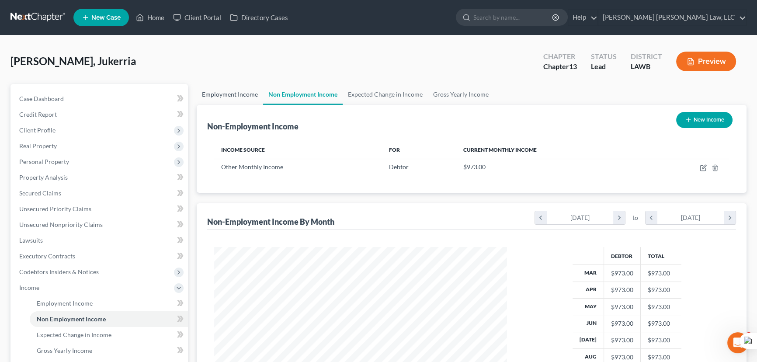
click at [213, 95] on link "Employment Income" at bounding box center [230, 94] width 66 height 21
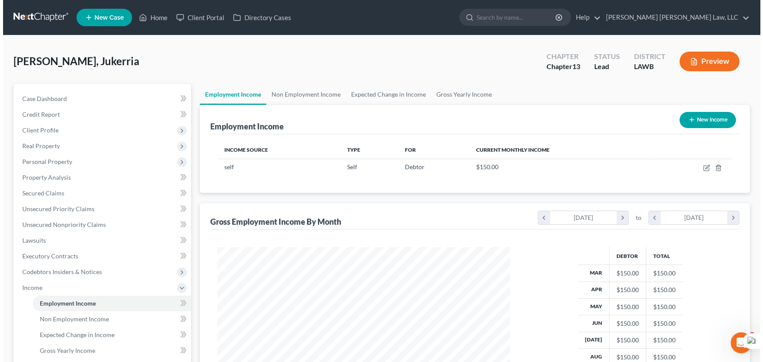
scroll to position [157, 310]
click at [701, 117] on button "New Income" at bounding box center [705, 120] width 56 height 16
select select "0"
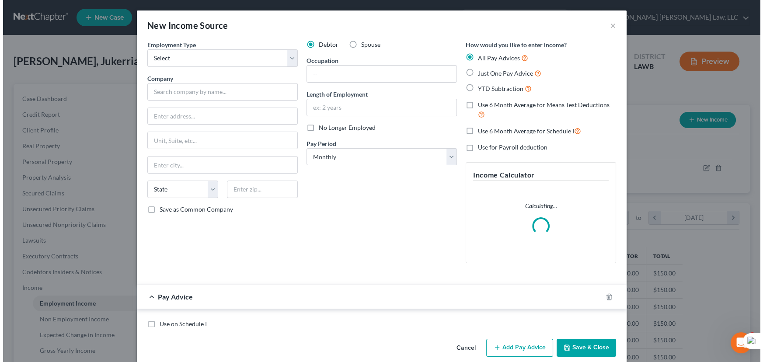
scroll to position [157, 313]
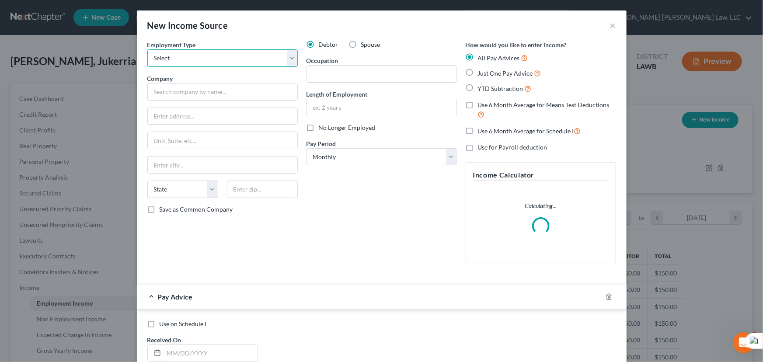
click at [212, 61] on select "Select Full or [DEMOGRAPHIC_DATA] Employment Self Employment" at bounding box center [222, 57] width 150 height 17
select select "0"
click at [147, 49] on select "Select Full or [DEMOGRAPHIC_DATA] Employment Self Employment" at bounding box center [222, 57] width 150 height 17
click at [198, 96] on input "text" at bounding box center [222, 91] width 150 height 17
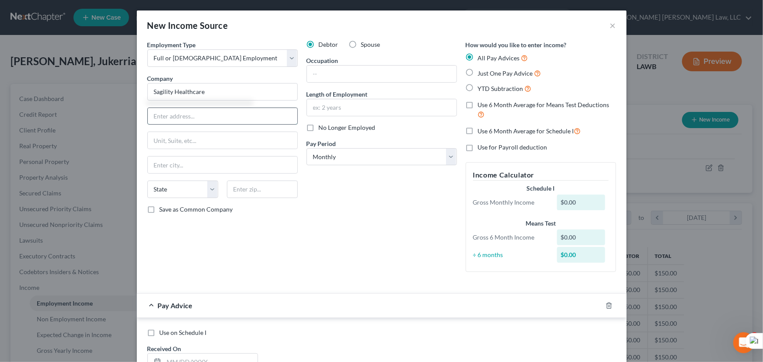
click at [245, 117] on input "text" at bounding box center [223, 116] width 150 height 17
type input "Sagility Healthcare"
type input "[STREET_ADDRESS]"
type input "Suite 125"
type input "West Minister"
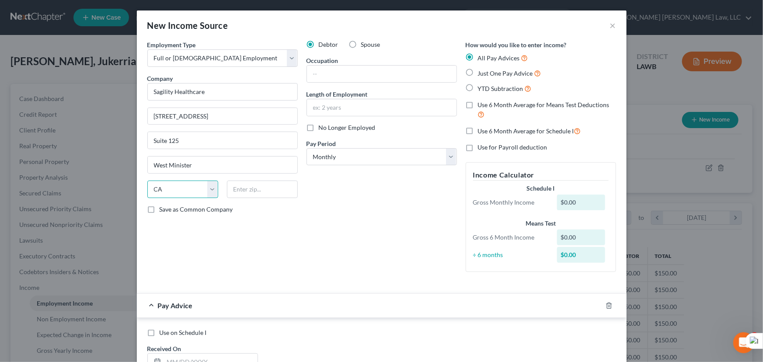
select select "5"
type input "80021"
click at [319, 74] on input "text" at bounding box center [382, 74] width 150 height 17
type input "Broomfield"
type input "Tech Advisor"
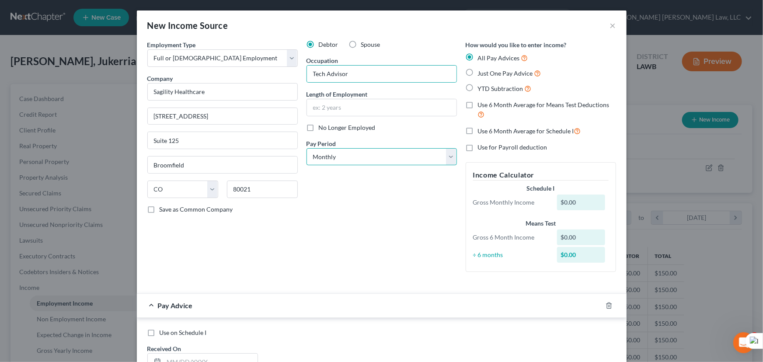
click at [352, 162] on select "Select Monthly Twice Monthly Every Other Week Weekly" at bounding box center [382, 156] width 150 height 17
select select "2"
click at [307, 148] on select "Select Monthly Twice Monthly Every Other Week Weekly" at bounding box center [382, 156] width 150 height 17
click at [358, 108] on input "text" at bounding box center [382, 107] width 150 height 17
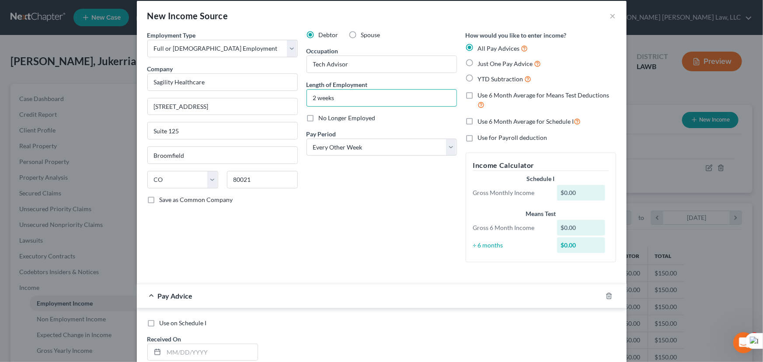
scroll to position [0, 0]
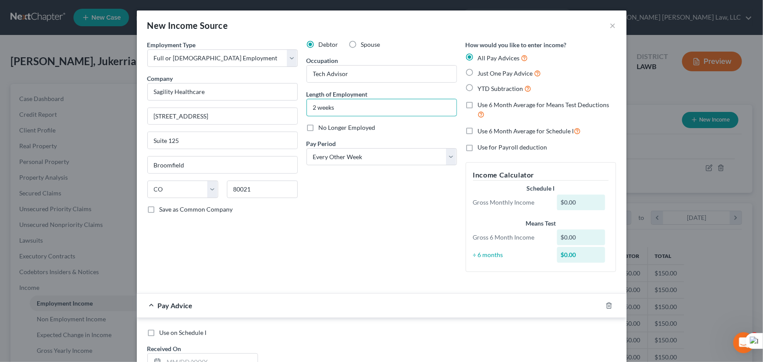
type input "2 weeks"
click at [462, 78] on div "How would you like to enter income? All Pay Advices Just One Pay Advice YTD Sub…" at bounding box center [540, 159] width 159 height 239
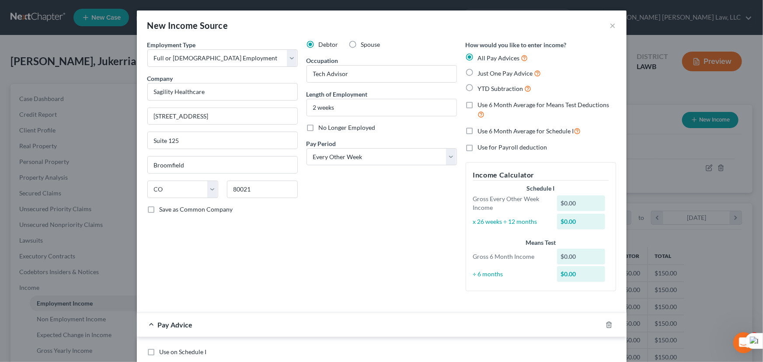
click at [478, 73] on label "Just One Pay Advice" at bounding box center [509, 73] width 63 height 10
click at [481, 73] on input "Just One Pay Advice" at bounding box center [484, 71] width 6 height 6
radio input "true"
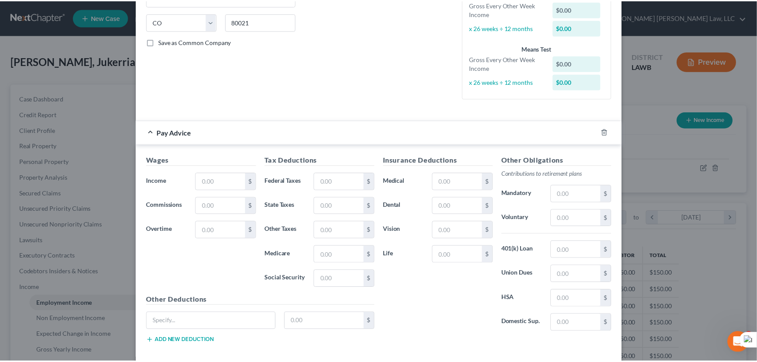
scroll to position [210, 0]
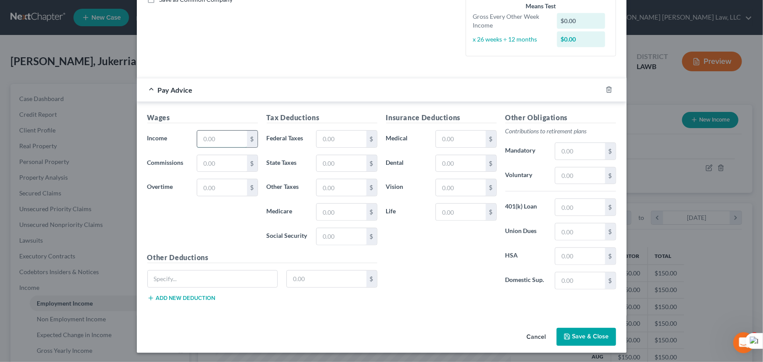
click at [213, 145] on input "text" at bounding box center [221, 139] width 49 height 17
type input "1,200"
click at [325, 138] on input "text" at bounding box center [341, 139] width 49 height 17
type input "65.60"
click at [332, 236] on input "text" at bounding box center [341, 236] width 49 height 17
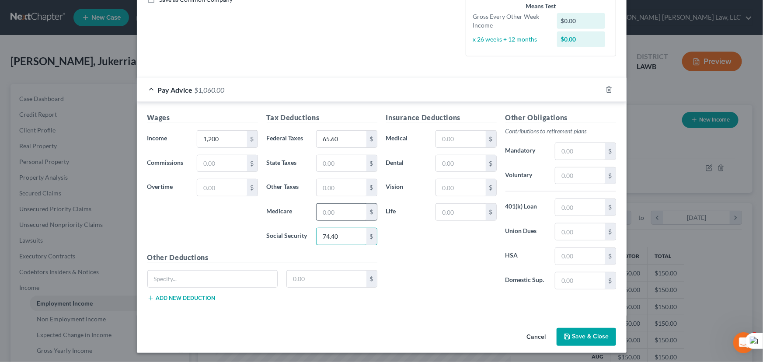
type input "74.40"
click at [353, 210] on input "text" at bounding box center [341, 212] width 49 height 17
type input "17.40"
click at [339, 163] on input "text" at bounding box center [341, 163] width 49 height 17
type input "37.08"
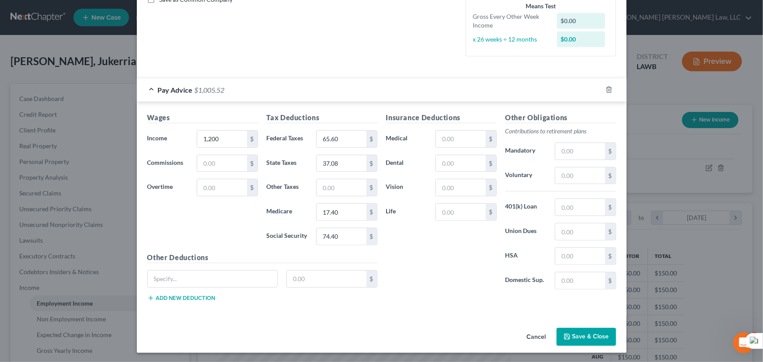
click at [577, 330] on button "Save & Close" at bounding box center [586, 337] width 59 height 18
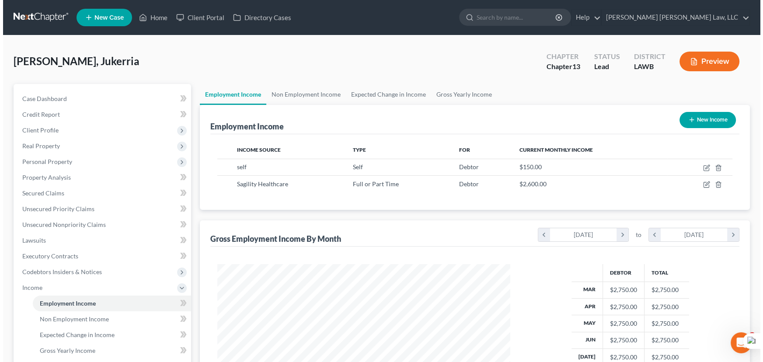
scroll to position [437163, 437009]
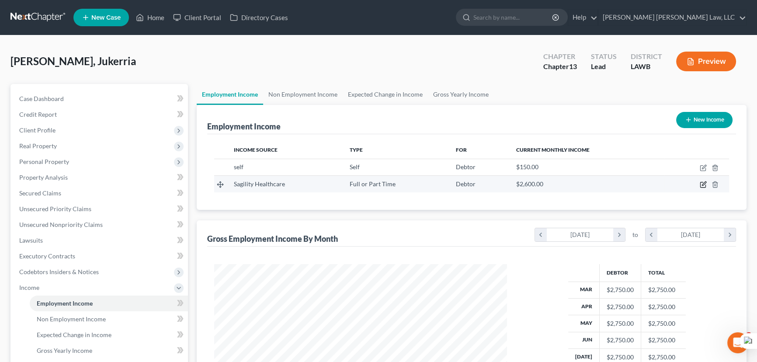
click at [704, 185] on icon "button" at bounding box center [703, 184] width 7 height 7
select select "0"
select select "5"
select select "2"
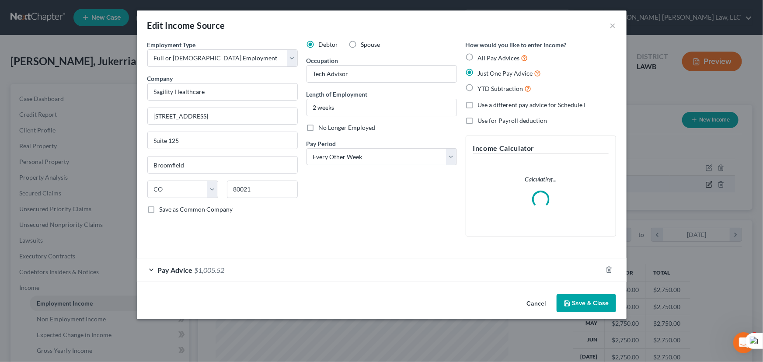
scroll to position [157, 313]
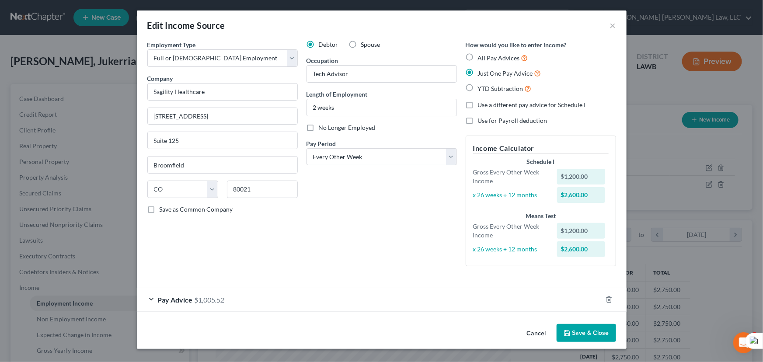
click at [478, 55] on label "All Pay Advices" at bounding box center [503, 58] width 50 height 10
click at [481, 55] on input "All Pay Advices" at bounding box center [484, 56] width 6 height 6
radio input "true"
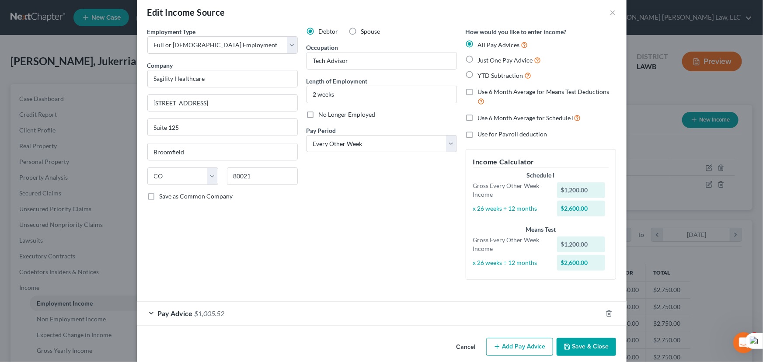
scroll to position [24, 0]
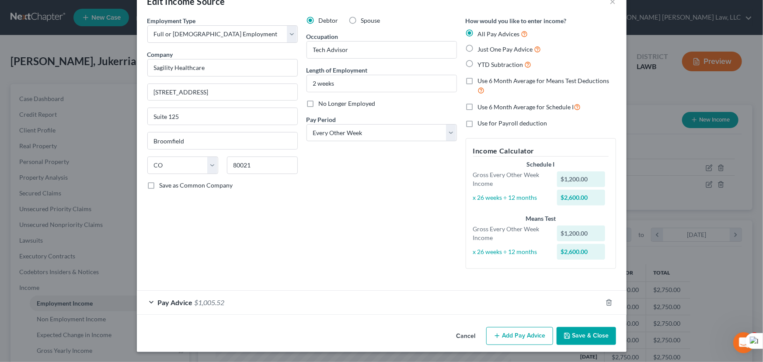
click at [255, 299] on div "Pay Advice $1,005.52" at bounding box center [369, 302] width 465 height 23
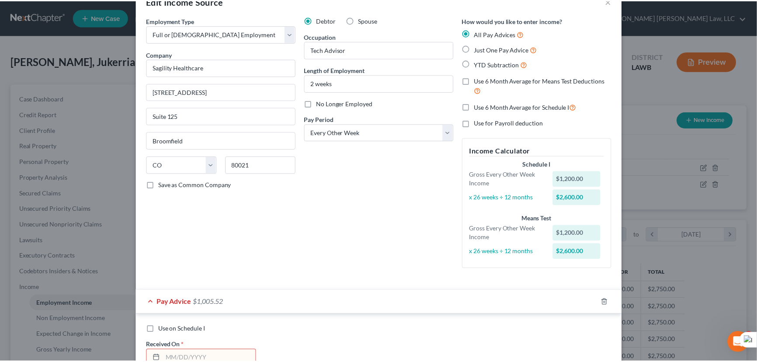
scroll to position [262, 0]
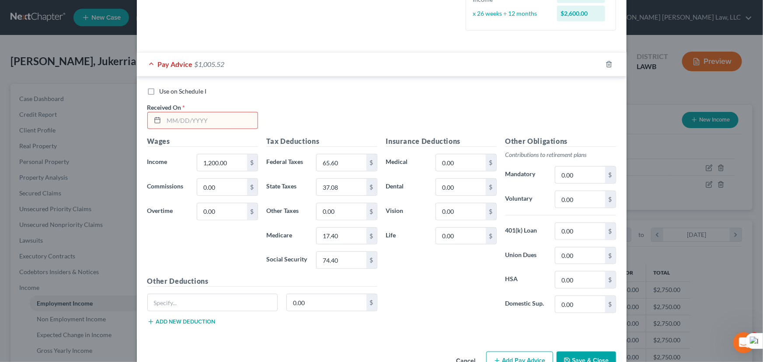
click at [201, 120] on input "text" at bounding box center [211, 120] width 94 height 17
type input "[DATE]"
click at [585, 360] on button "Save & Close" at bounding box center [586, 361] width 59 height 18
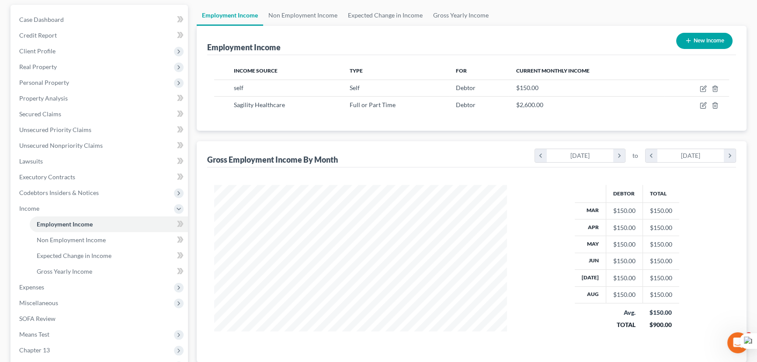
scroll to position [0, 0]
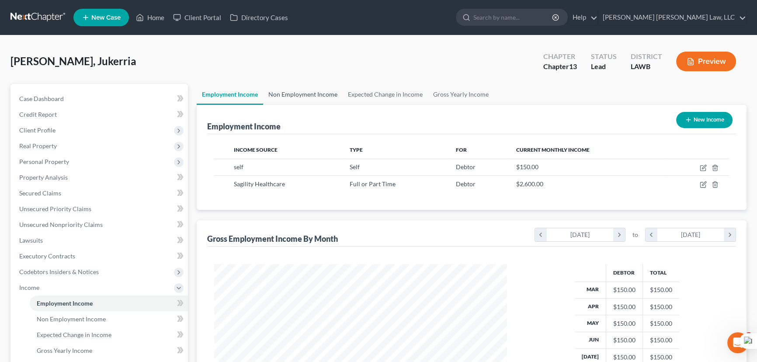
click at [292, 92] on link "Non Employment Income" at bounding box center [303, 94] width 80 height 21
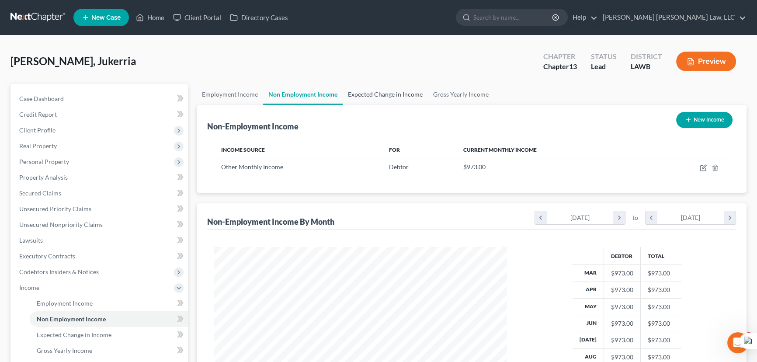
scroll to position [157, 310]
click at [219, 91] on link "Employment Income" at bounding box center [230, 94] width 66 height 21
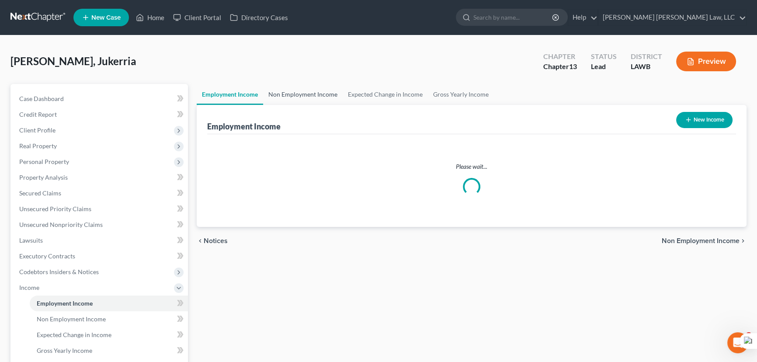
click at [295, 96] on link "Non Employment Income" at bounding box center [303, 94] width 80 height 21
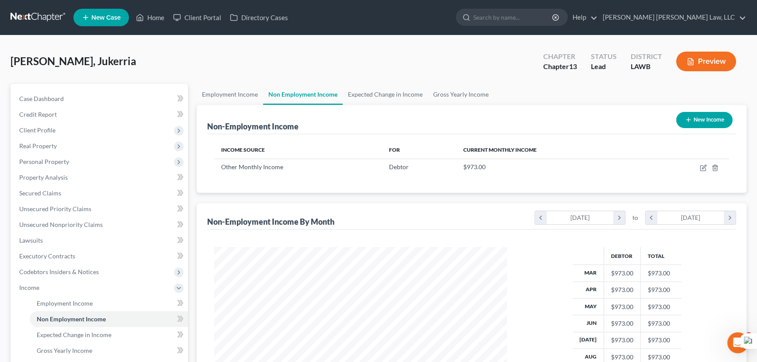
scroll to position [157, 310]
click at [227, 92] on link "Employment Income" at bounding box center [230, 94] width 66 height 21
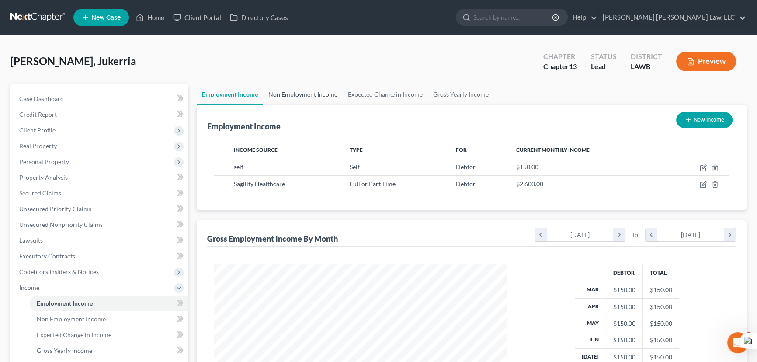
scroll to position [157, 310]
drag, startPoint x: 296, startPoint y: 87, endPoint x: 357, endPoint y: 92, distance: 61.0
click at [296, 87] on link "Non Employment Income" at bounding box center [303, 94] width 80 height 21
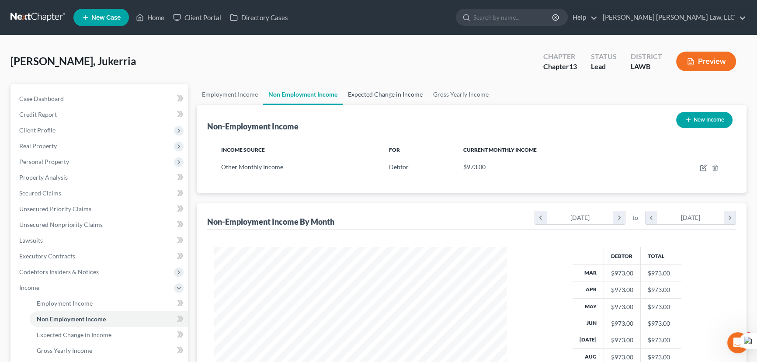
scroll to position [157, 310]
click at [477, 94] on link "Gross Yearly Income" at bounding box center [461, 94] width 66 height 21
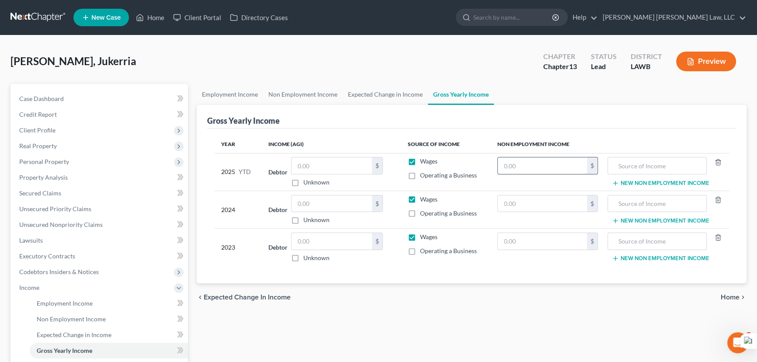
click at [551, 166] on input "text" at bounding box center [542, 165] width 89 height 17
click at [525, 166] on input "7,784" at bounding box center [542, 165] width 89 height 17
click at [524, 172] on input "7,784" at bounding box center [542, 165] width 89 height 17
type input "7,784"
click at [632, 164] on input "text" at bounding box center [657, 165] width 89 height 17
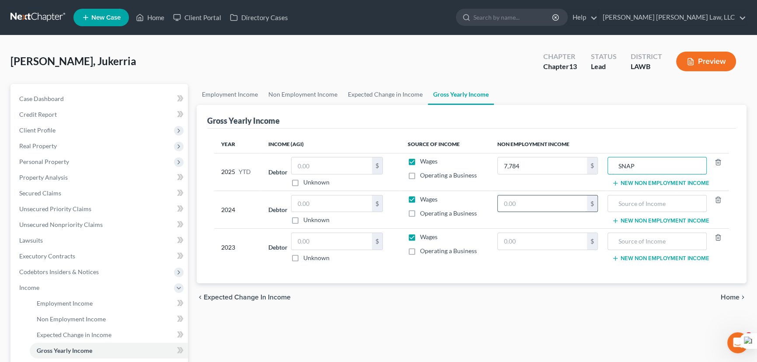
type input "SNAP"
click at [571, 196] on input "text" at bounding box center [542, 203] width 89 height 17
type input "11,676"
click at [672, 199] on input "text" at bounding box center [657, 203] width 89 height 17
type input "SNAP"
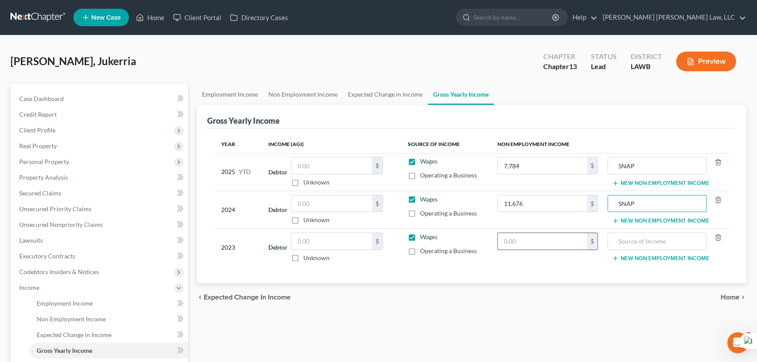
click at [575, 247] on input "text" at bounding box center [542, 241] width 89 height 17
type input "11,676"
type input "SNAP"
click at [234, 96] on link "Employment Income" at bounding box center [230, 94] width 66 height 21
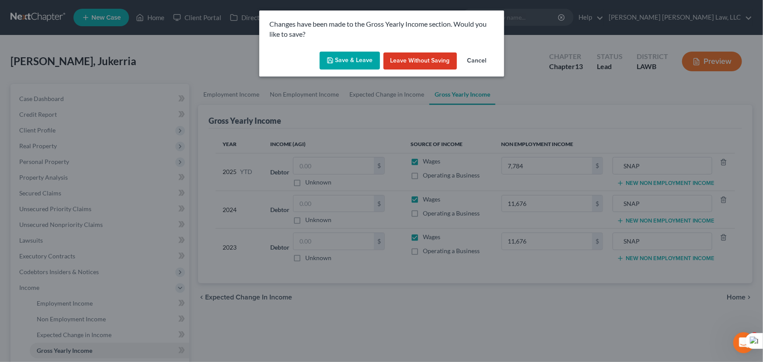
click at [356, 58] on button "Save & Leave" at bounding box center [350, 61] width 60 height 18
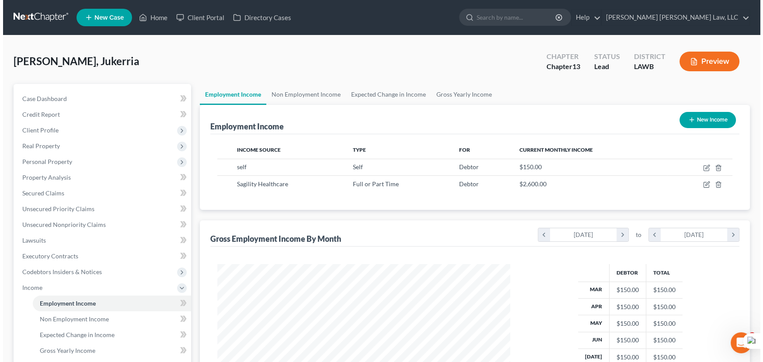
scroll to position [157, 310]
click at [314, 97] on link "Non Employment Income" at bounding box center [303, 94] width 80 height 21
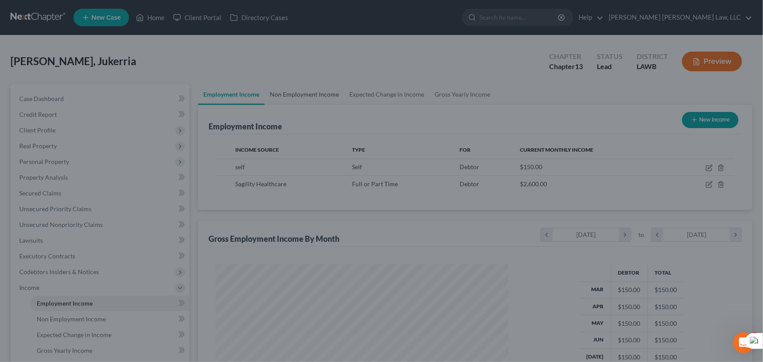
scroll to position [157, 313]
click at [322, 97] on div at bounding box center [381, 181] width 763 height 362
